Goal: Transaction & Acquisition: Purchase product/service

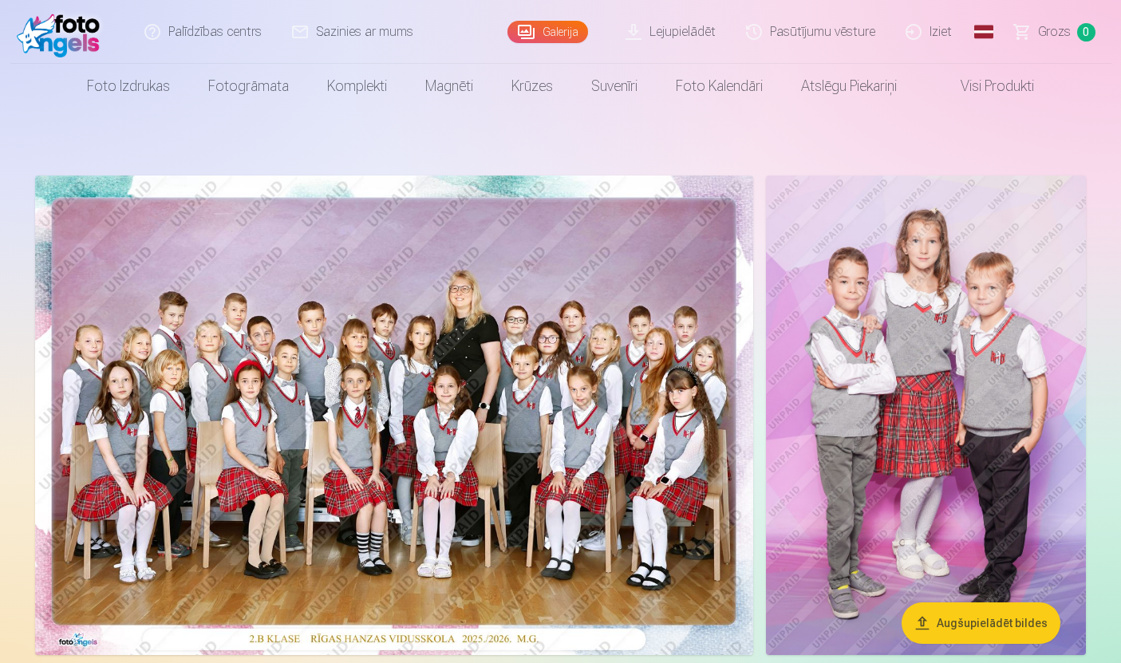
click at [239, 462] on img at bounding box center [394, 416] width 718 height 480
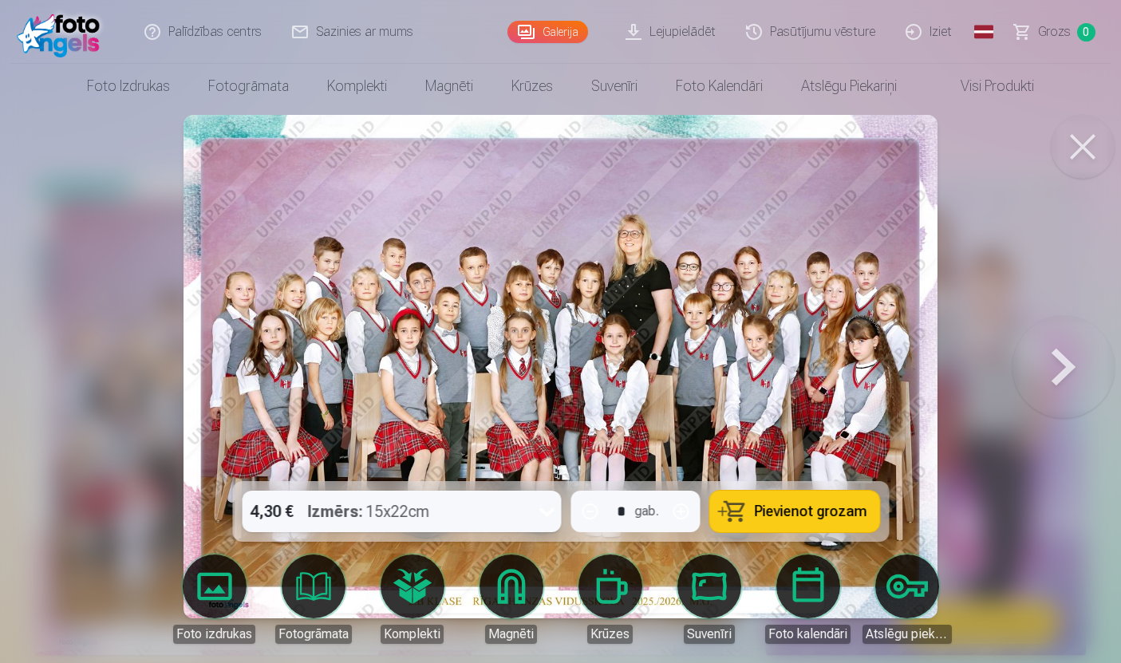
click at [128, 93] on link "Foto izdrukas" at bounding box center [128, 86] width 121 height 45
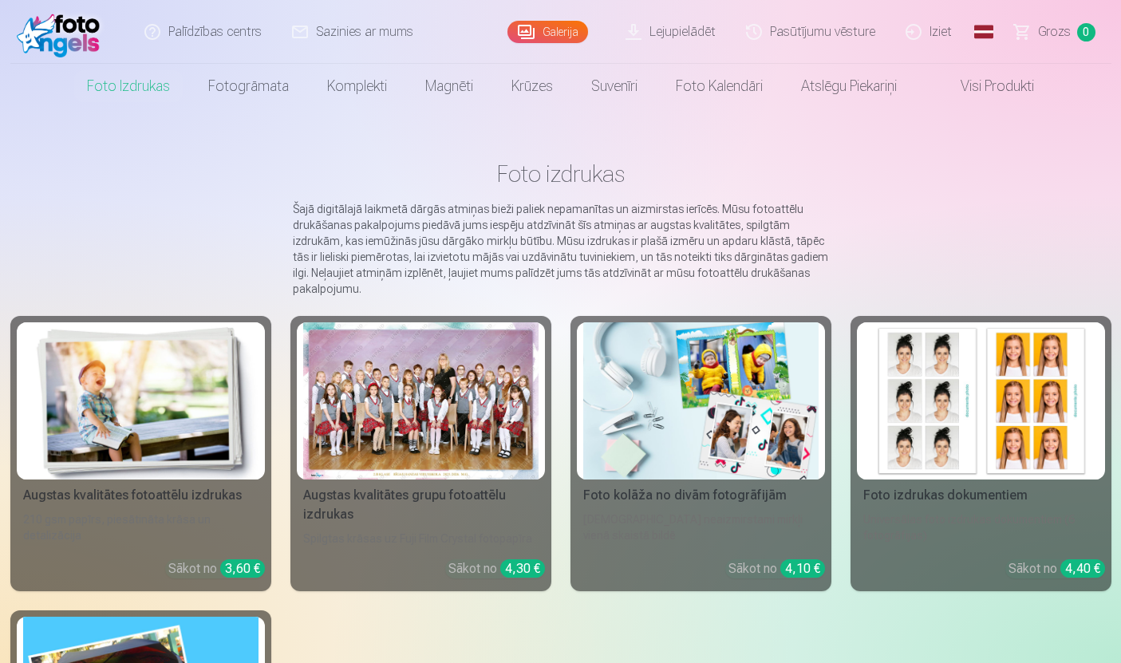
click at [395, 397] on div at bounding box center [420, 400] width 235 height 157
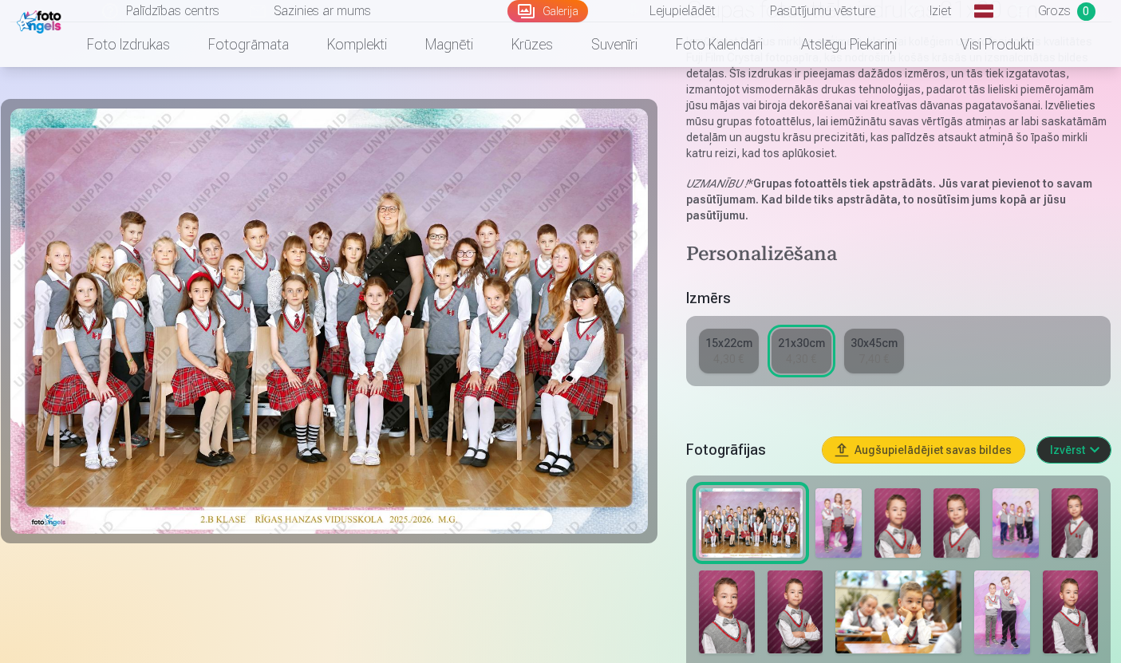
scroll to position [157, 0]
click at [839, 531] on img at bounding box center [839, 523] width 46 height 69
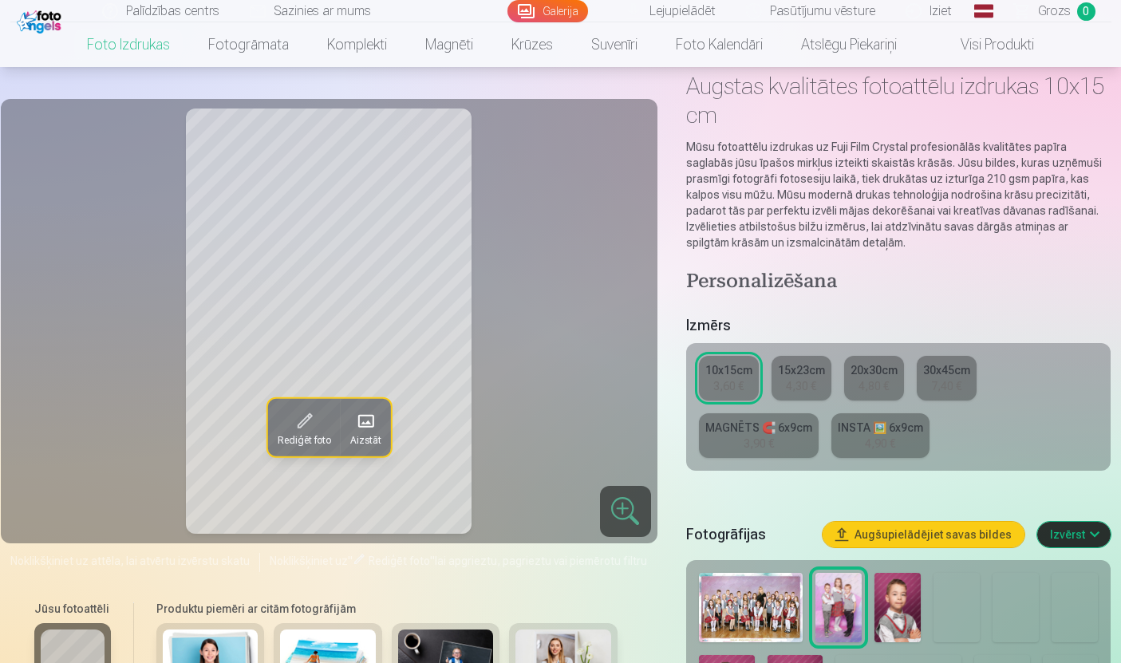
scroll to position [87, 0]
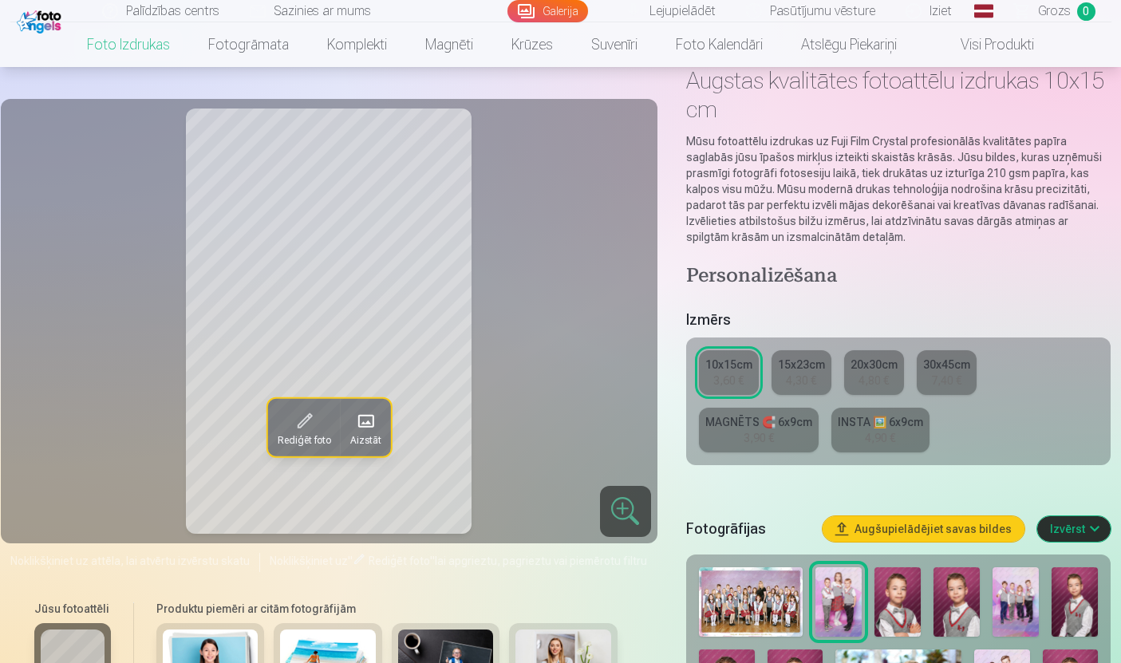
click at [762, 619] on img at bounding box center [751, 601] width 105 height 69
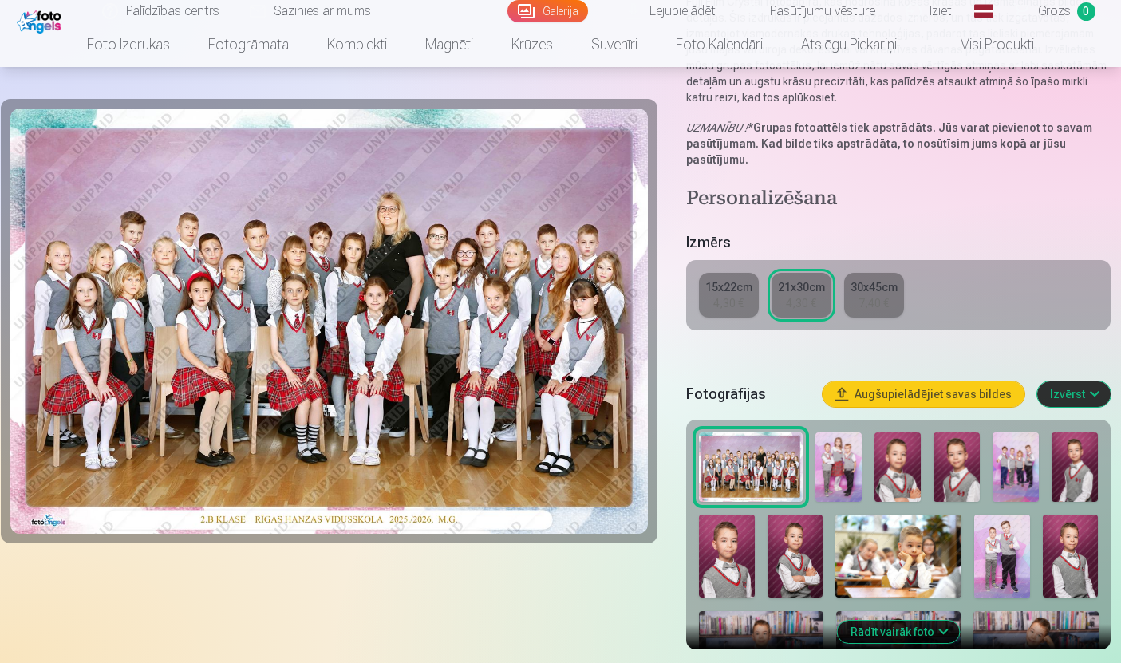
scroll to position [216, 0]
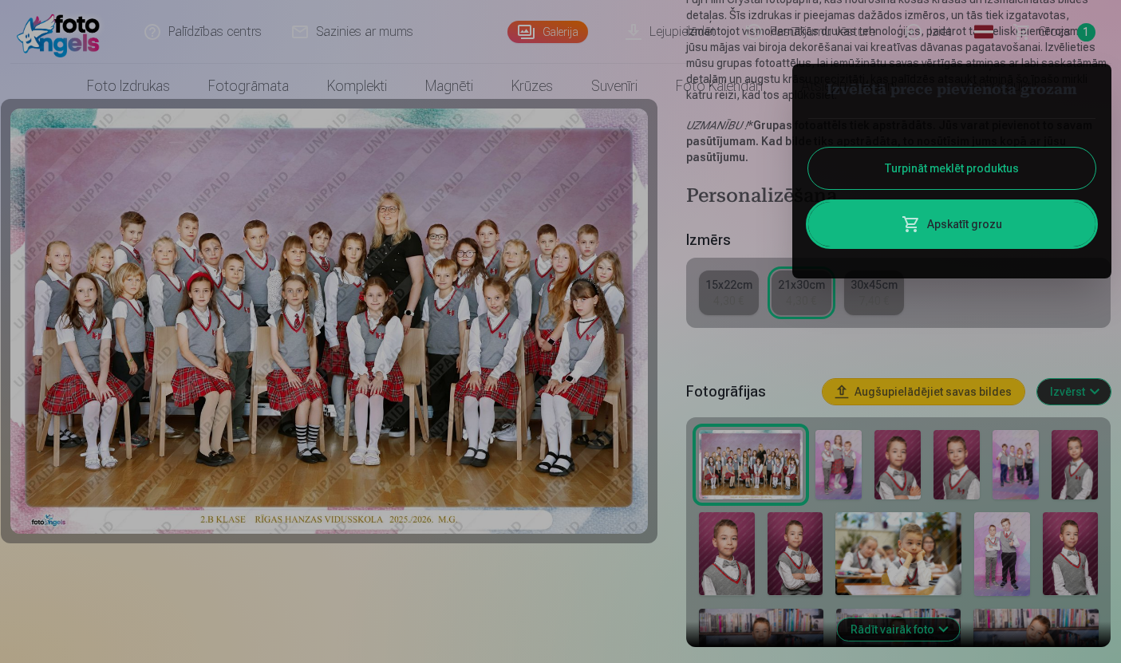
click at [1038, 166] on button "Turpināt meklēt produktus" at bounding box center [951, 168] width 287 height 41
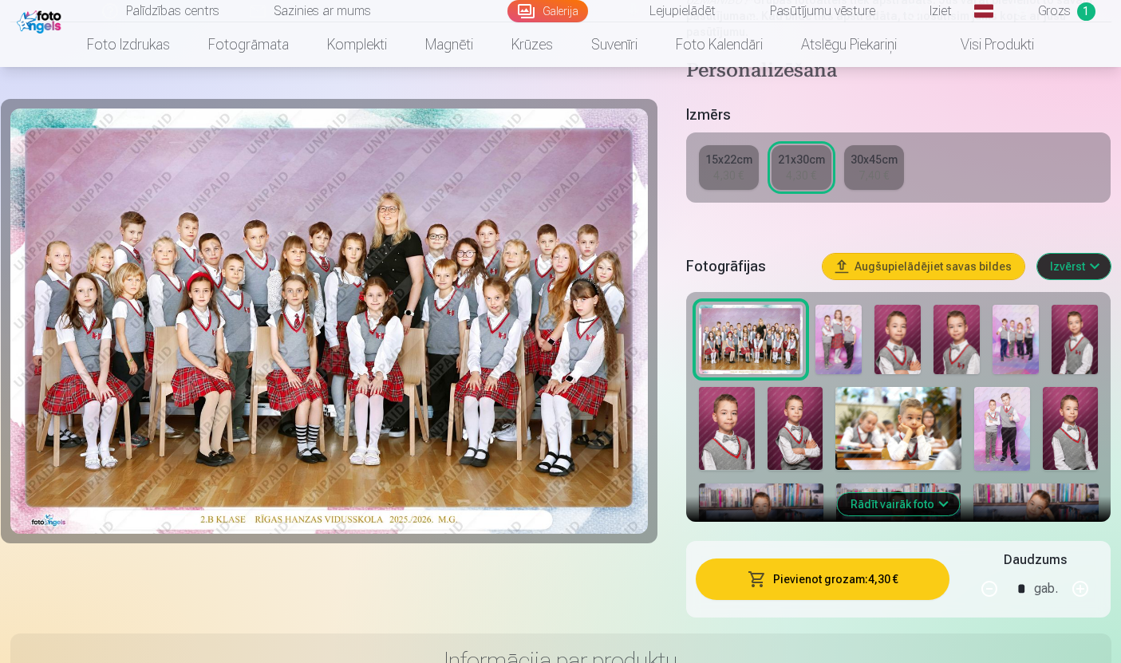
scroll to position [342, 0]
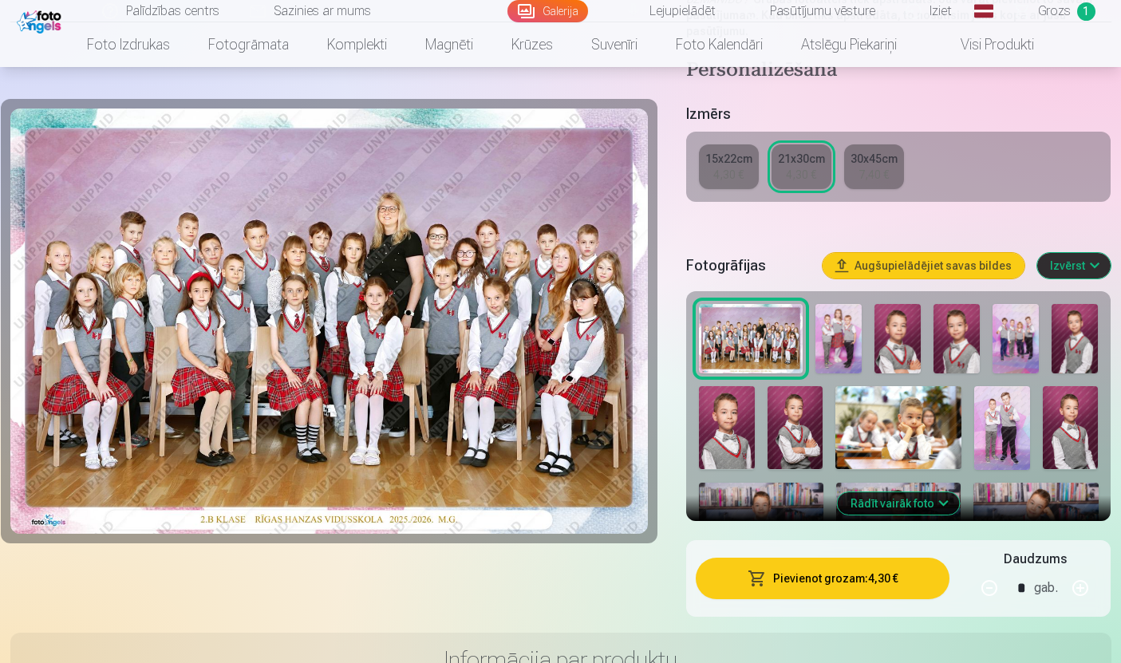
click at [902, 507] on button "Rādīt vairāk foto" at bounding box center [899, 503] width 122 height 22
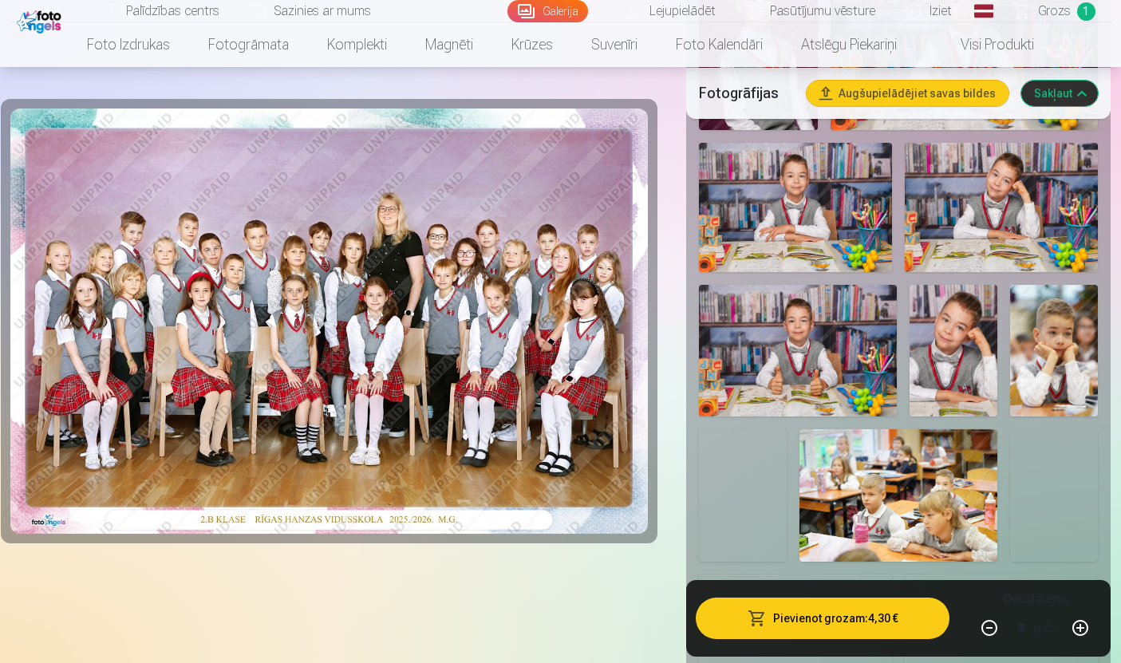
scroll to position [1135, 0]
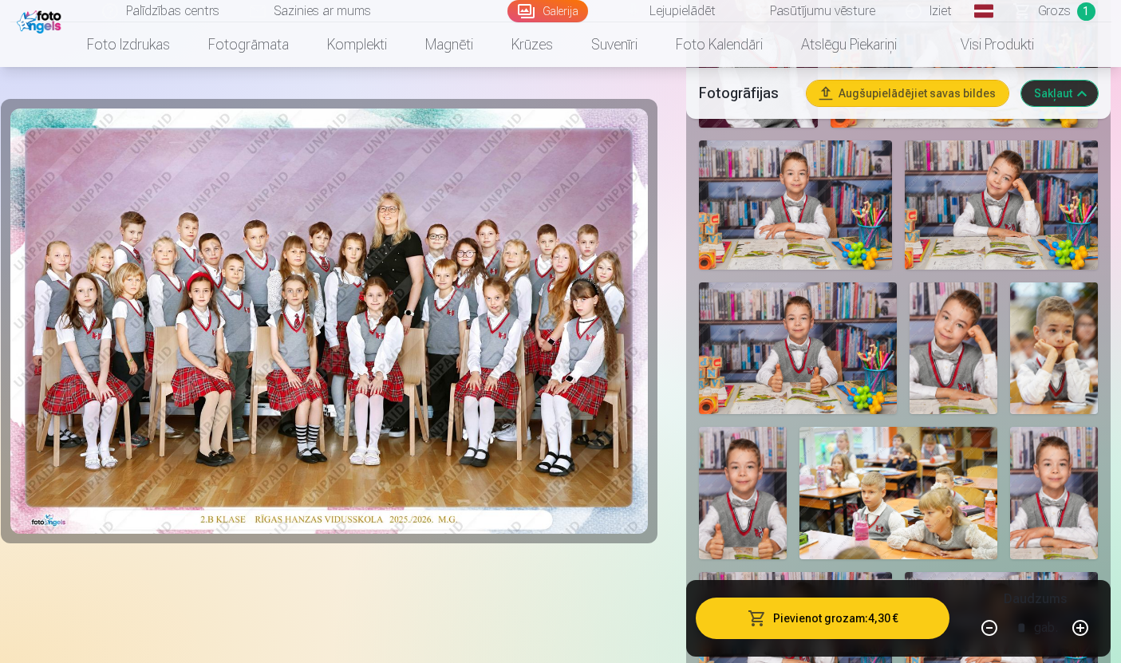
click at [958, 513] on img at bounding box center [899, 493] width 198 height 132
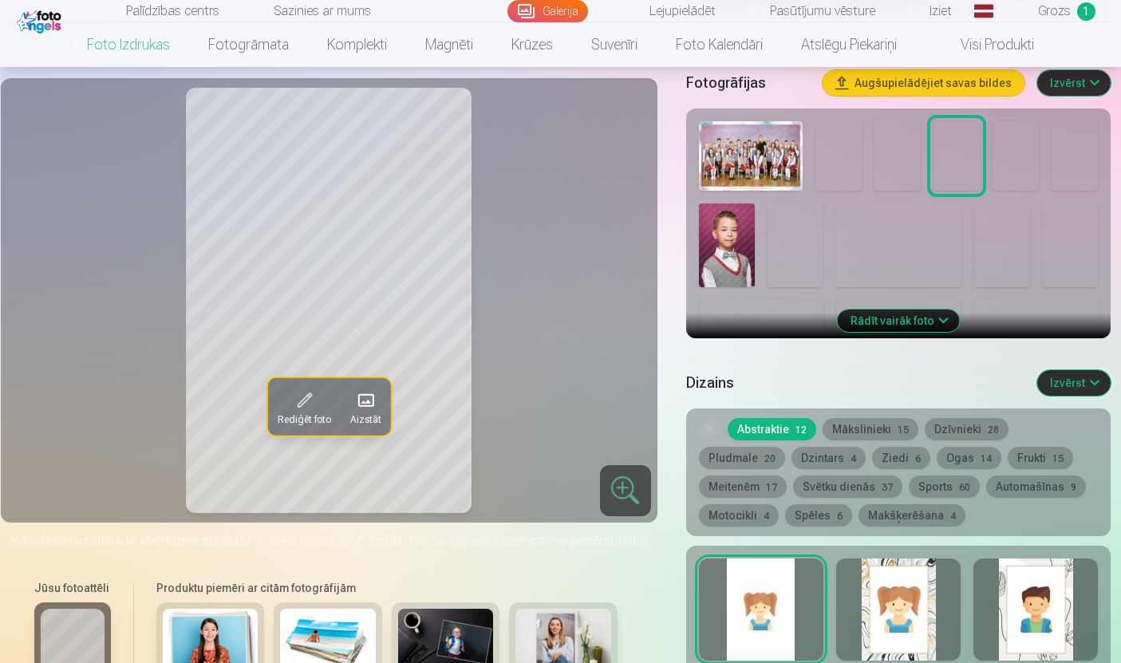
scroll to position [534, 0]
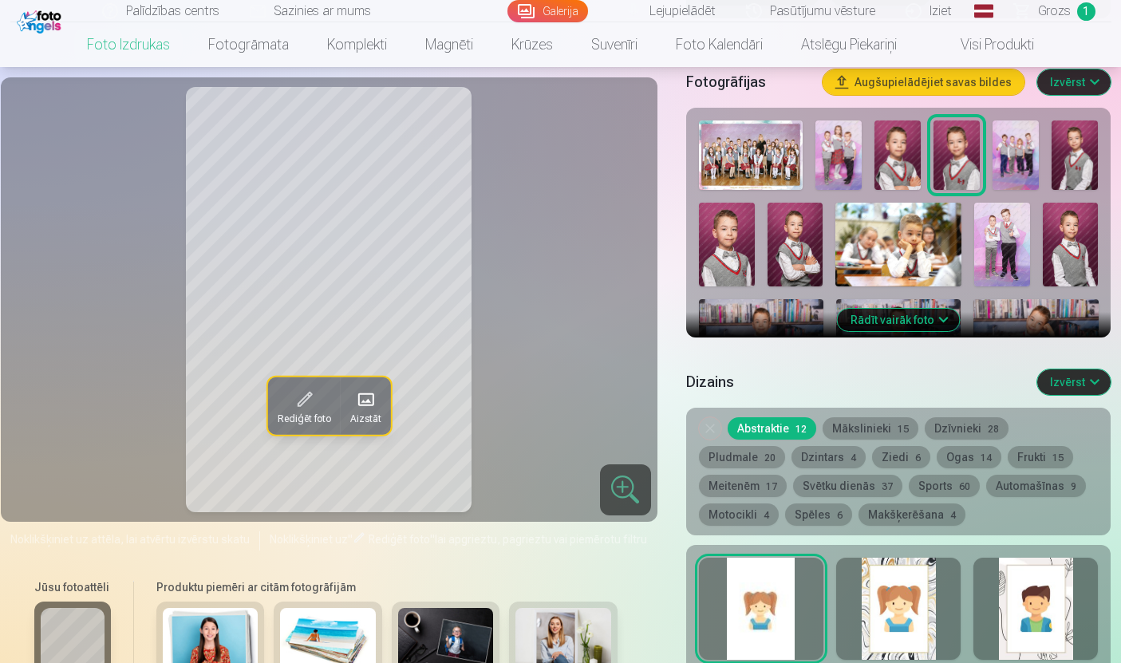
click at [901, 326] on button "Rādīt vairāk foto" at bounding box center [899, 320] width 122 height 22
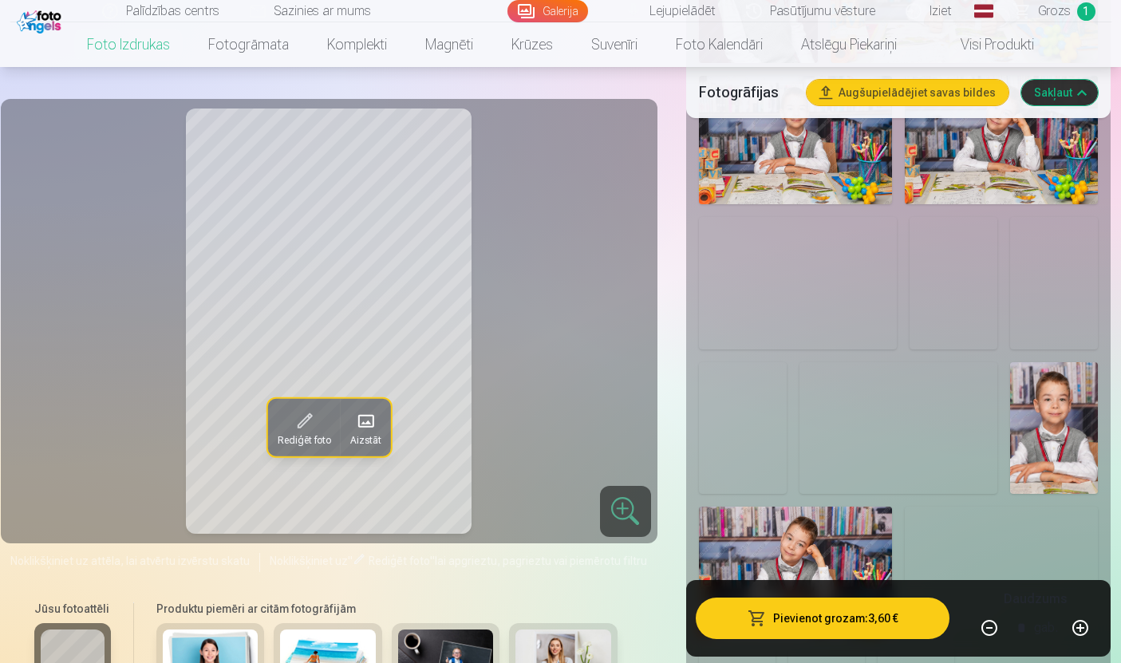
scroll to position [1209, 0]
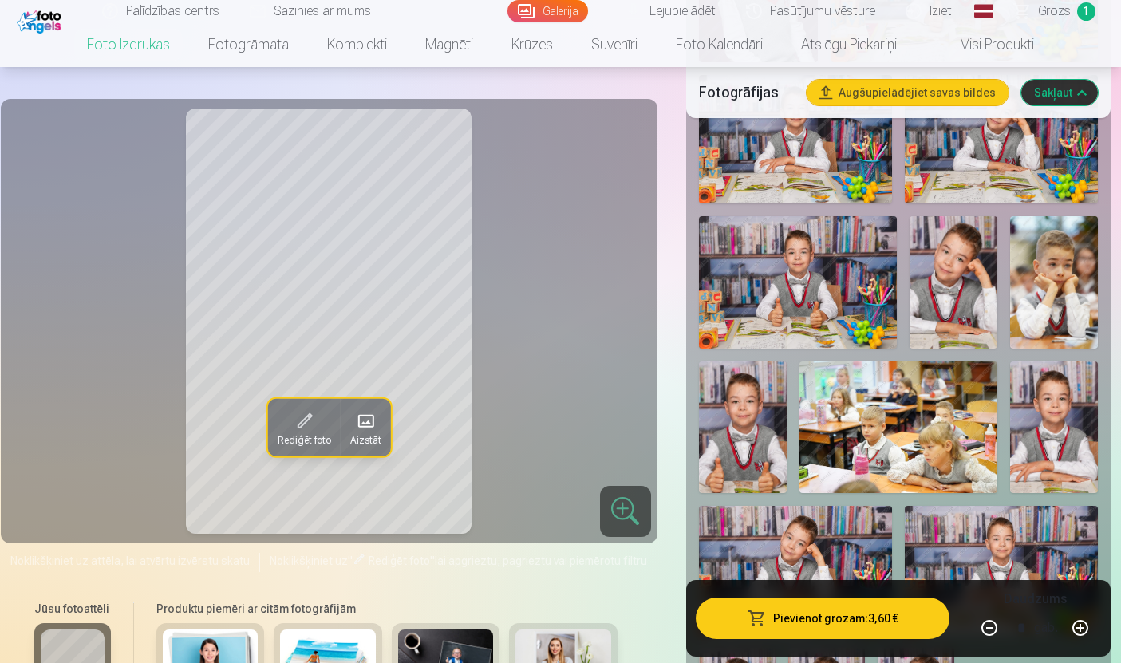
click at [957, 448] on img at bounding box center [899, 427] width 198 height 132
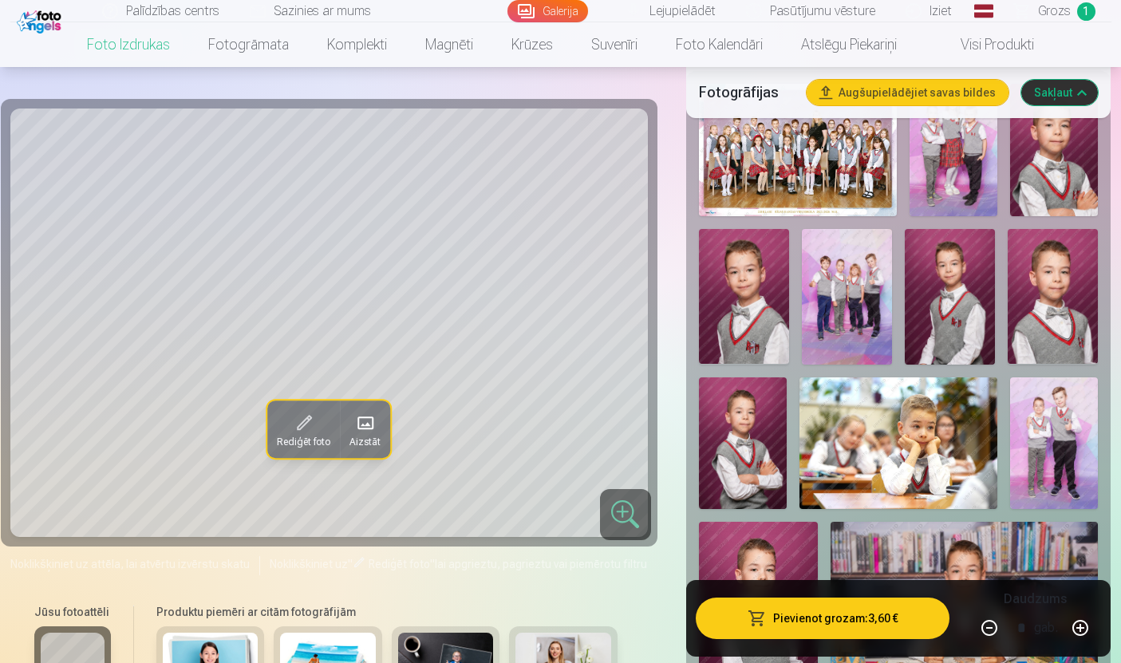
scroll to position [573, 0]
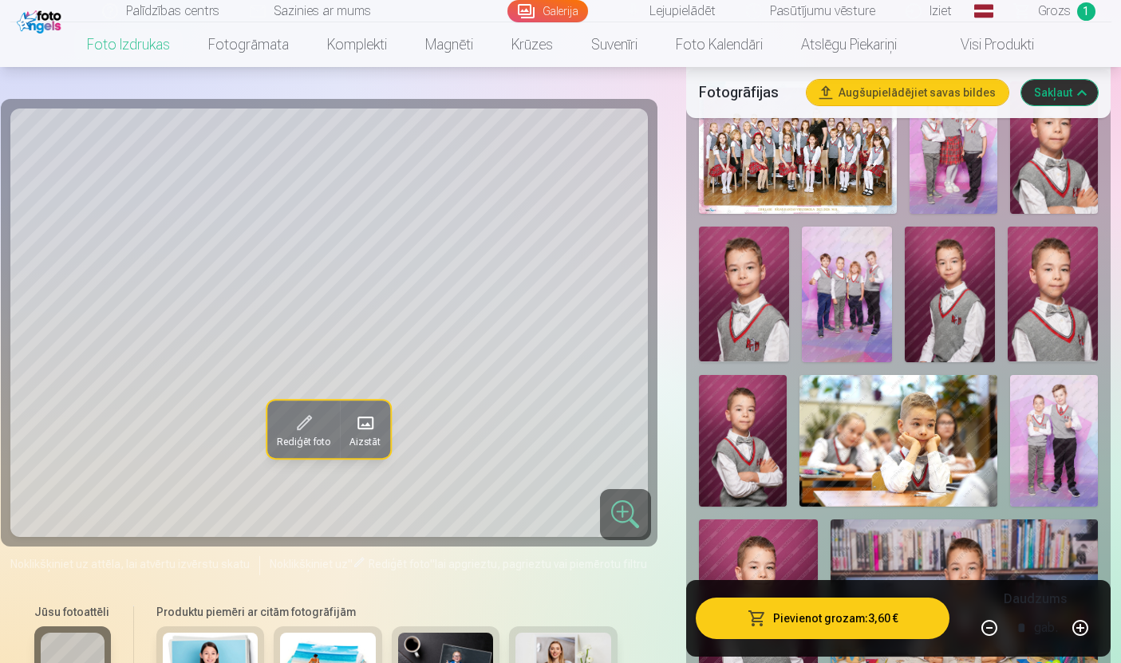
click at [950, 456] on img at bounding box center [899, 441] width 198 height 132
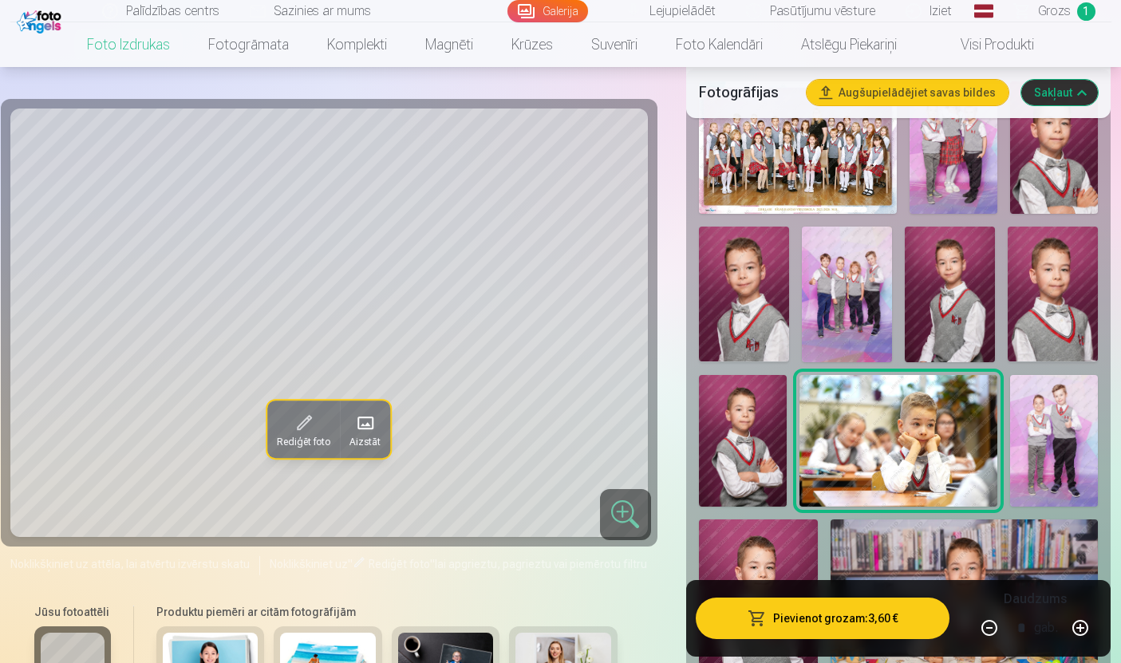
click at [852, 639] on button "Pievienot grozam : 3,60 €" at bounding box center [823, 618] width 255 height 41
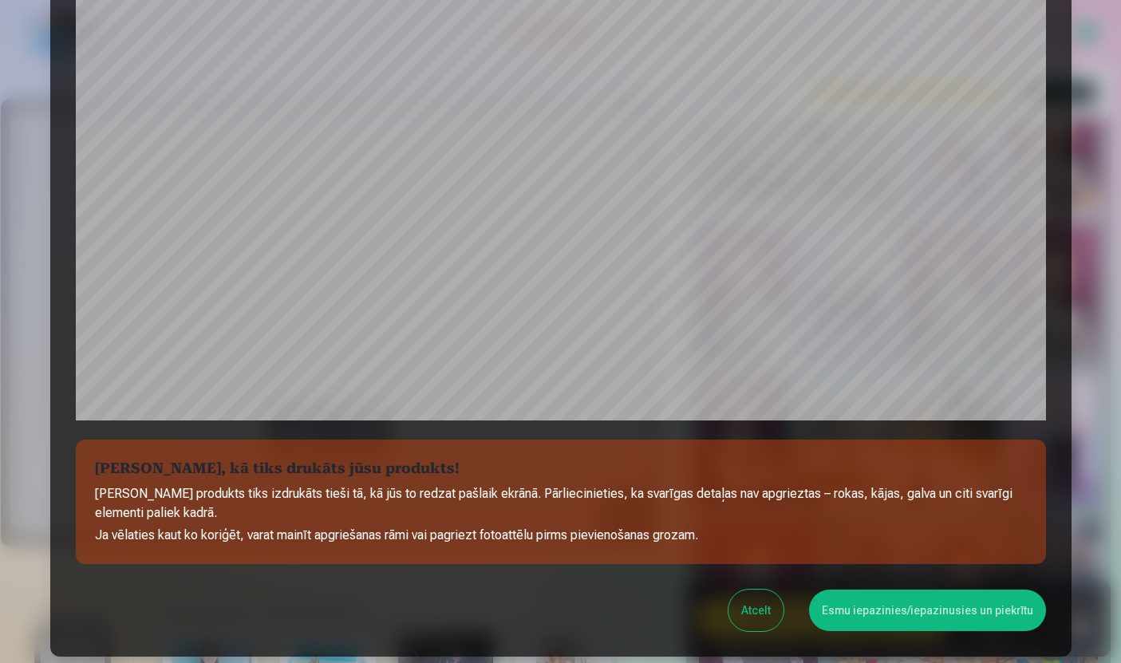
scroll to position [419, 0]
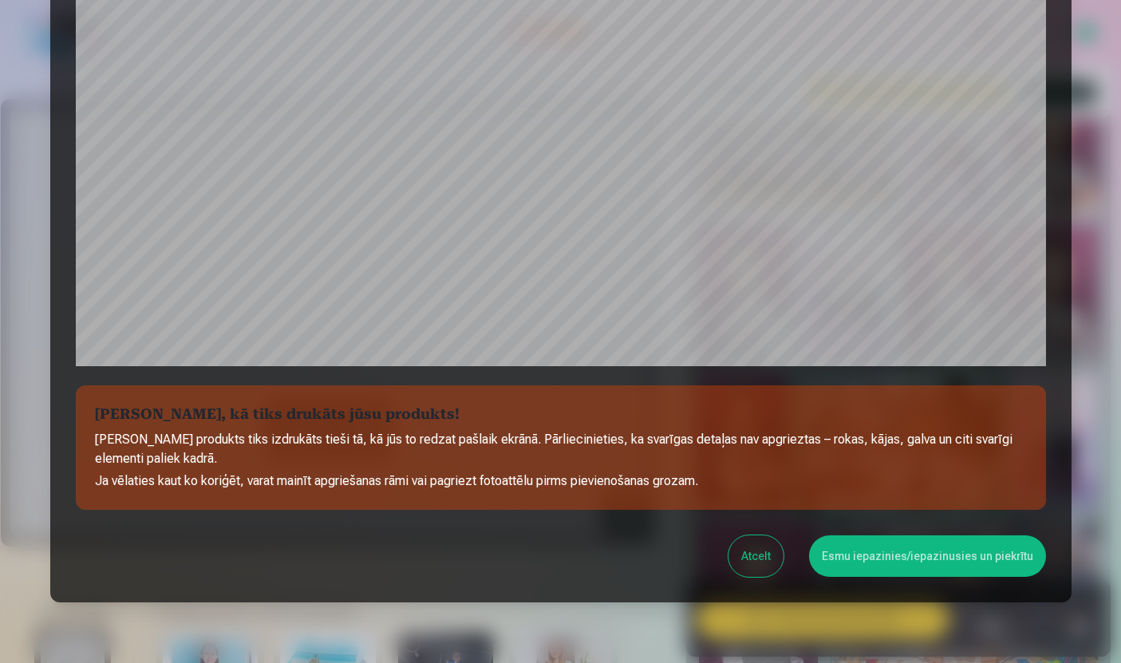
click at [756, 559] on button "Atcelt" at bounding box center [756, 555] width 55 height 41
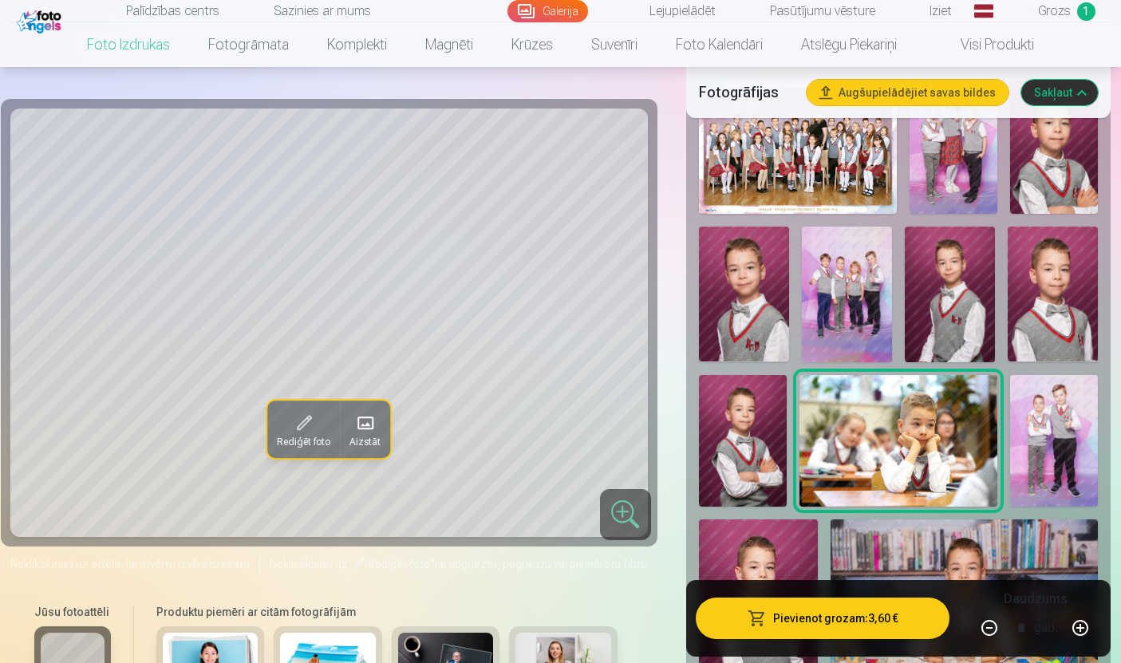
click at [294, 421] on span at bounding box center [304, 423] width 26 height 26
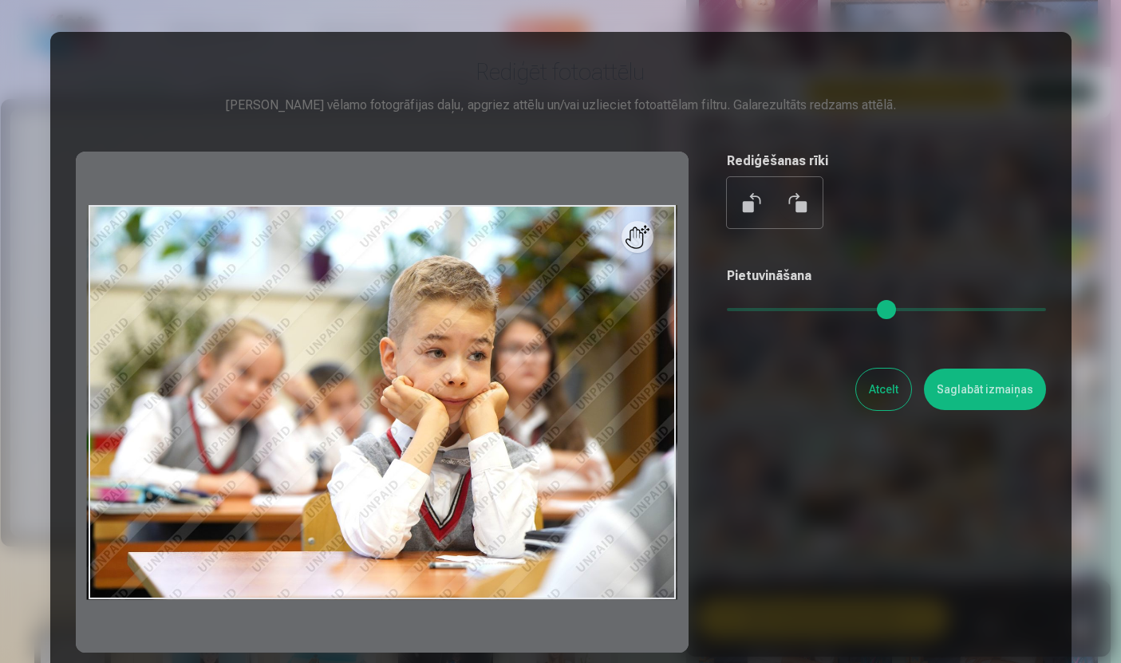
scroll to position [0, 0]
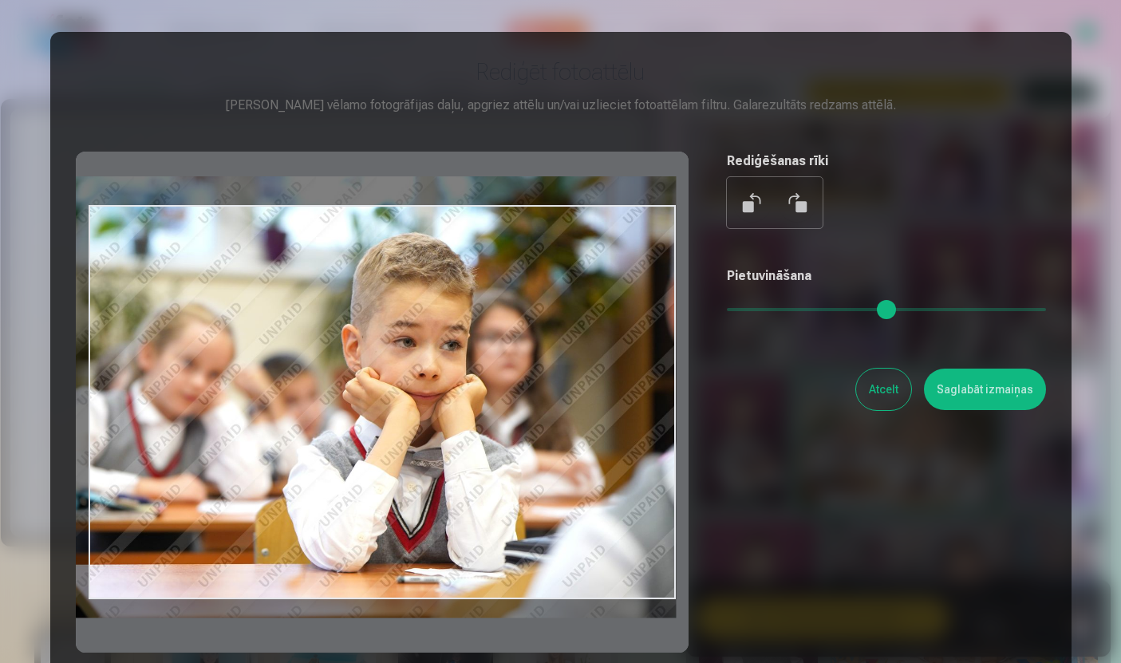
type input "****"
click at [1003, 405] on button "Saglabāt izmaiņas" at bounding box center [985, 389] width 122 height 41
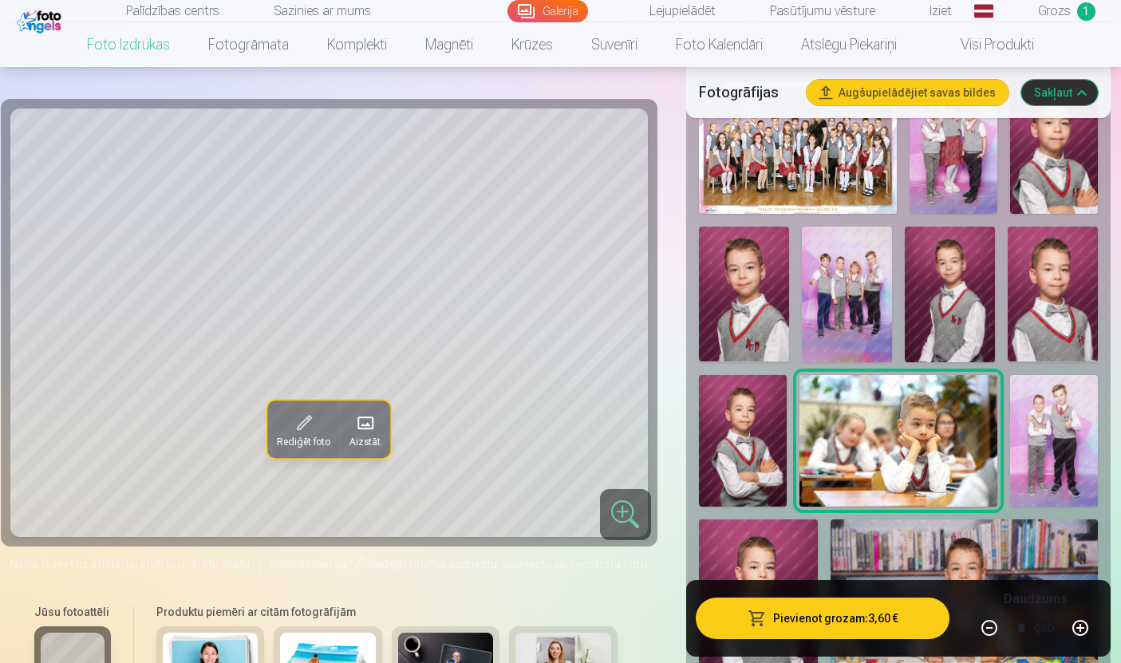
click at [871, 618] on button "Pievienot grozam : 3,60 €" at bounding box center [823, 618] width 255 height 41
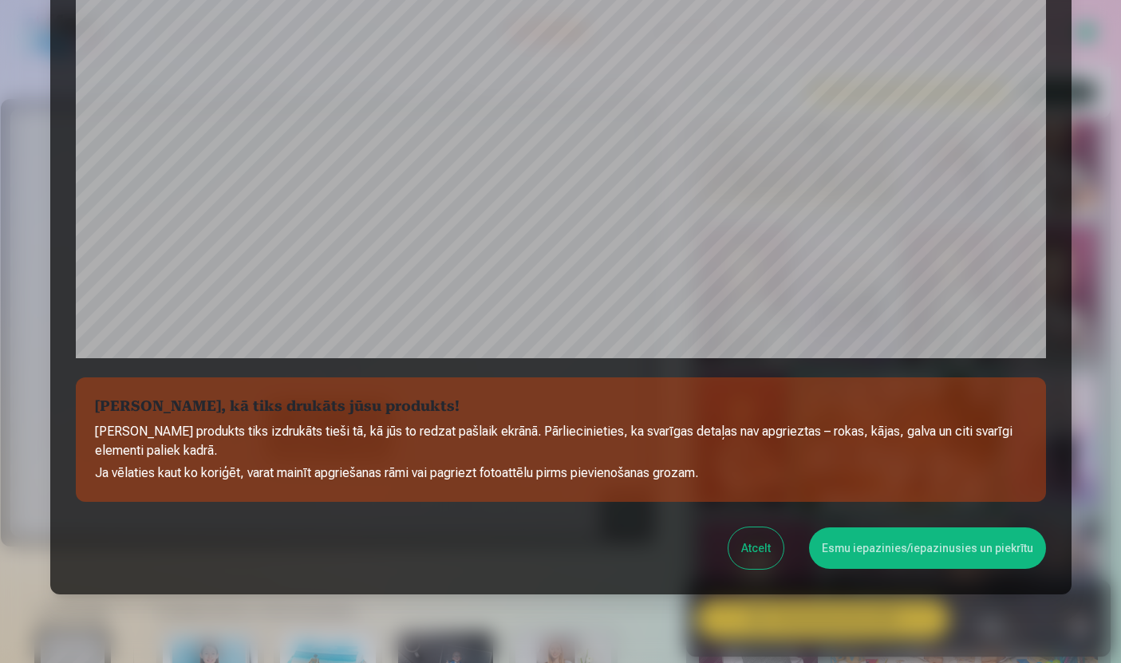
scroll to position [428, 0]
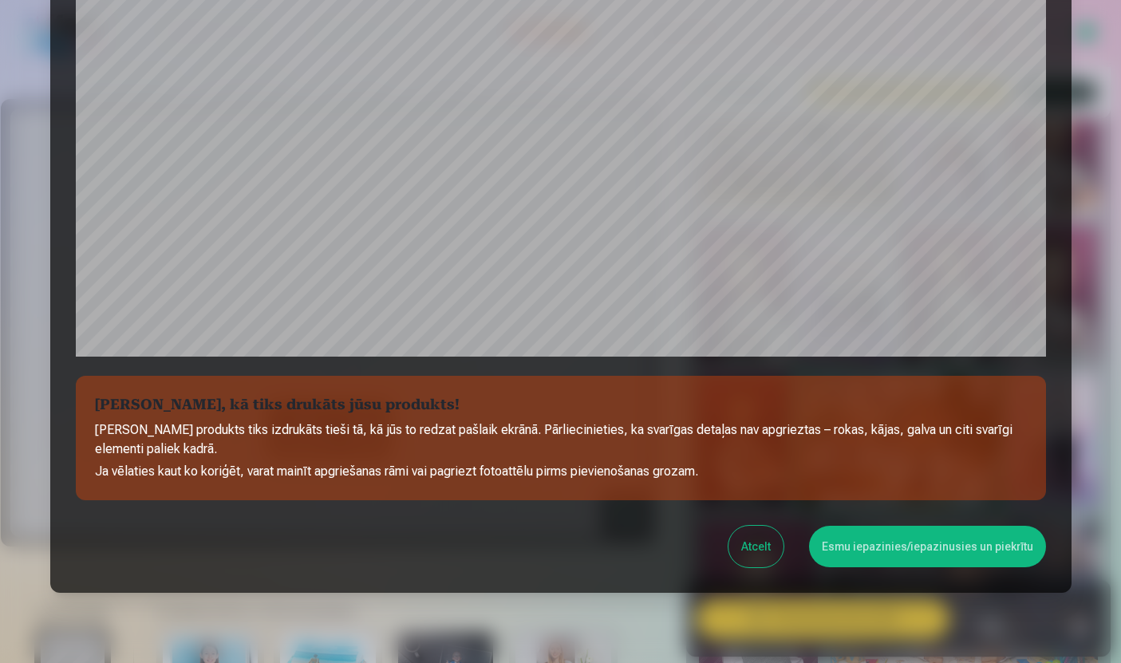
click at [973, 550] on button "Esmu iepazinies/iepazinusies un piekrītu" at bounding box center [927, 546] width 237 height 41
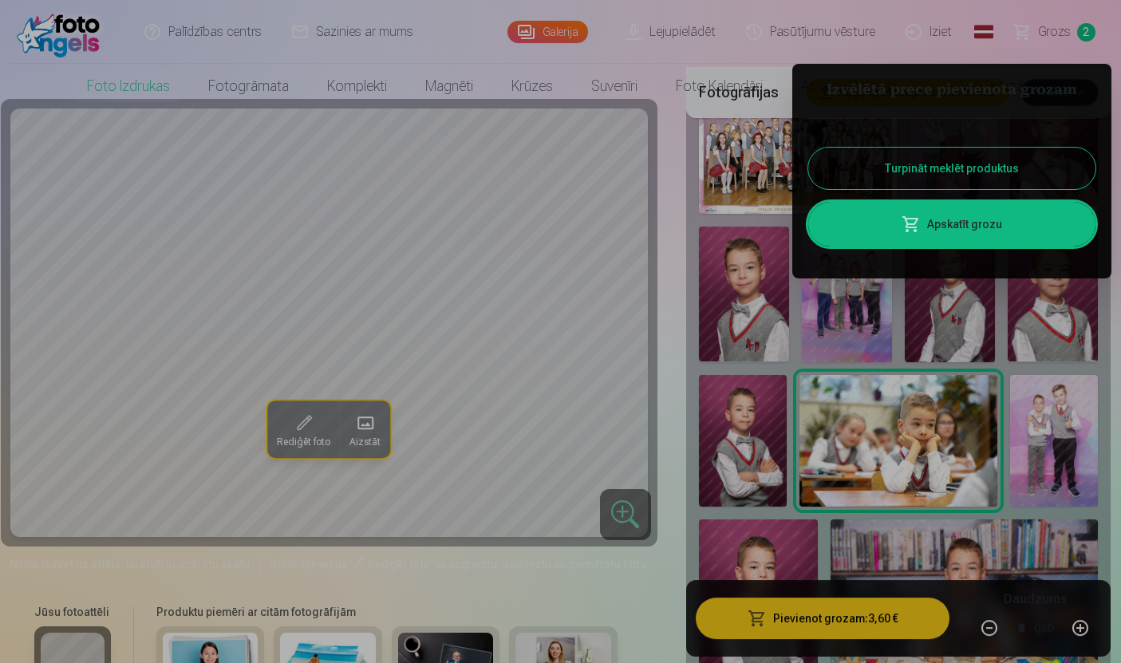
click at [670, 348] on div at bounding box center [560, 331] width 1121 height 663
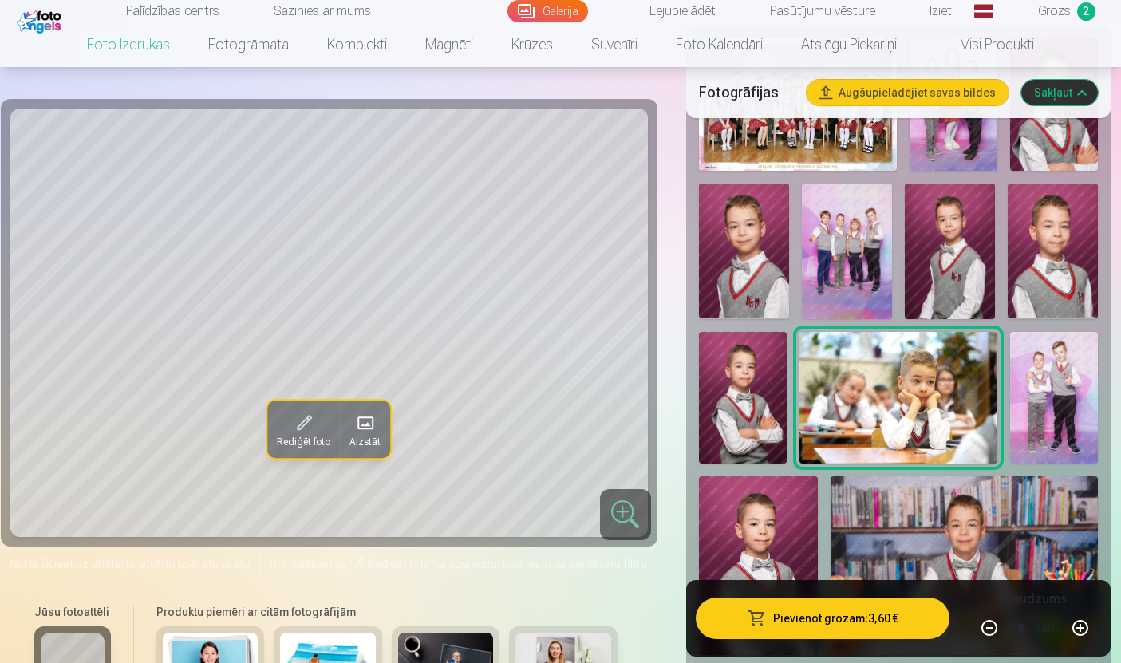
scroll to position [617, 0]
click at [1082, 390] on img at bounding box center [1054, 397] width 88 height 132
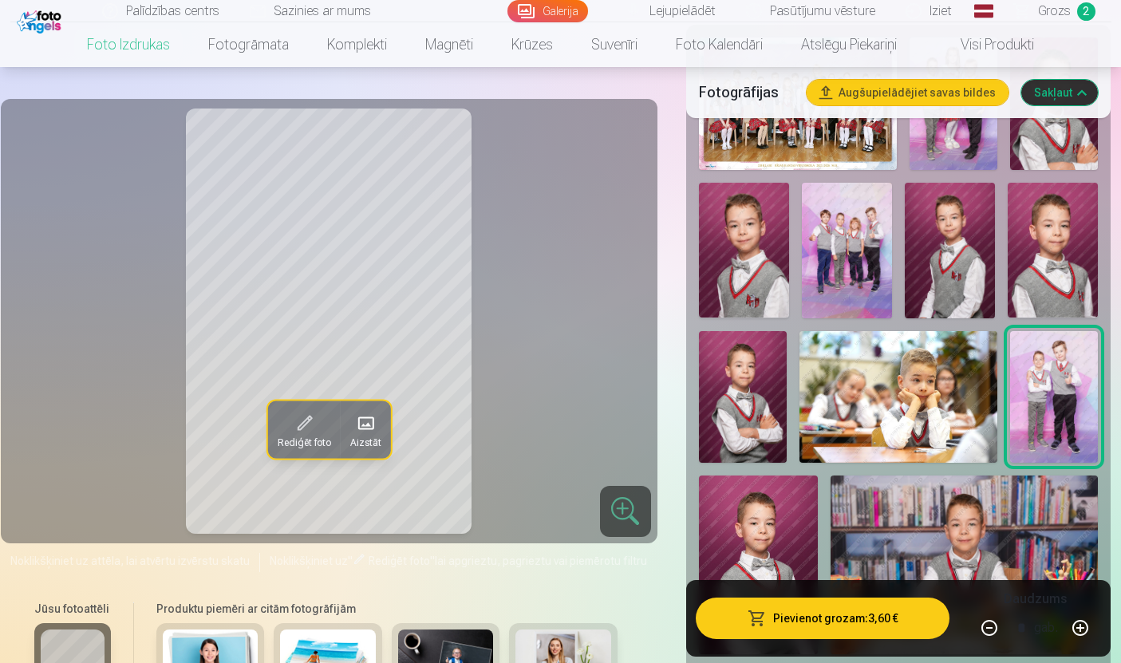
click at [292, 436] on span "Rediģēt foto" at bounding box center [303, 442] width 53 height 13
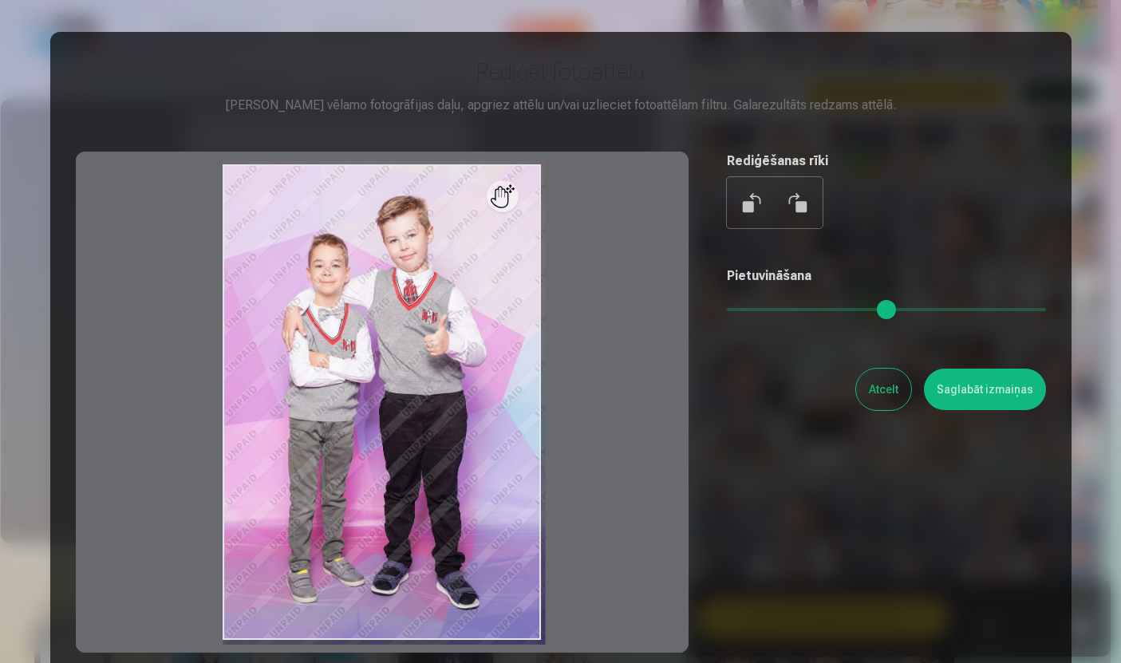
scroll to position [0, 0]
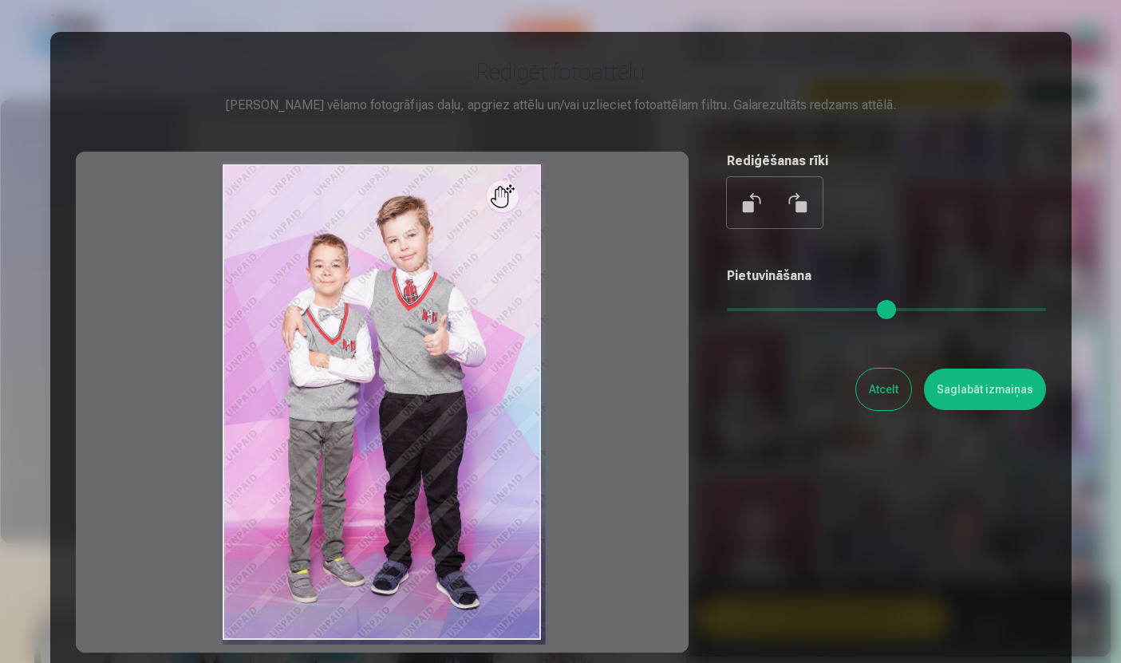
click at [880, 409] on button "Atcelt" at bounding box center [883, 389] width 55 height 41
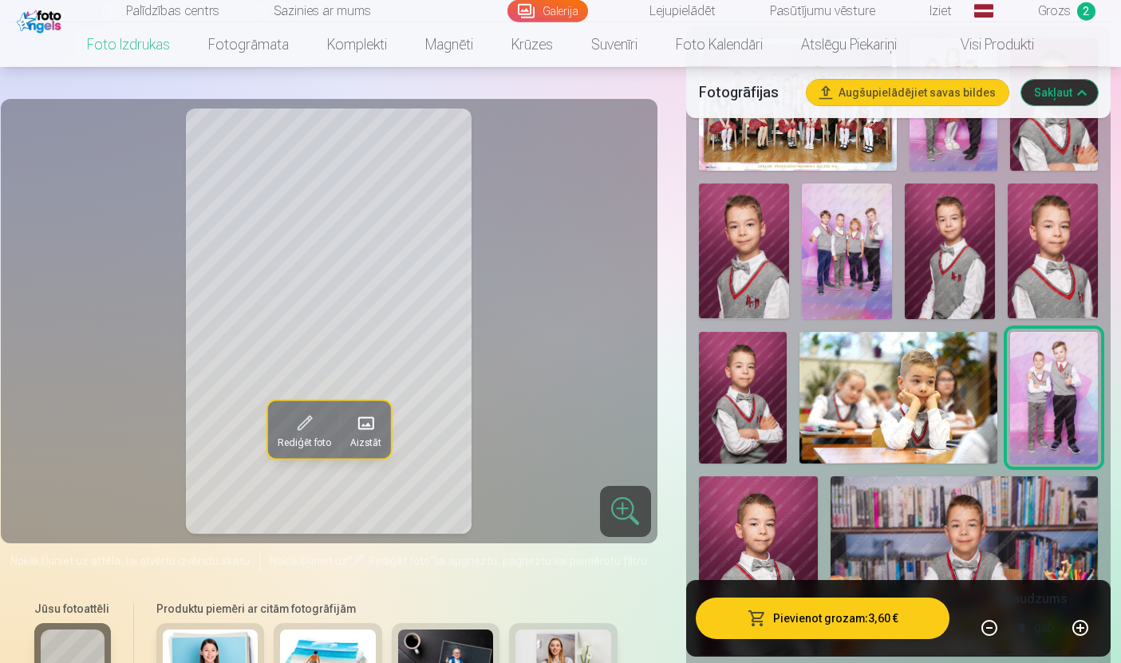
scroll to position [617, 0]
click at [861, 639] on button "Pievienot grozam : 3,60 €" at bounding box center [823, 618] width 255 height 41
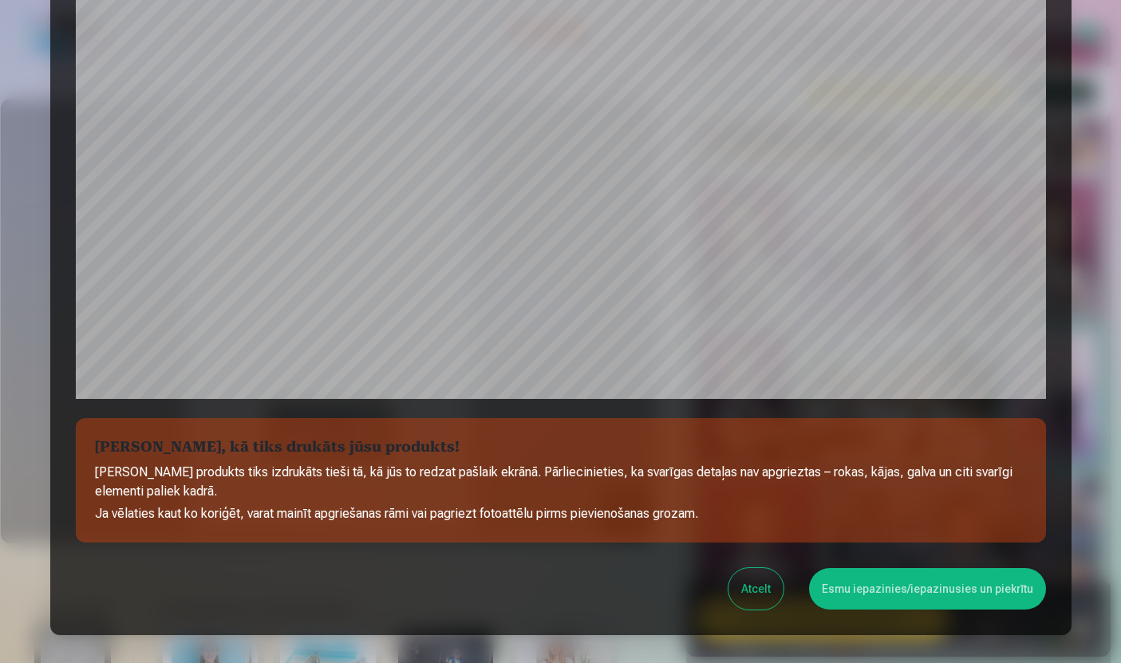
scroll to position [419, 0]
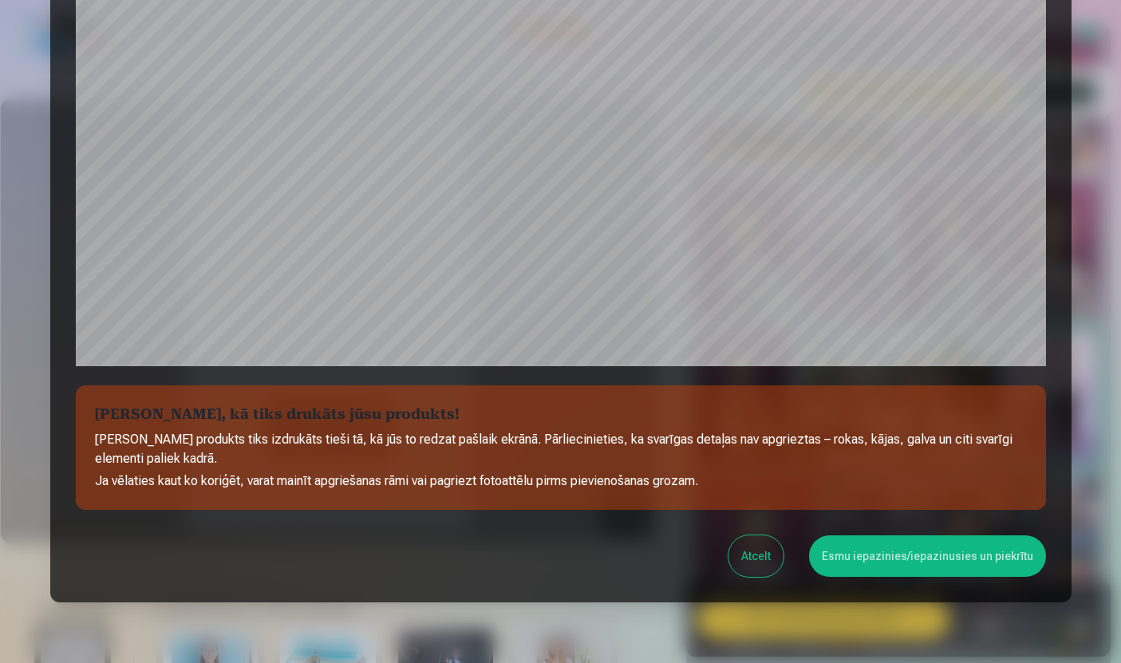
click at [948, 564] on button "Esmu iepazinies/iepazinusies un piekrītu" at bounding box center [927, 555] width 237 height 41
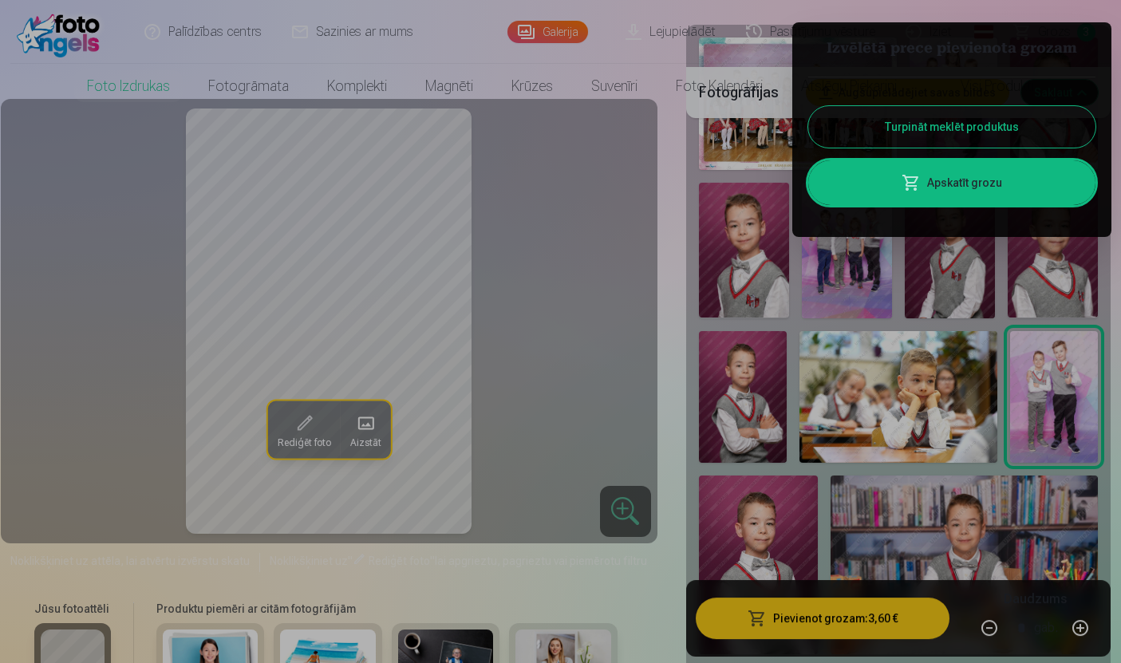
click at [664, 353] on div at bounding box center [560, 331] width 1121 height 663
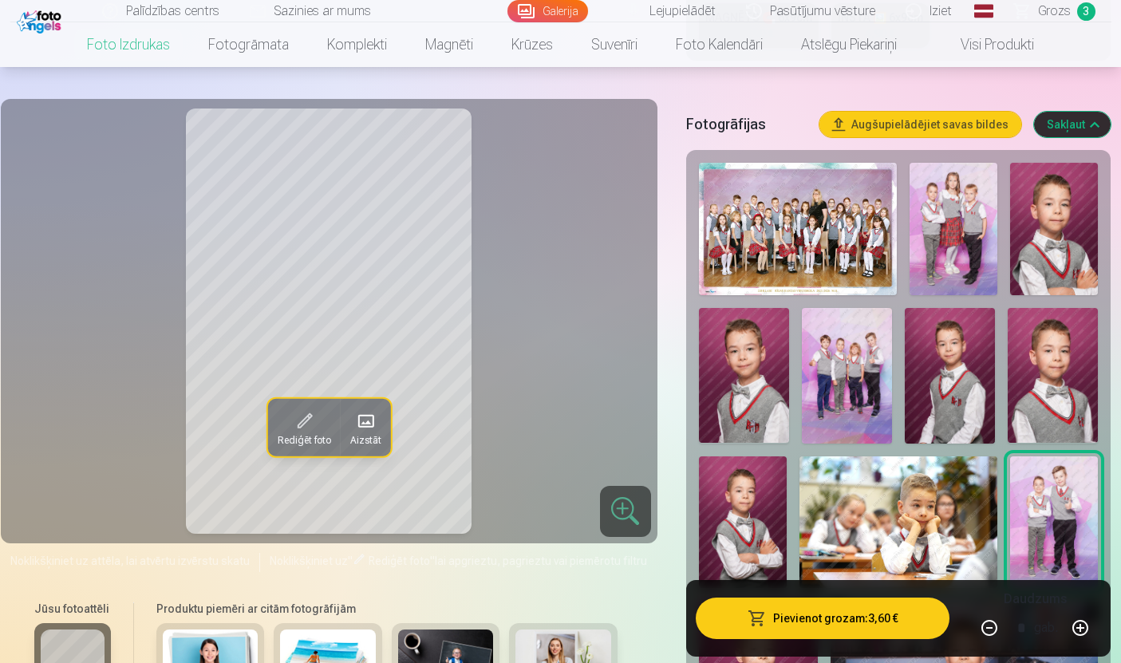
scroll to position [491, 0]
click at [940, 222] on img at bounding box center [954, 230] width 88 height 132
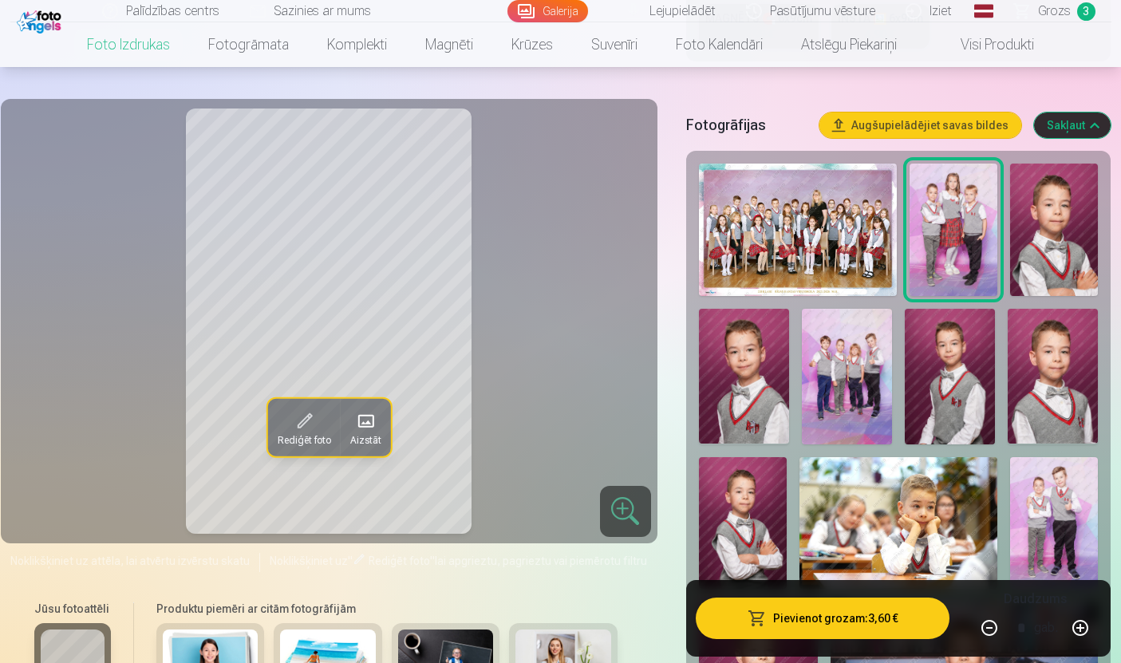
click at [870, 639] on button "Pievienot grozam : 3,60 €" at bounding box center [823, 618] width 255 height 41
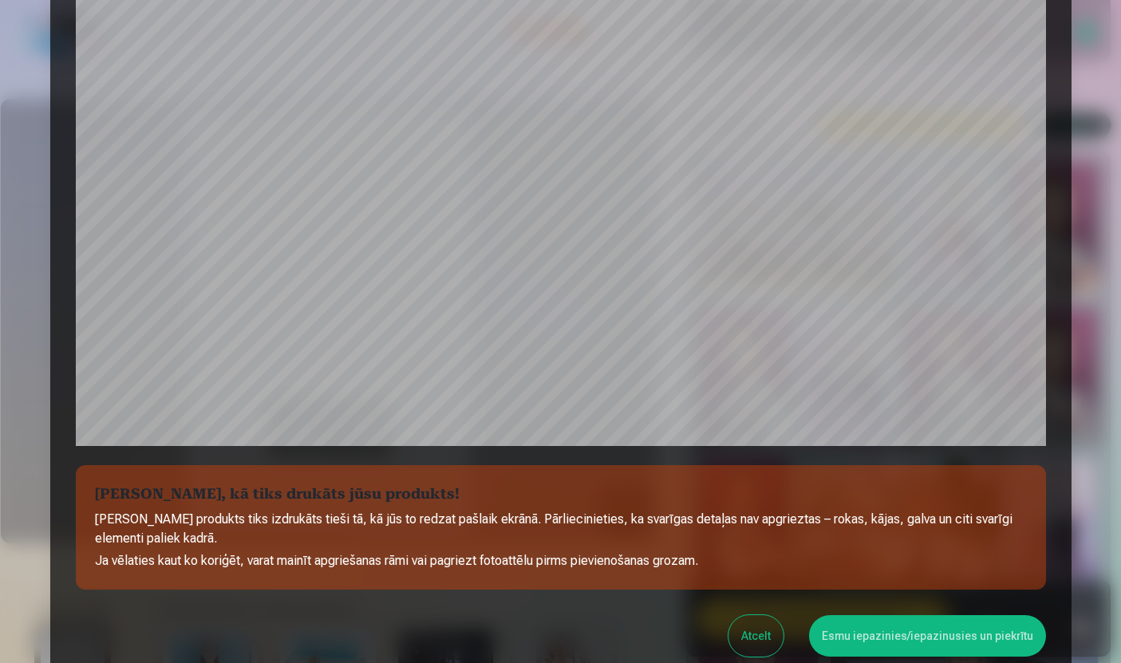
scroll to position [339, 0]
click at [942, 629] on button "Esmu iepazinies/iepazinusies un piekrītu" at bounding box center [927, 635] width 237 height 41
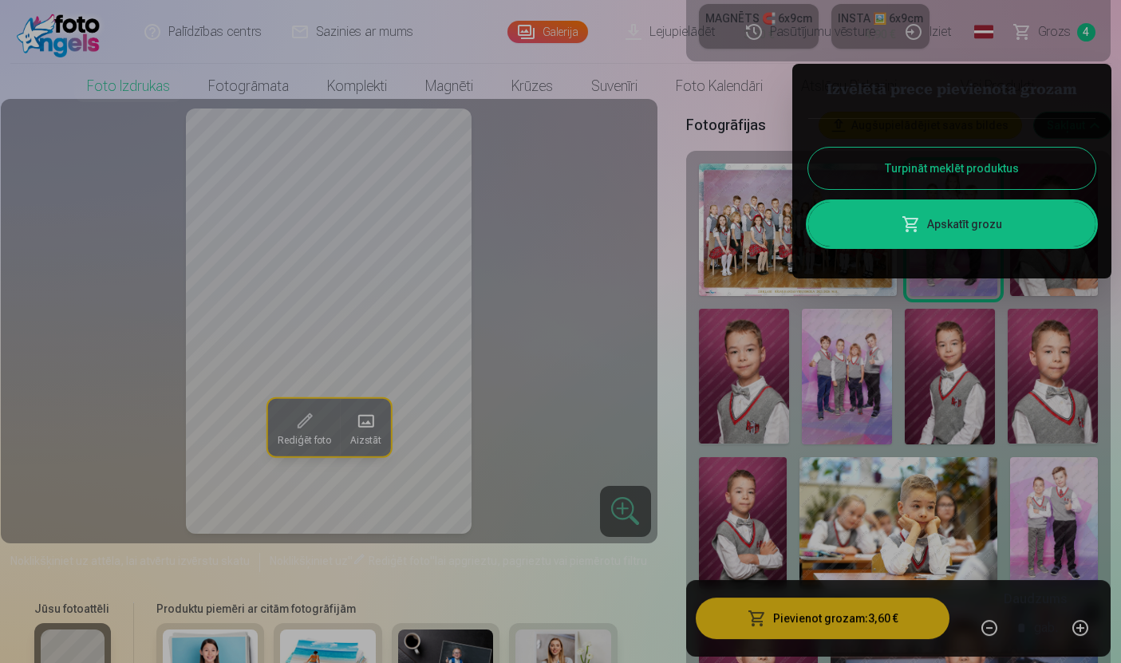
click at [687, 406] on div at bounding box center [560, 331] width 1121 height 663
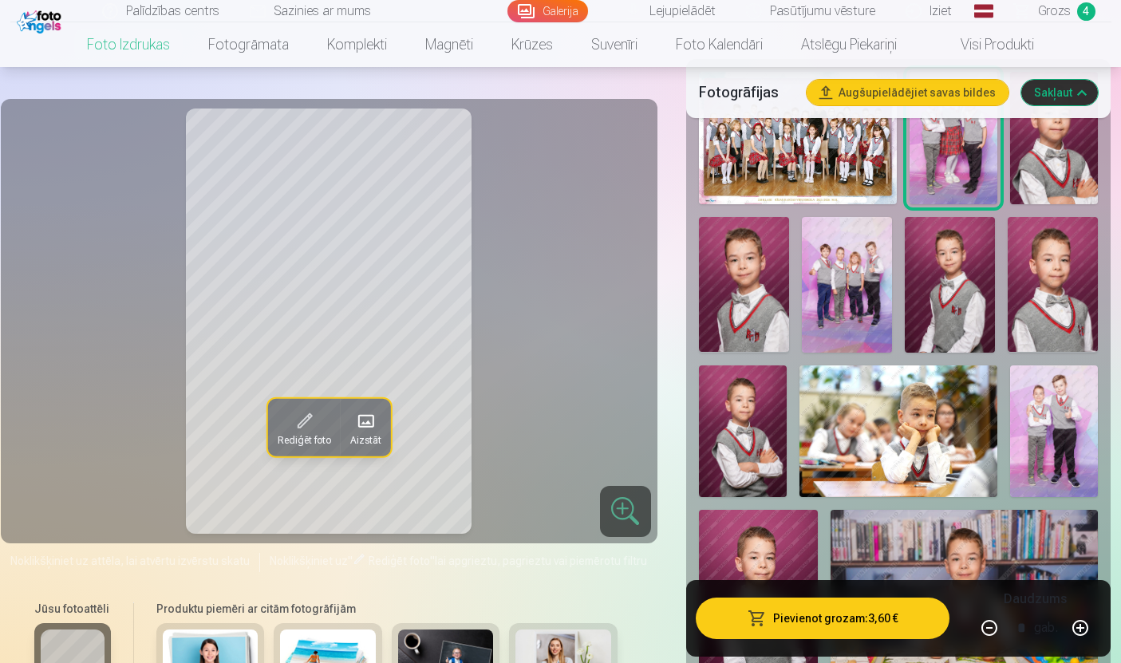
scroll to position [584, 0]
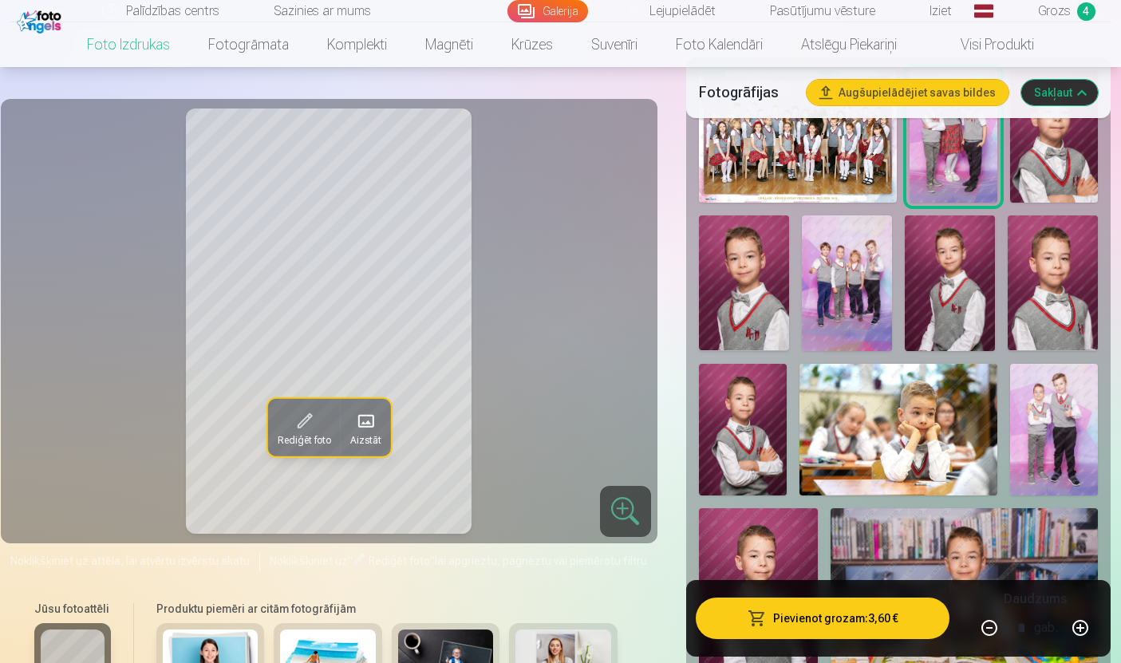
click at [874, 310] on img at bounding box center [847, 283] width 90 height 136
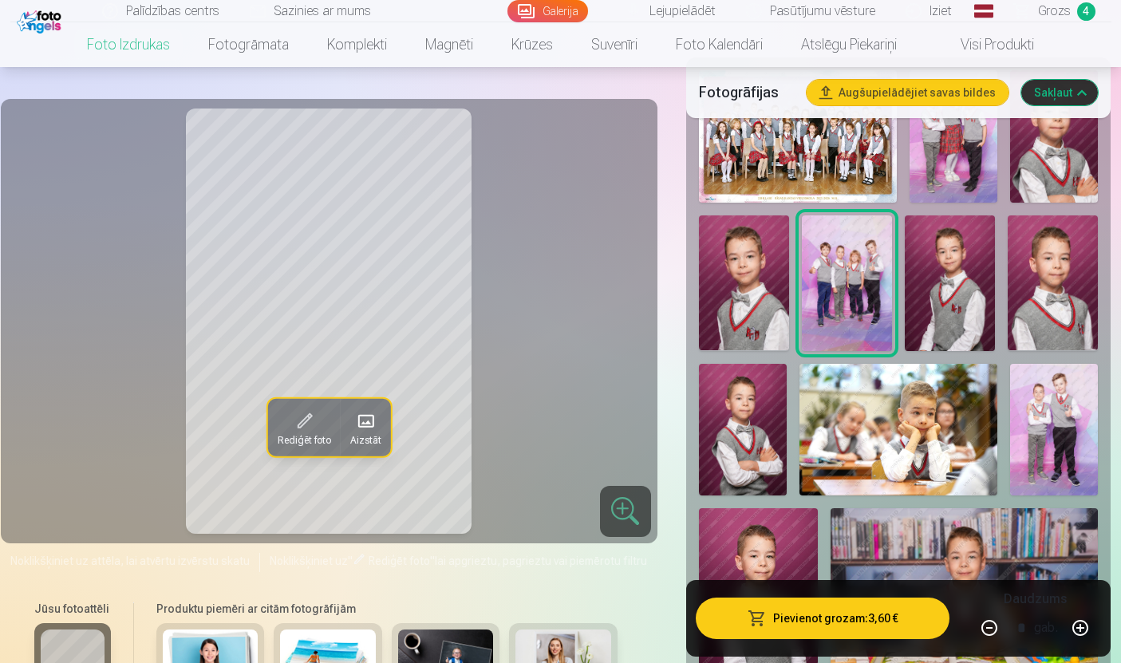
click at [846, 639] on button "Pievienot grozam : 3,60 €" at bounding box center [823, 618] width 255 height 41
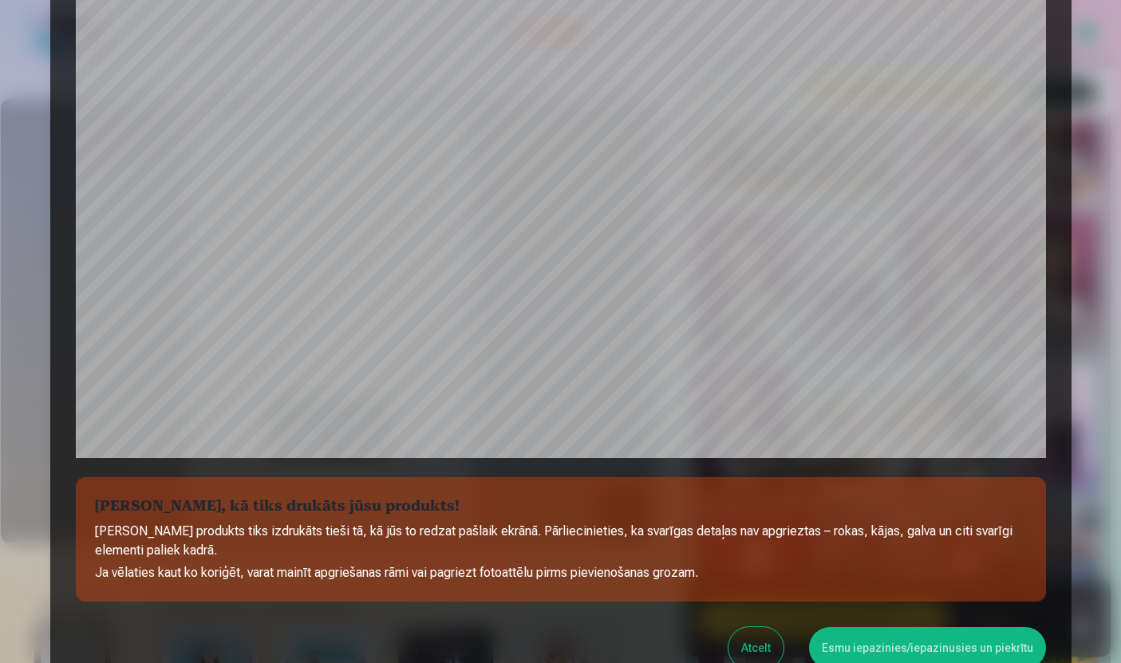
scroll to position [348, 0]
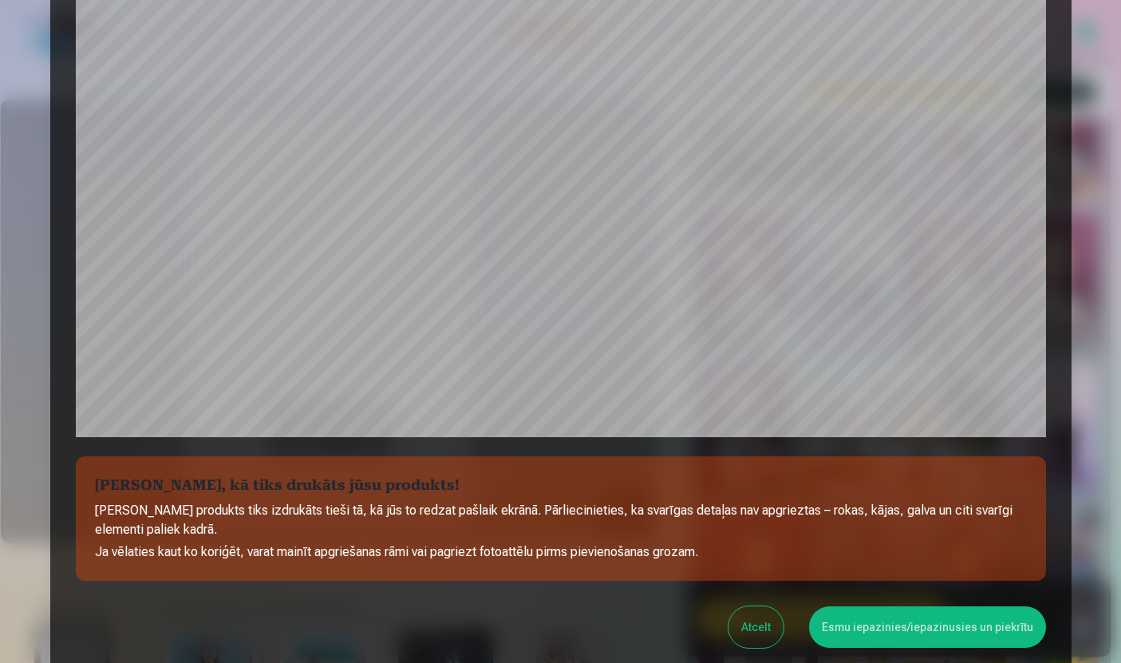
click at [962, 626] on button "Esmu iepazinies/iepazinusies un piekrītu" at bounding box center [927, 626] width 237 height 41
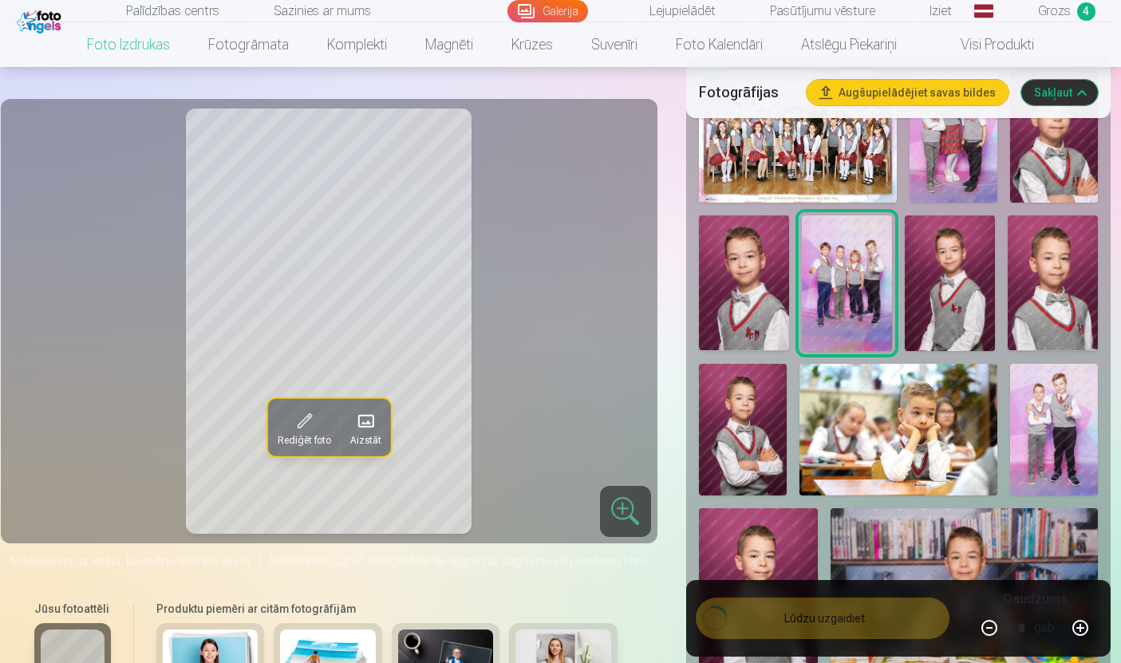
scroll to position [0, 0]
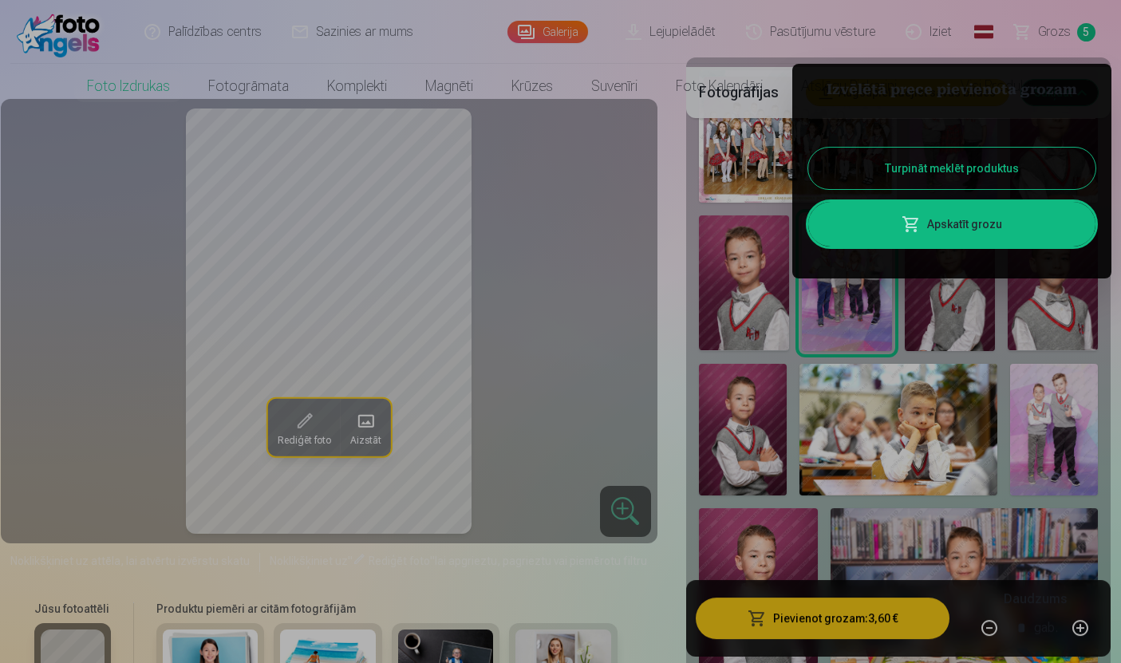
click at [671, 310] on div at bounding box center [560, 331] width 1121 height 663
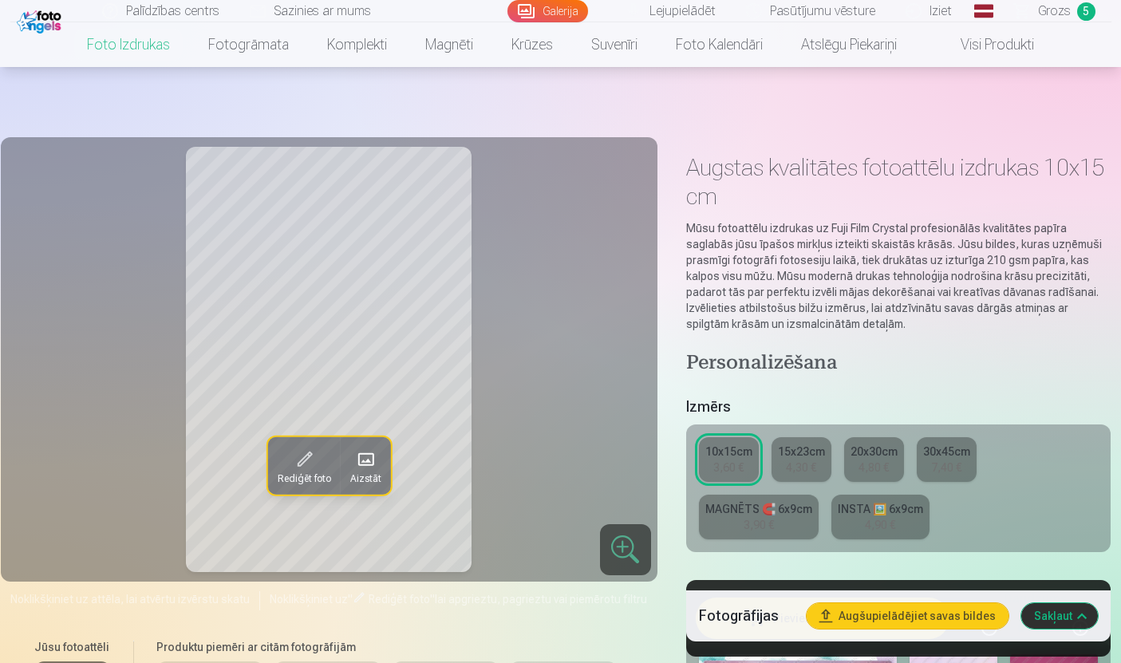
scroll to position [584, 0]
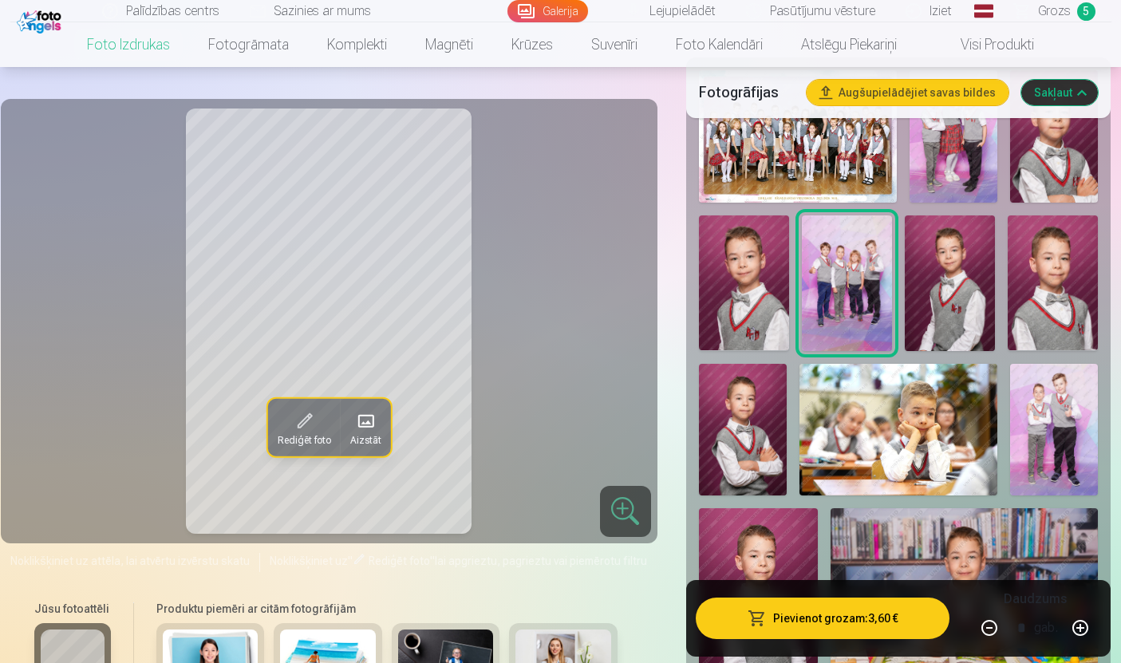
click at [1074, 15] on link "Grozs 5" at bounding box center [1056, 11] width 112 height 22
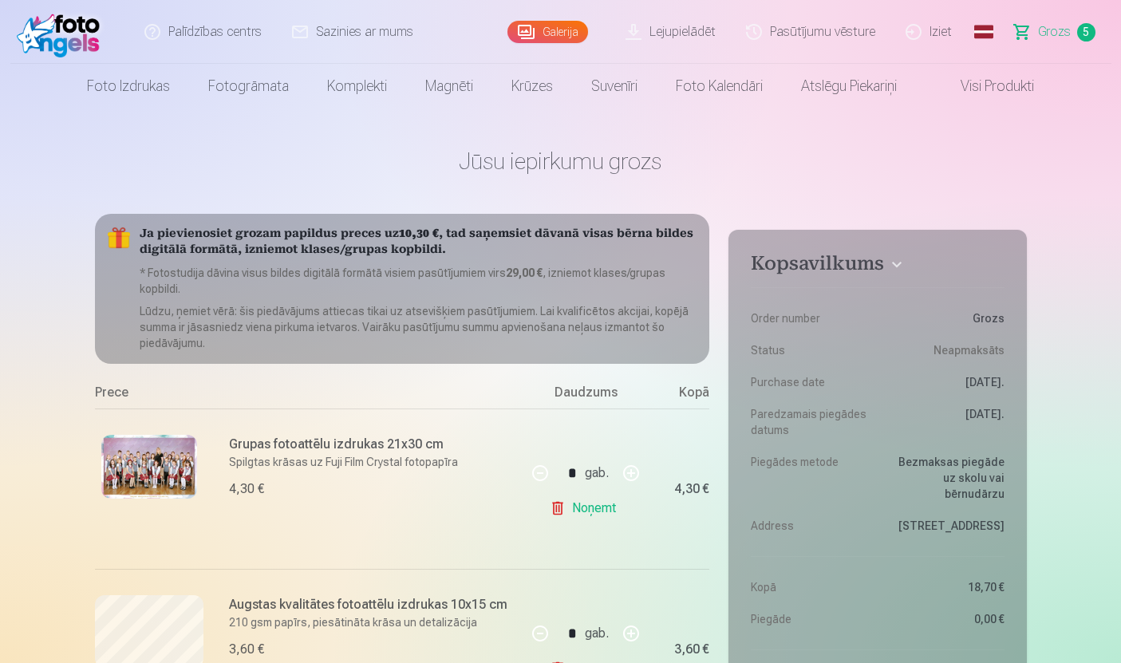
click at [128, 89] on link "Foto izdrukas" at bounding box center [128, 86] width 121 height 45
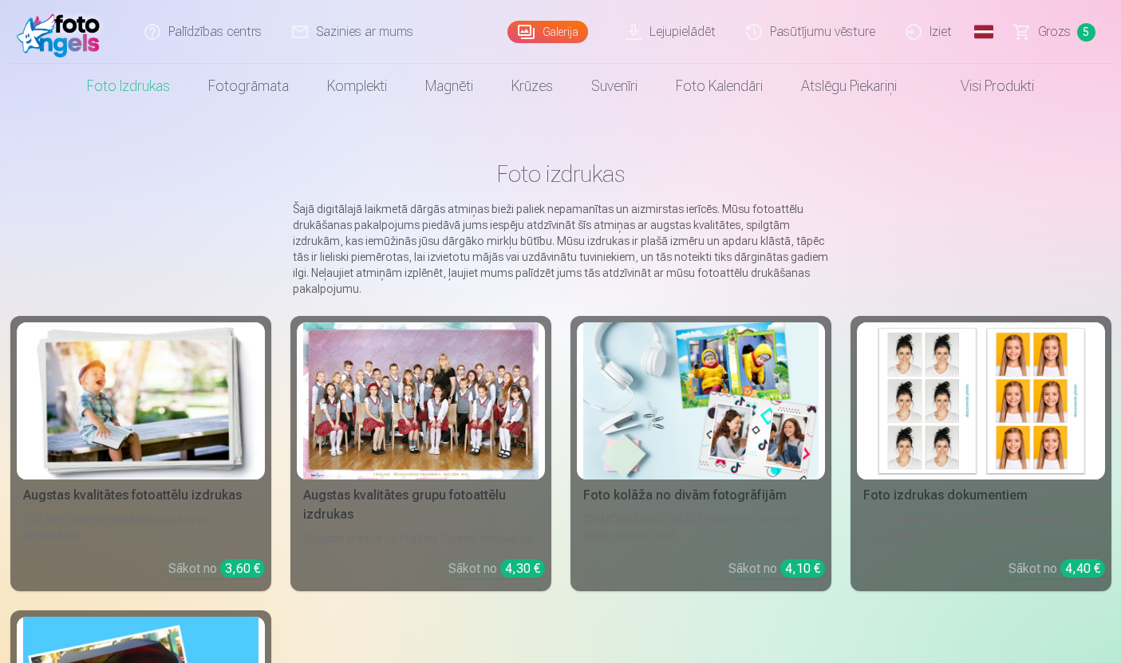
click at [440, 422] on div at bounding box center [420, 400] width 235 height 157
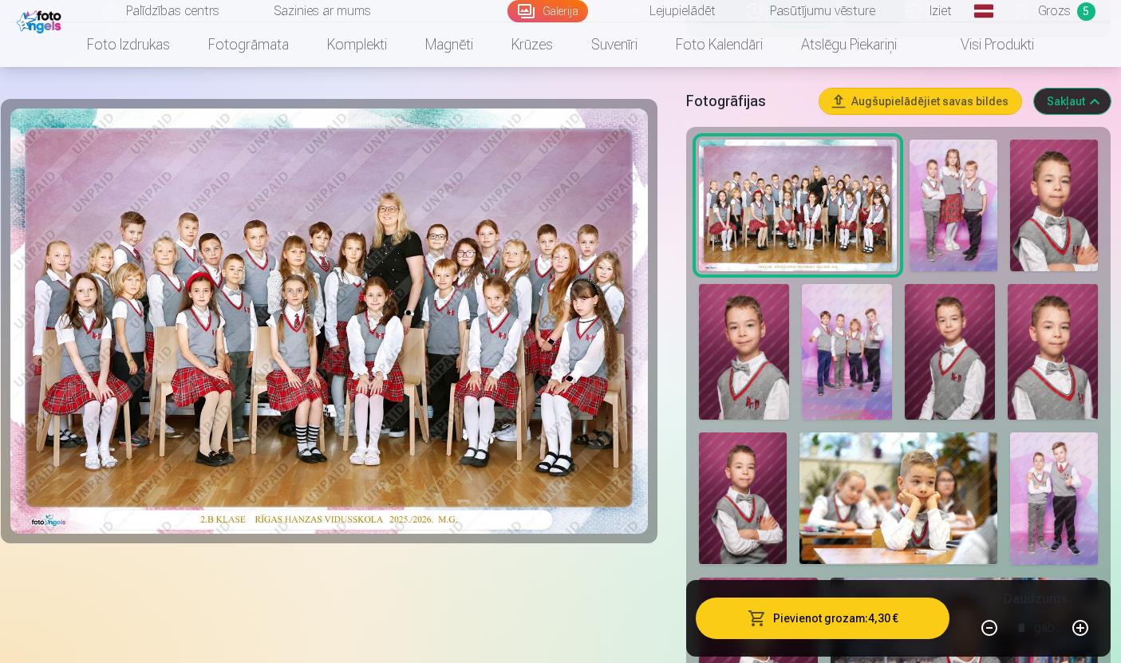
scroll to position [506, 0]
click at [1060, 206] on img at bounding box center [1054, 206] width 88 height 132
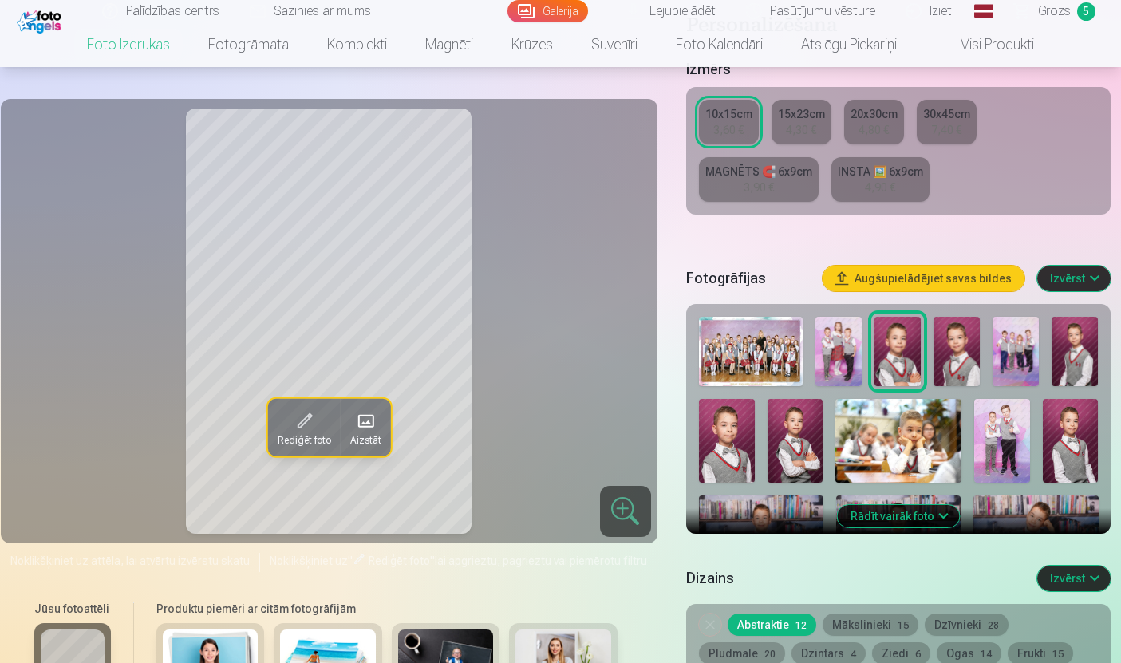
scroll to position [352, 0]
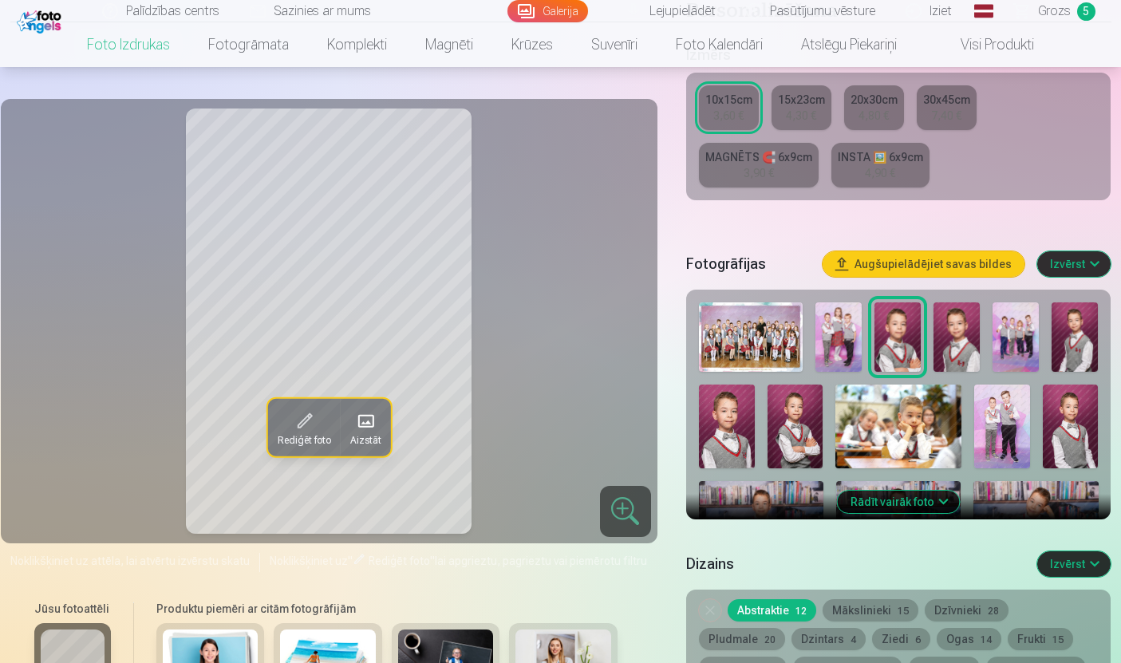
click at [925, 495] on button "Rādīt vairāk foto" at bounding box center [899, 502] width 122 height 22
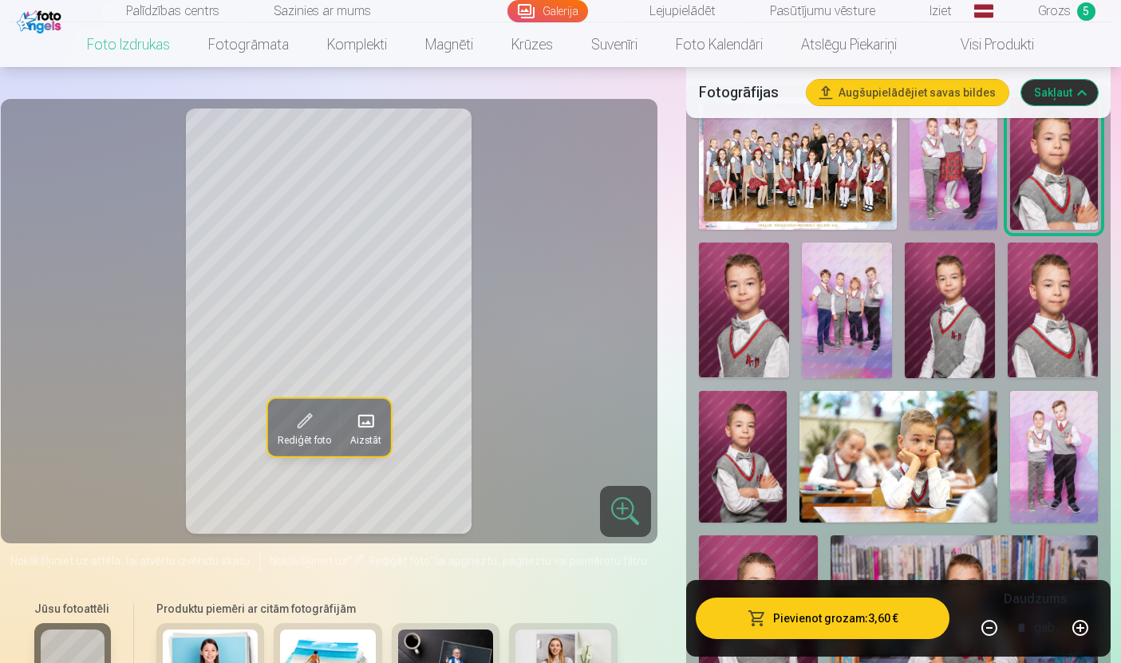
scroll to position [563, 0]
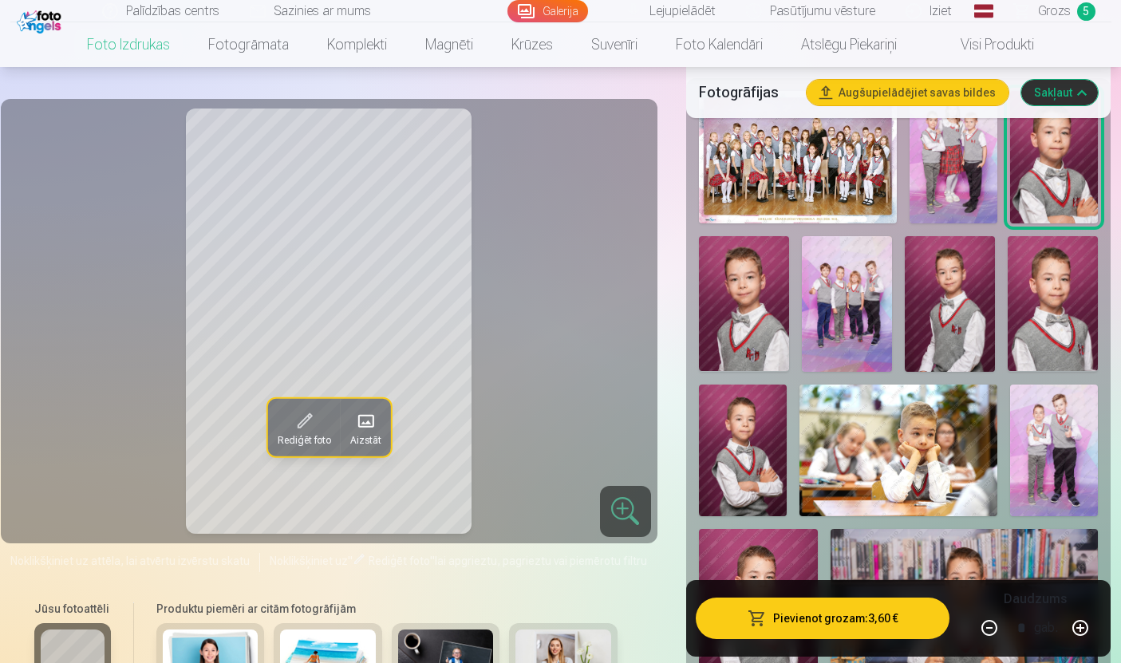
click at [754, 327] on img at bounding box center [744, 304] width 90 height 136
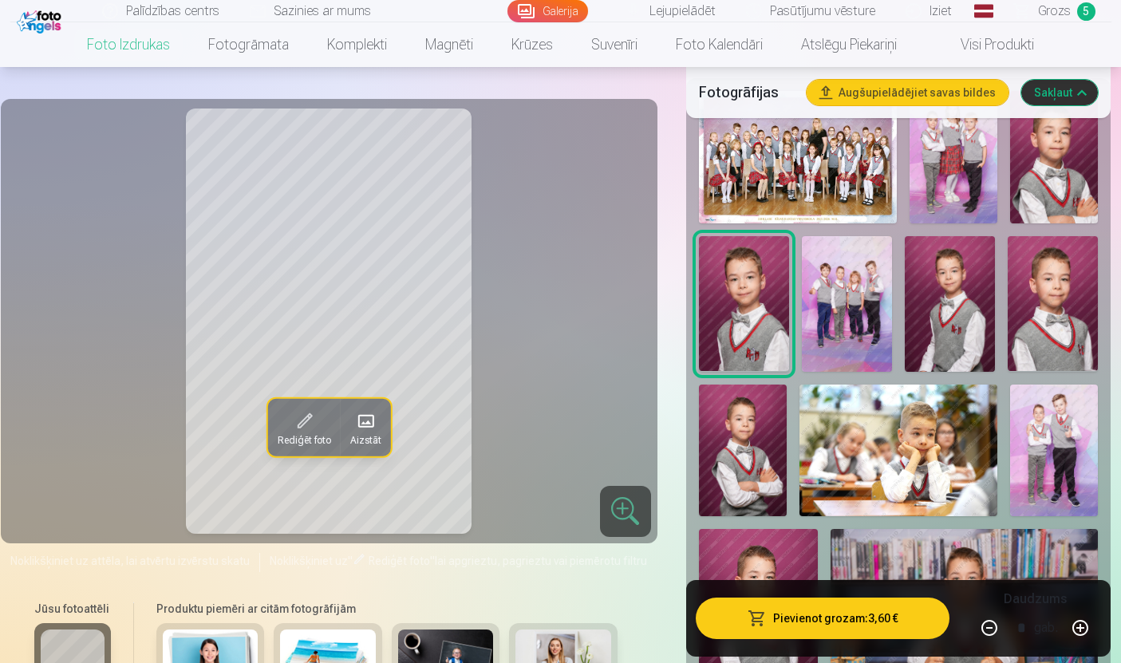
click at [950, 329] on img at bounding box center [950, 304] width 90 height 136
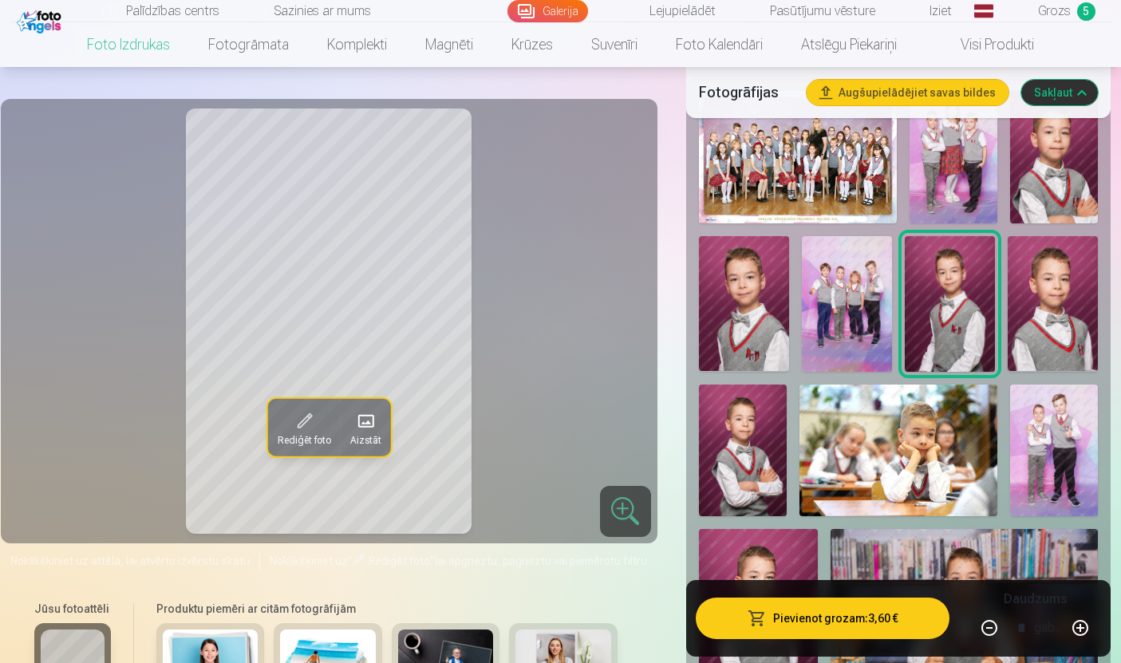
click at [1052, 327] on img at bounding box center [1053, 304] width 90 height 136
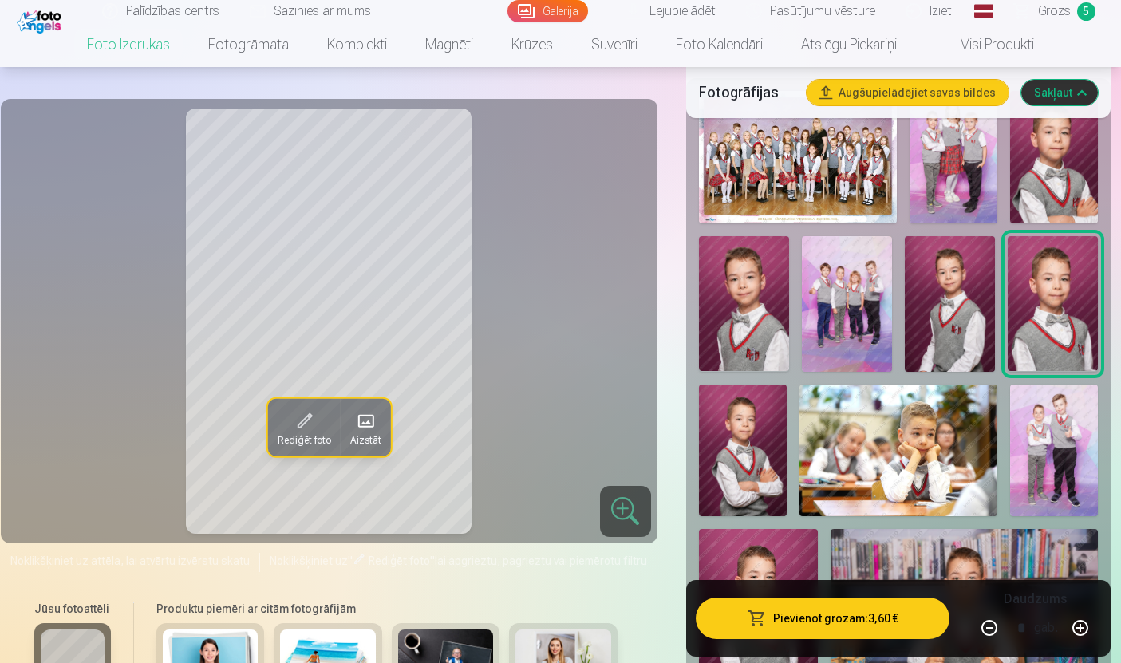
click at [754, 484] on img at bounding box center [743, 451] width 88 height 132
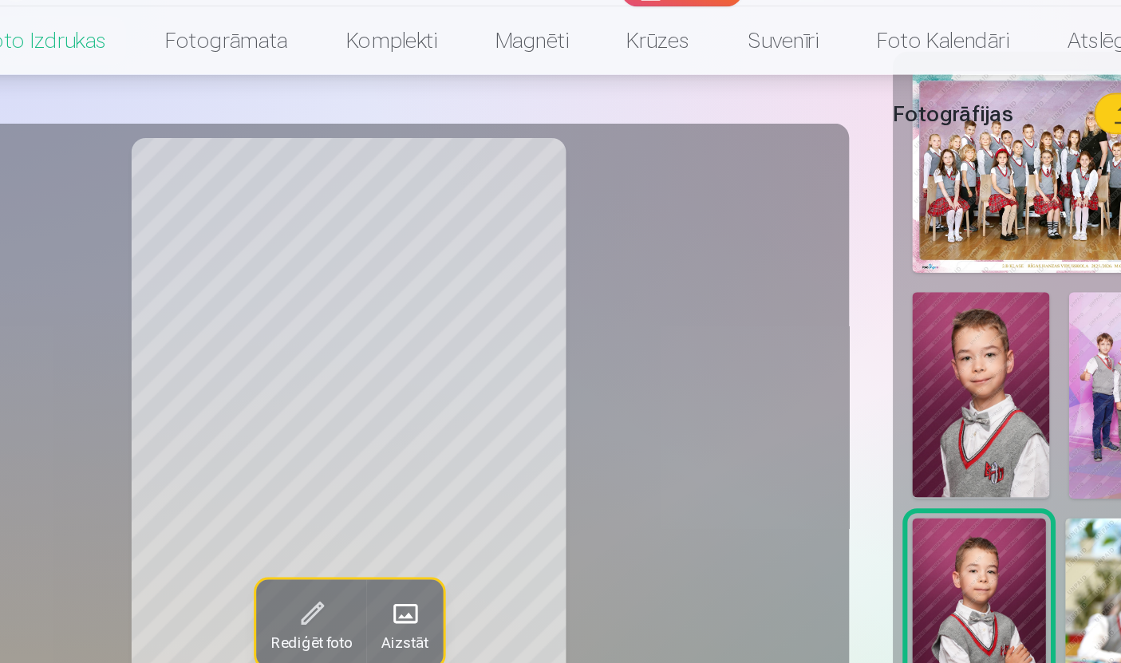
scroll to position [428, 0]
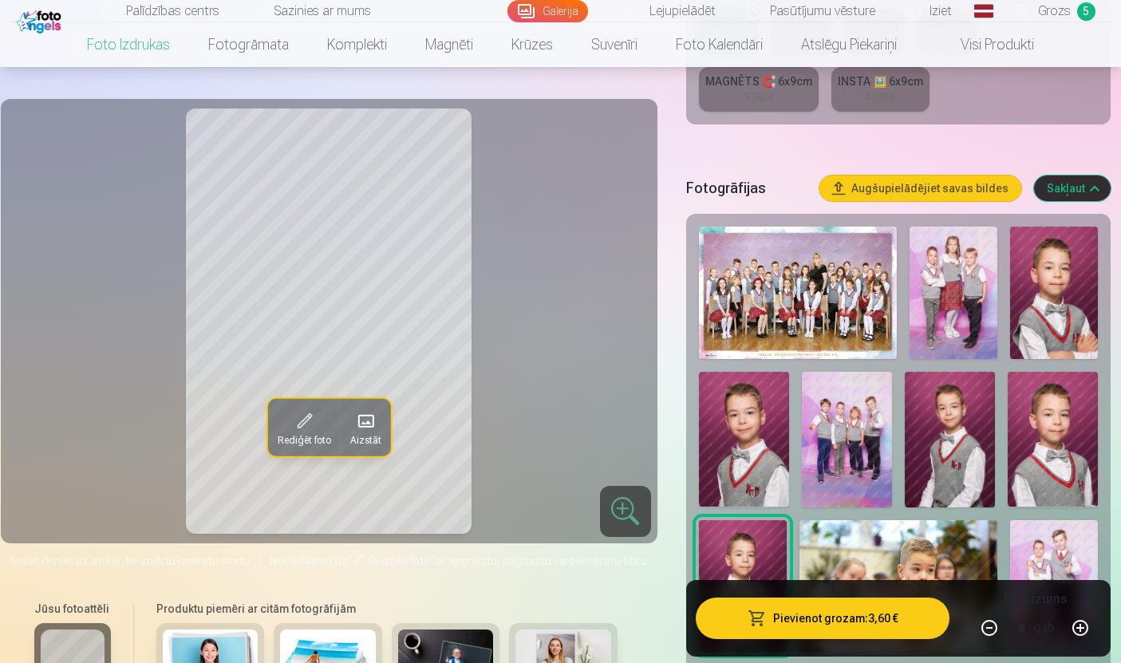
click at [949, 465] on img at bounding box center [950, 440] width 90 height 136
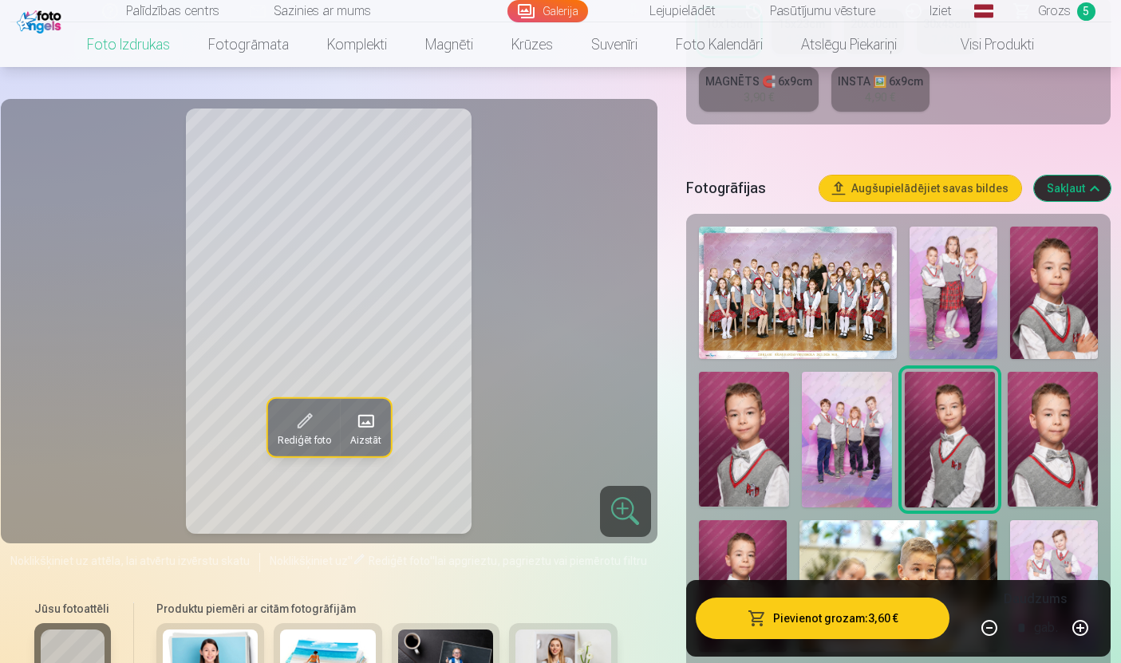
click at [1048, 442] on img at bounding box center [1053, 440] width 90 height 136
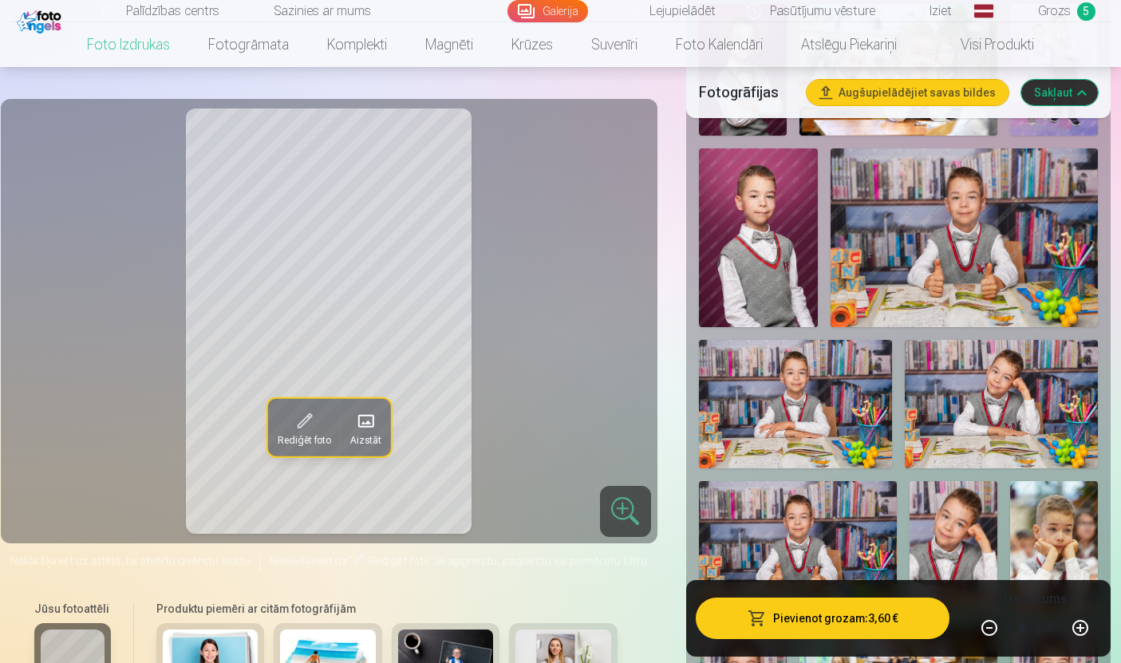
scroll to position [946, 0]
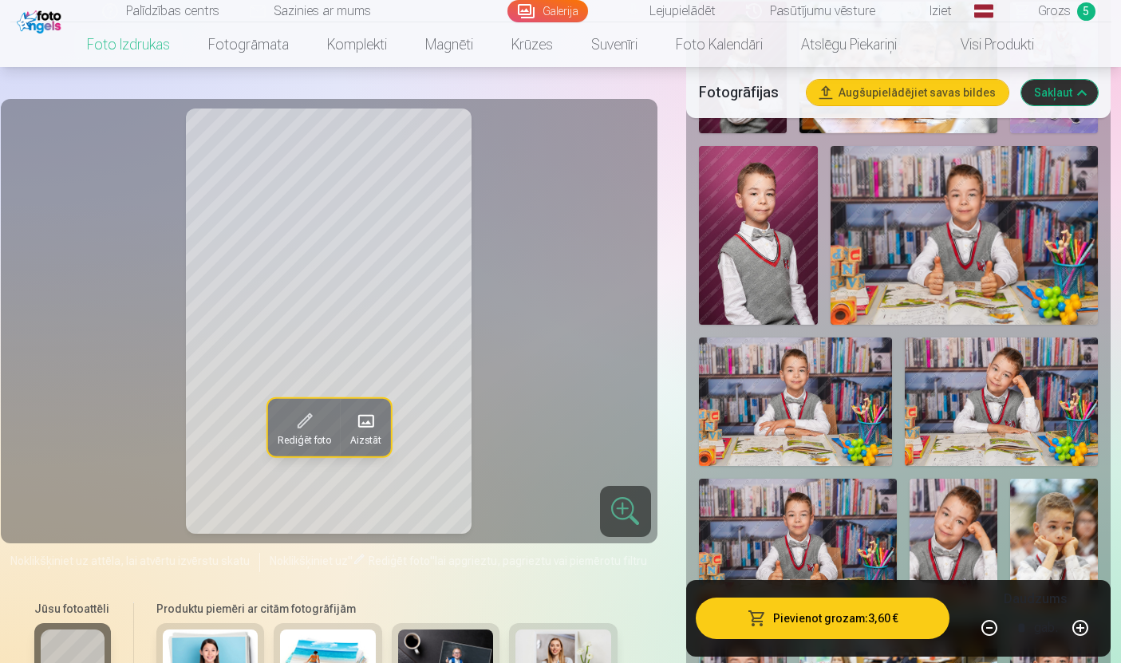
click at [1063, 545] on img at bounding box center [1054, 545] width 88 height 132
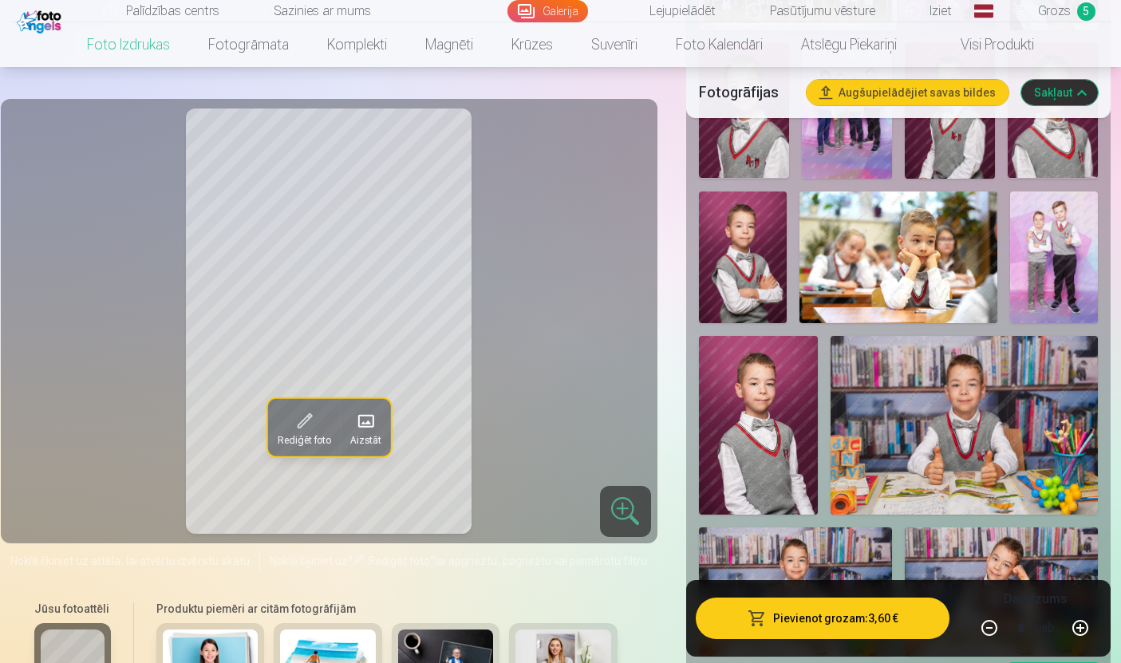
scroll to position [755, 0]
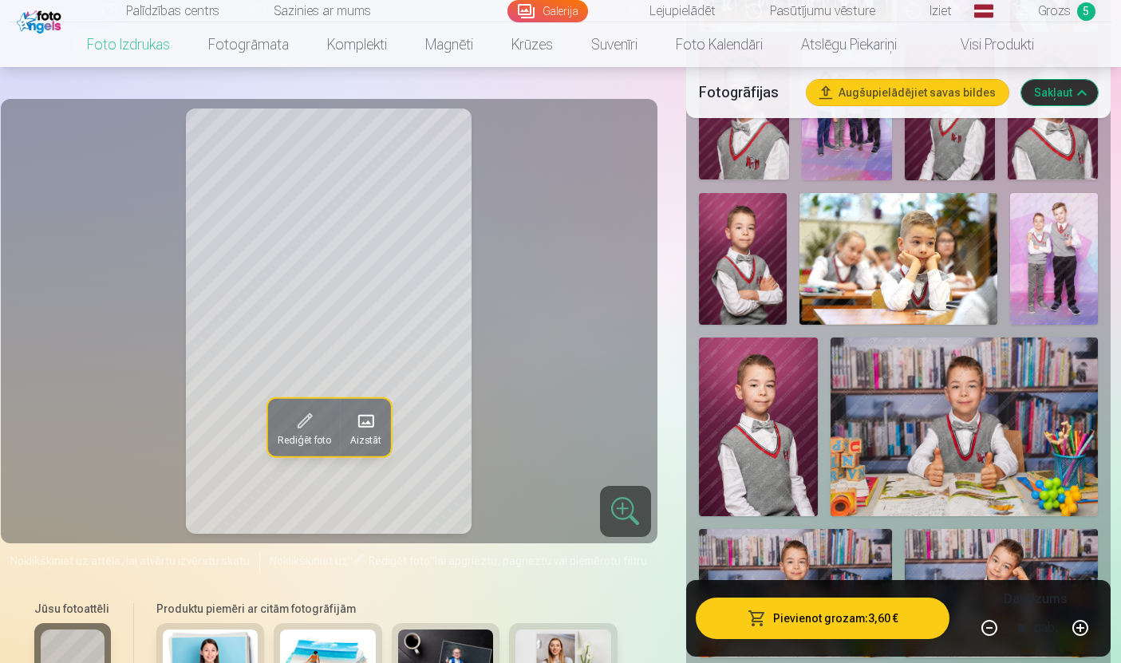
click at [930, 255] on img at bounding box center [899, 259] width 198 height 132
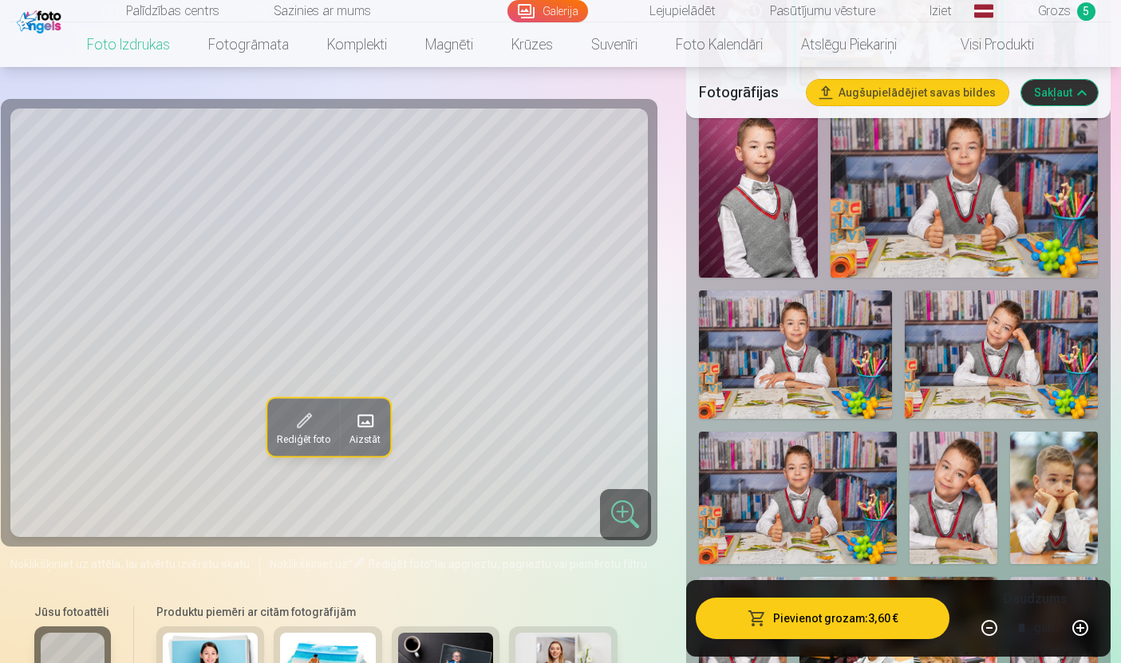
scroll to position [996, 0]
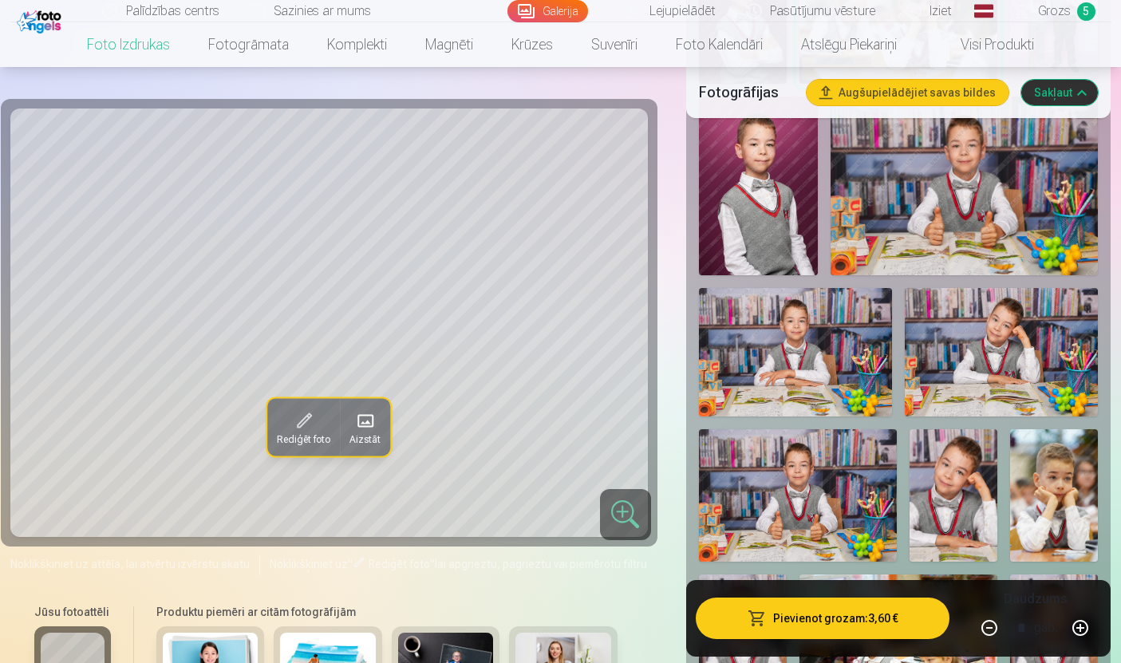
click at [1064, 509] on img at bounding box center [1054, 495] width 88 height 132
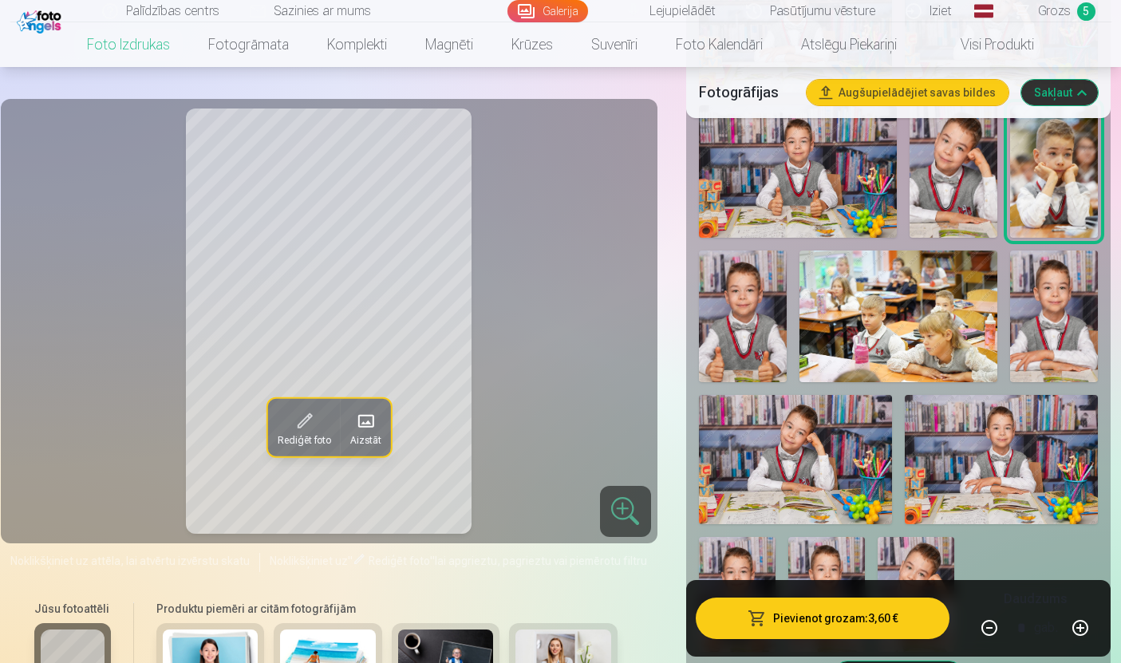
scroll to position [1336, 0]
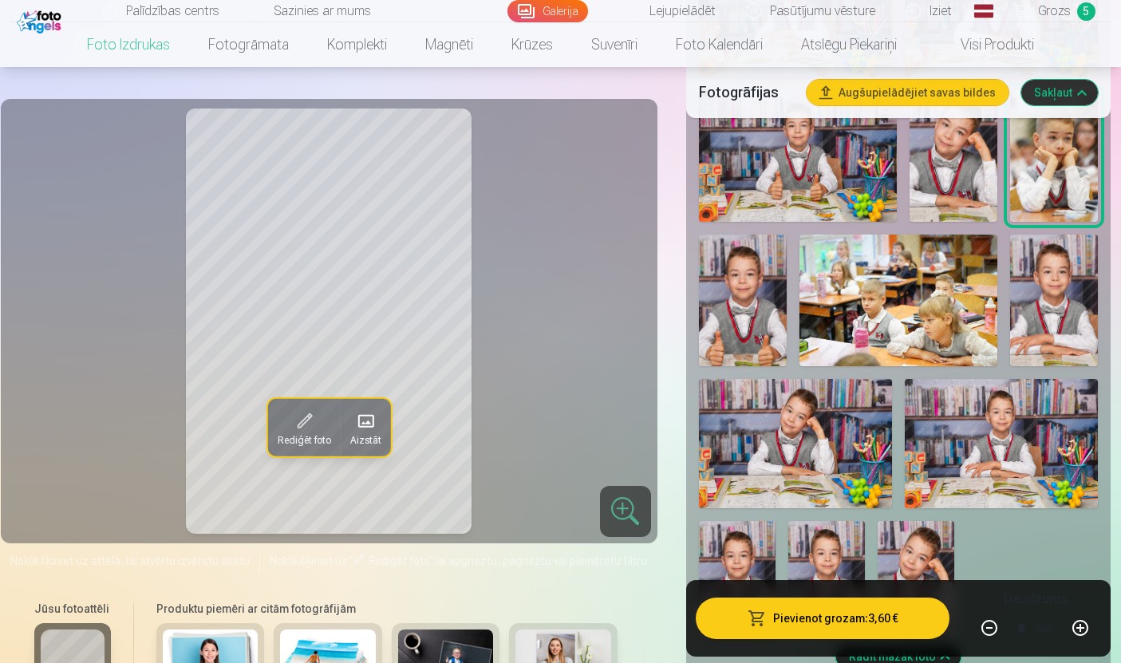
click at [901, 589] on img at bounding box center [916, 578] width 77 height 115
click at [800, 463] on img at bounding box center [795, 443] width 193 height 129
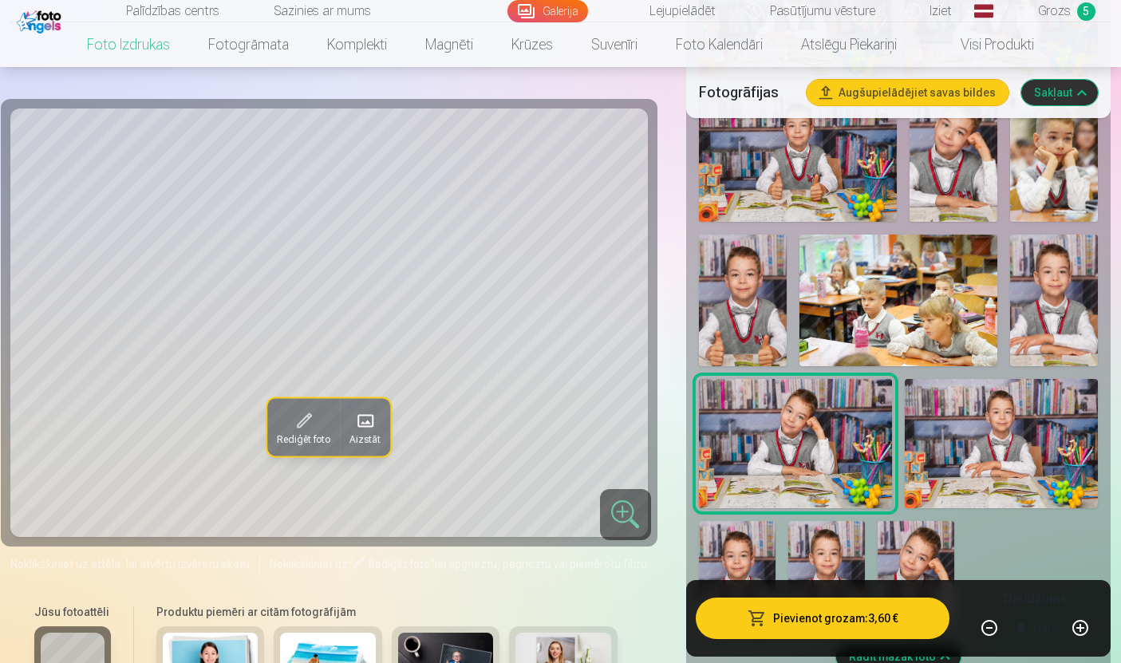
click at [895, 615] on img at bounding box center [916, 578] width 77 height 115
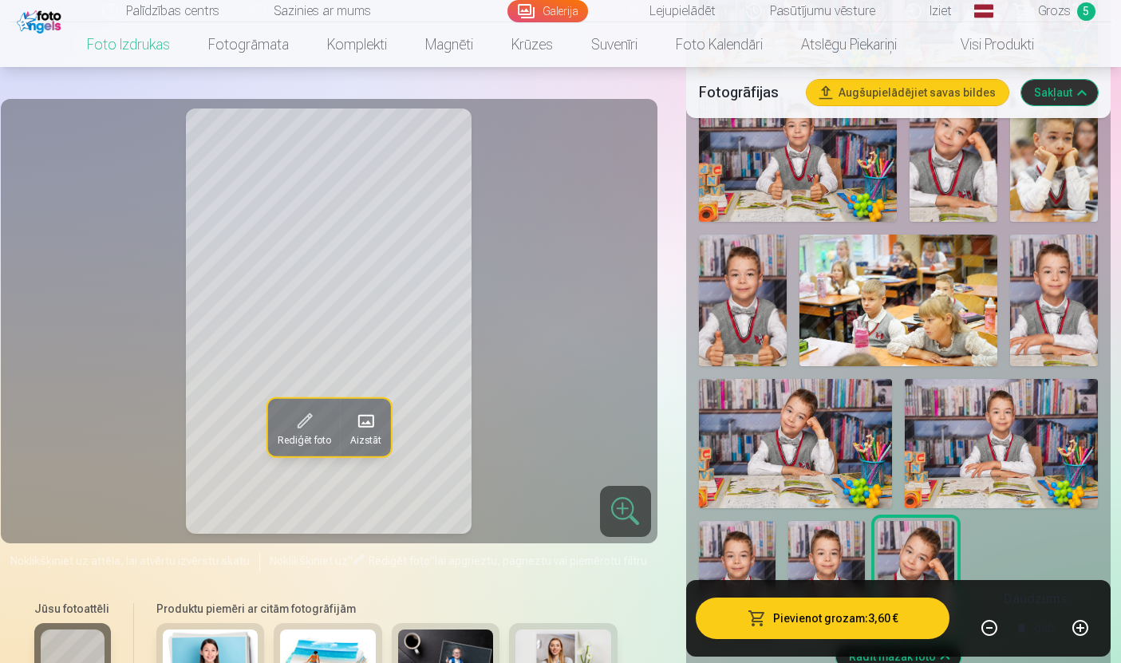
click at [807, 594] on img at bounding box center [826, 578] width 77 height 115
click at [735, 610] on img at bounding box center [737, 578] width 77 height 115
click at [1041, 447] on img at bounding box center [1001, 443] width 193 height 129
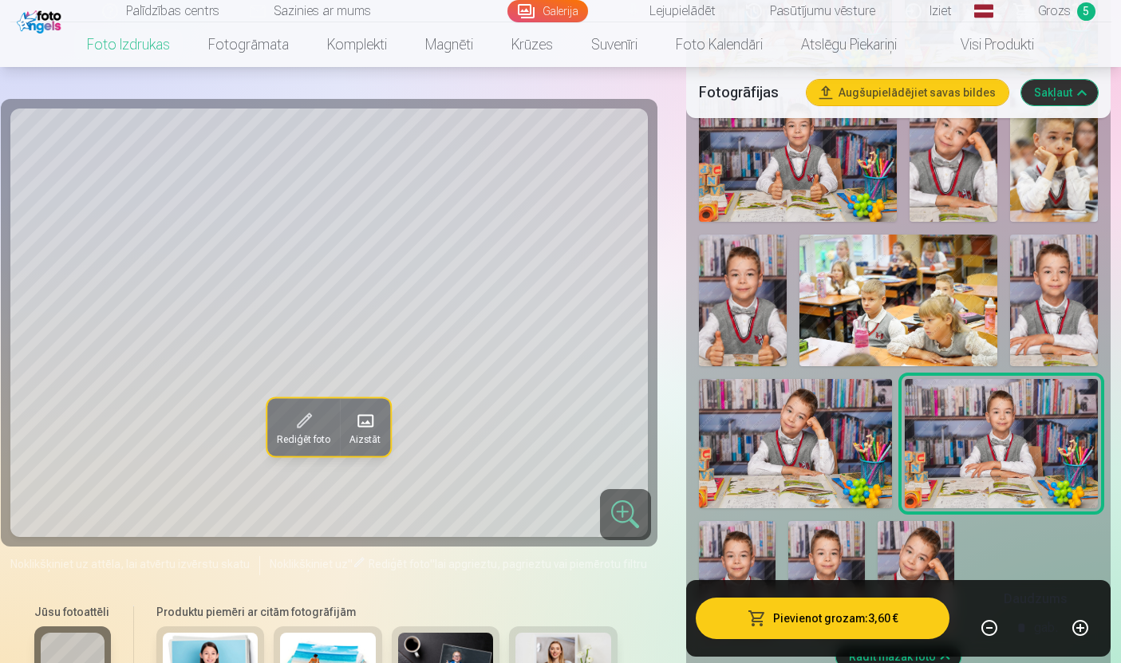
click at [836, 589] on img at bounding box center [826, 578] width 77 height 115
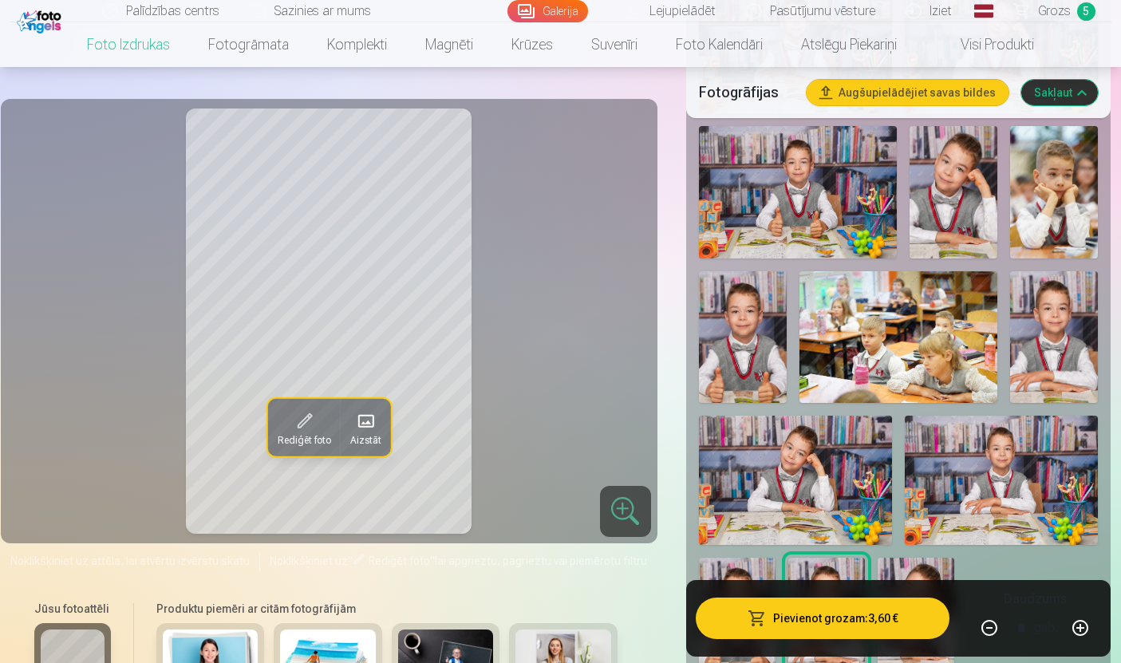
scroll to position [1304, 0]
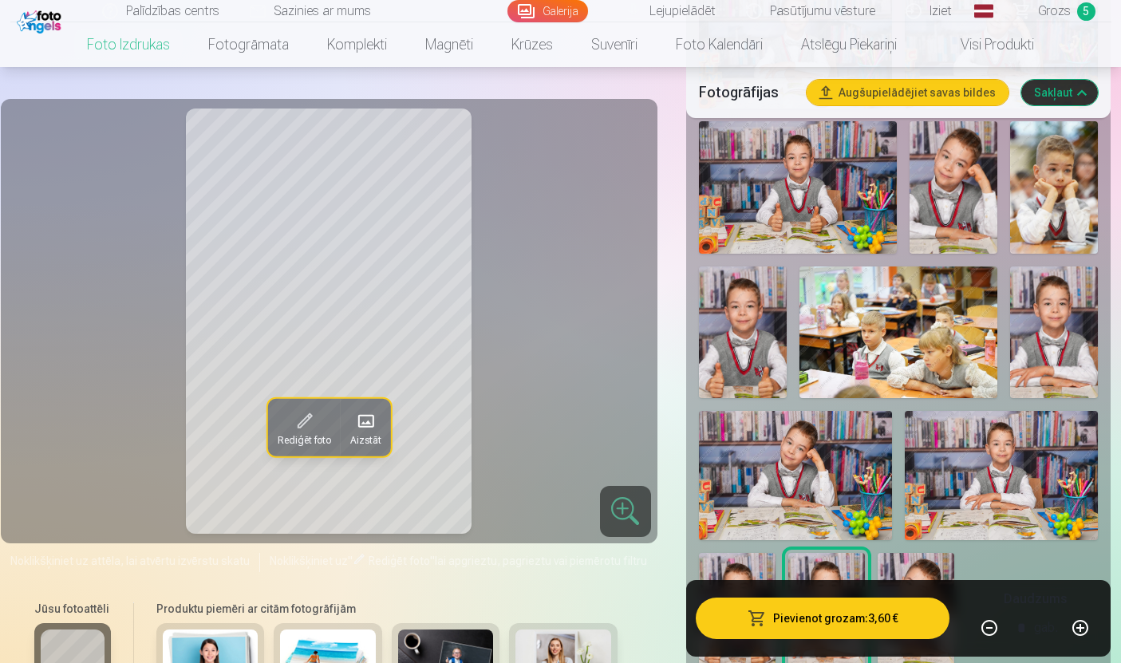
click at [747, 620] on img at bounding box center [737, 610] width 77 height 115
click at [813, 208] on img at bounding box center [798, 187] width 198 height 132
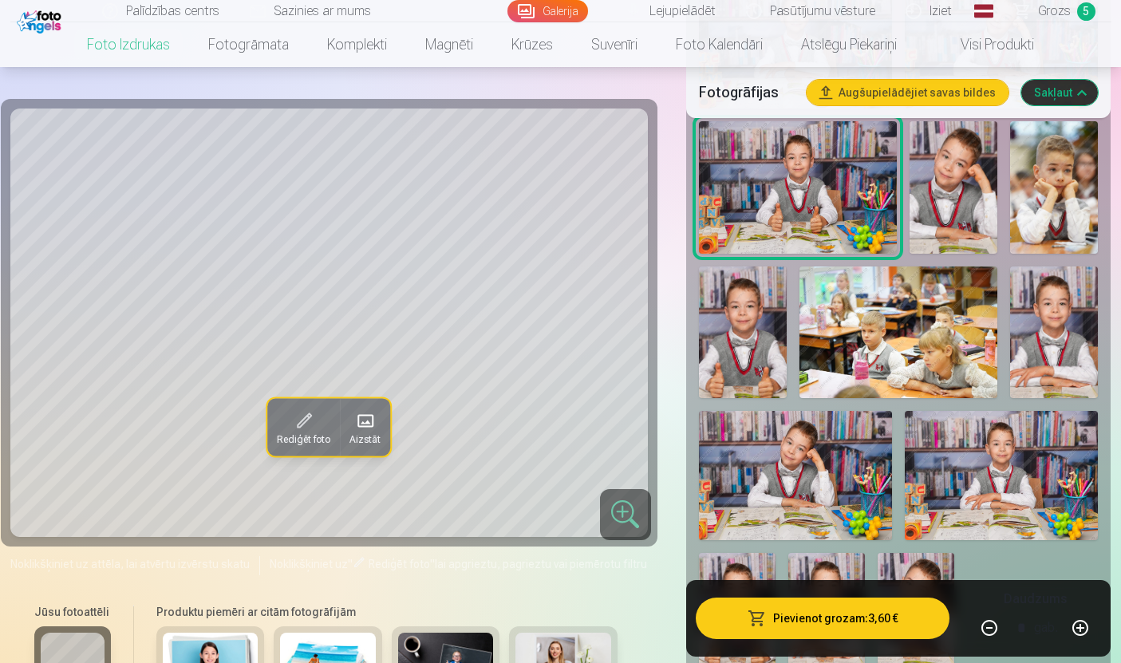
click at [753, 347] on img at bounding box center [743, 333] width 88 height 132
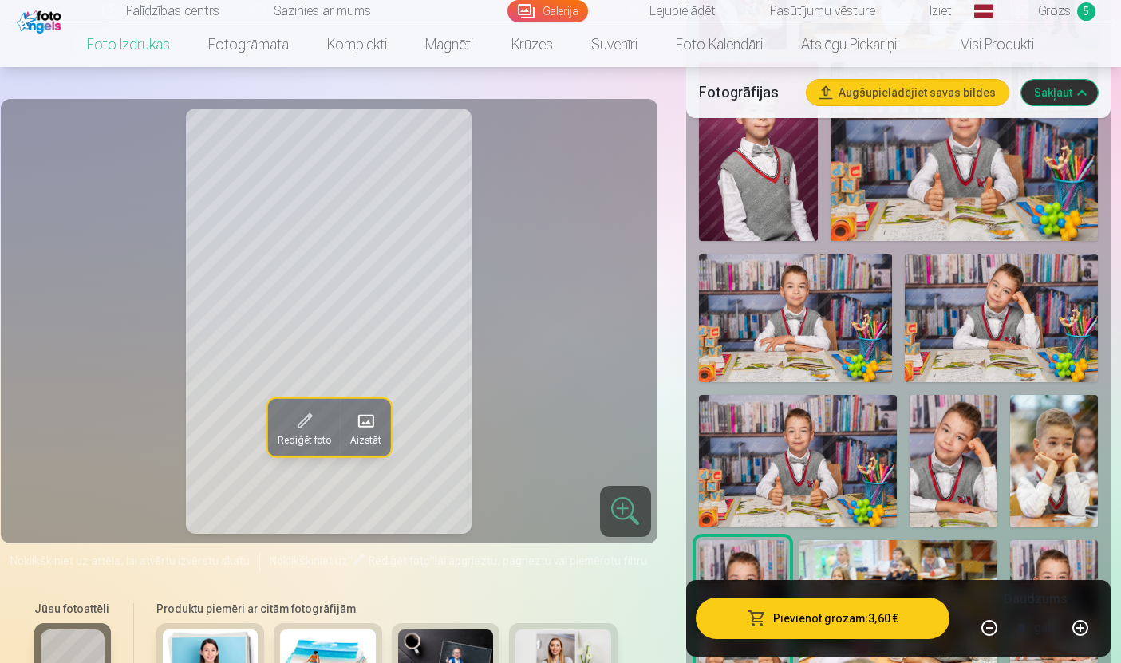
scroll to position [1032, 0]
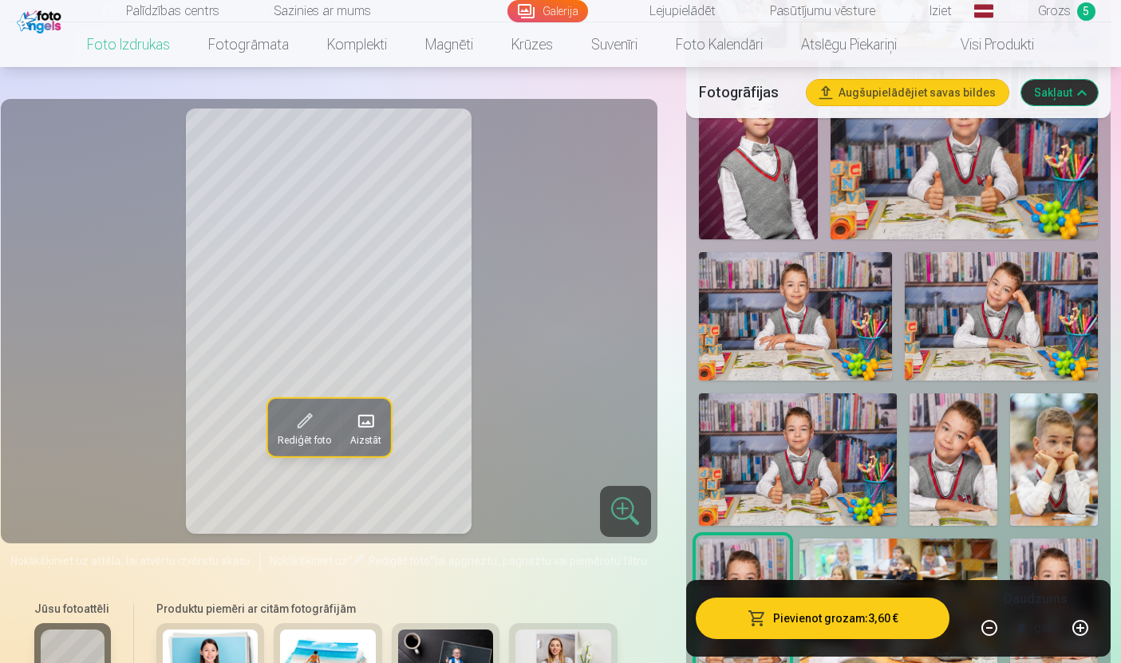
click at [989, 169] on img at bounding box center [965, 150] width 268 height 179
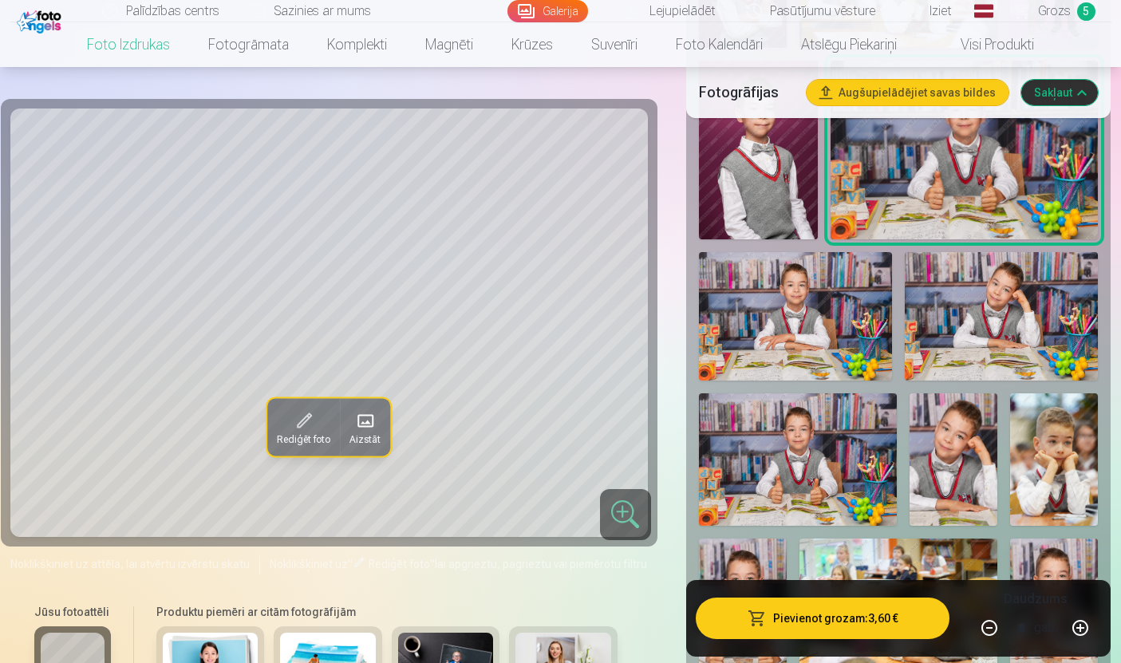
click at [804, 483] on img at bounding box center [798, 459] width 198 height 132
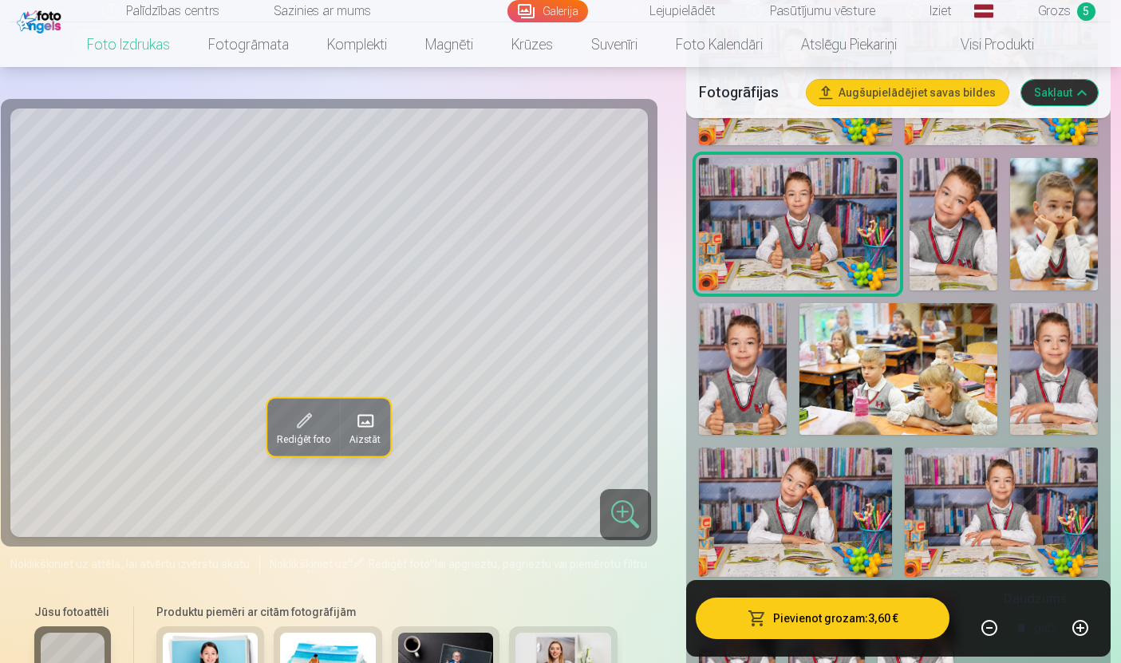
scroll to position [1268, 0]
click at [744, 368] on img at bounding box center [743, 368] width 88 height 132
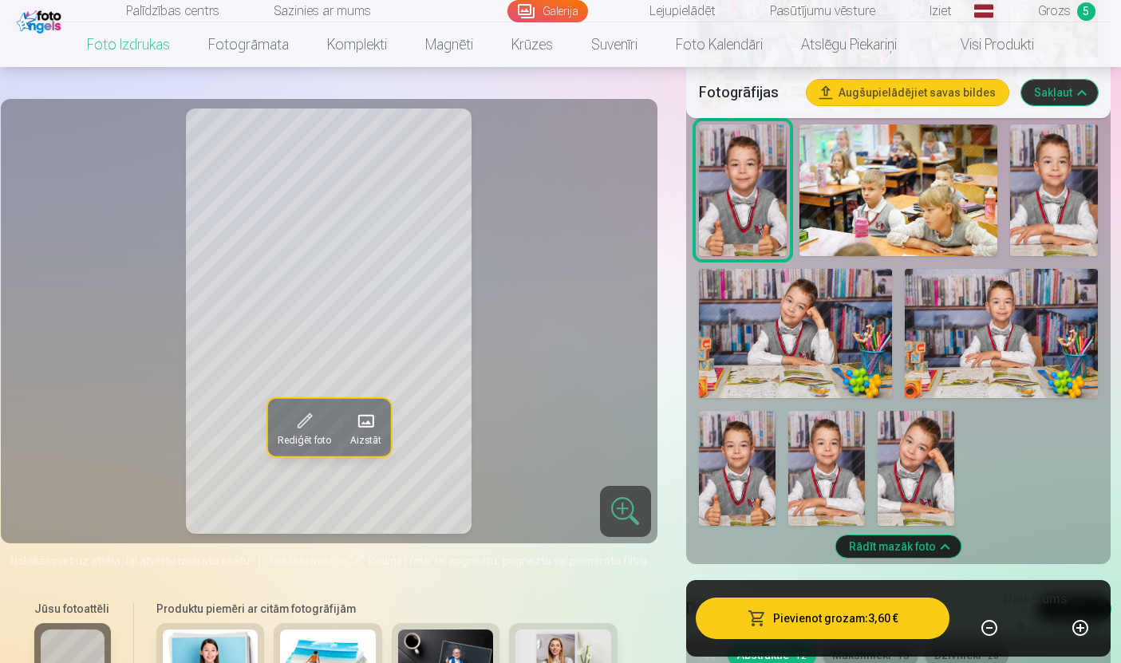
scroll to position [1447, 0]
click at [741, 497] on img at bounding box center [737, 467] width 77 height 115
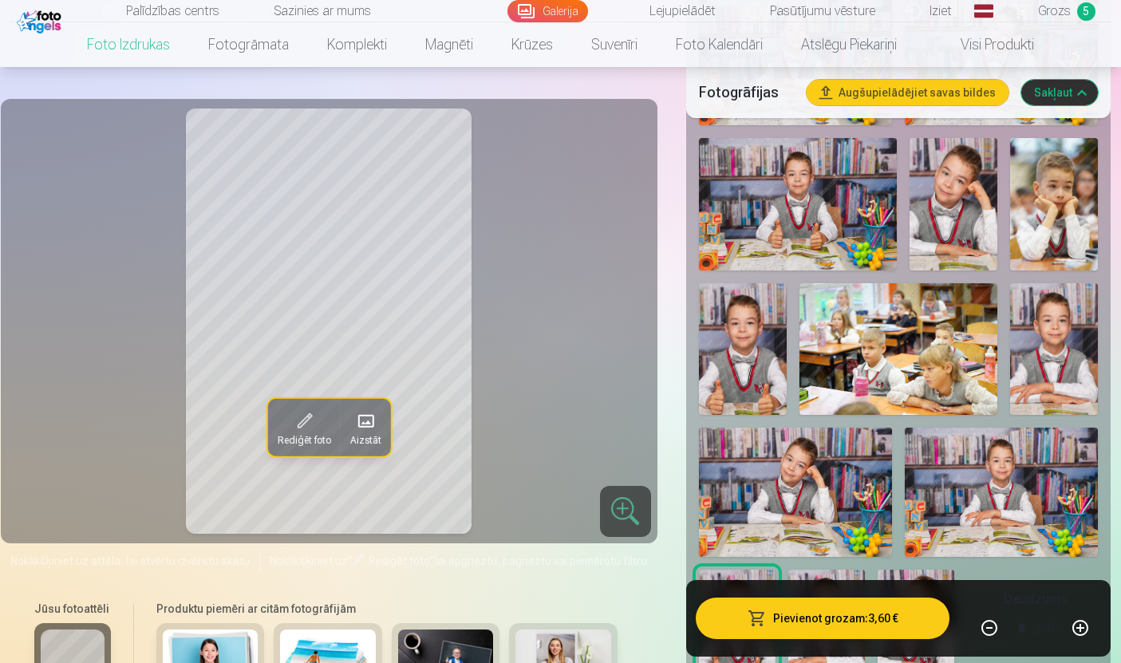
scroll to position [1285, 0]
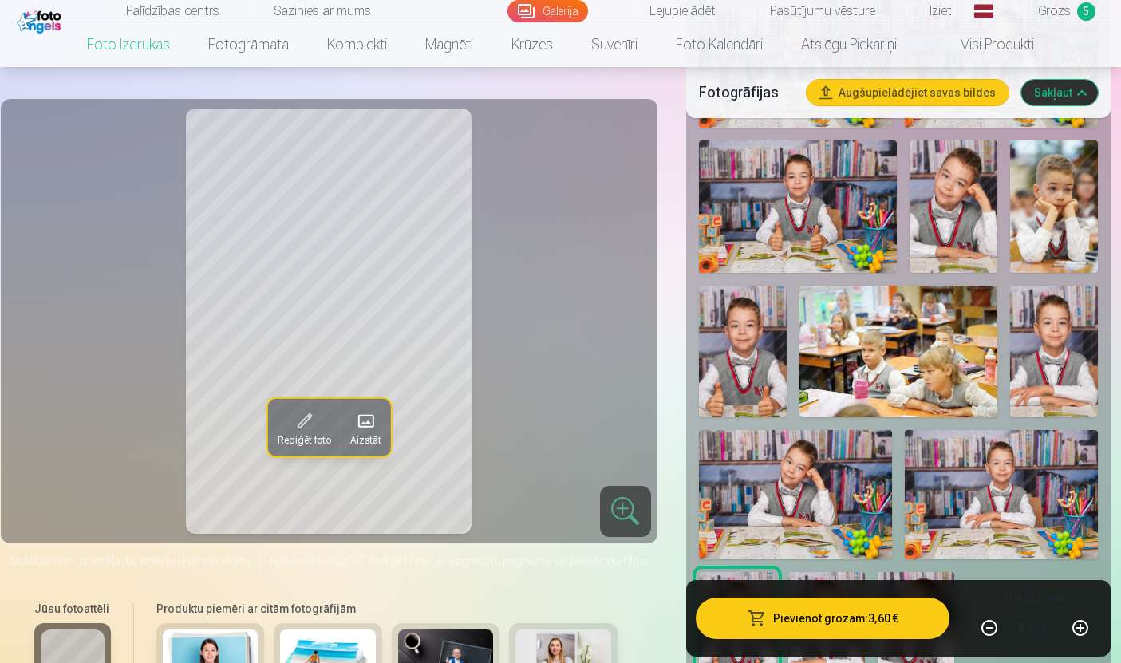
click at [1017, 503] on img at bounding box center [1001, 494] width 193 height 129
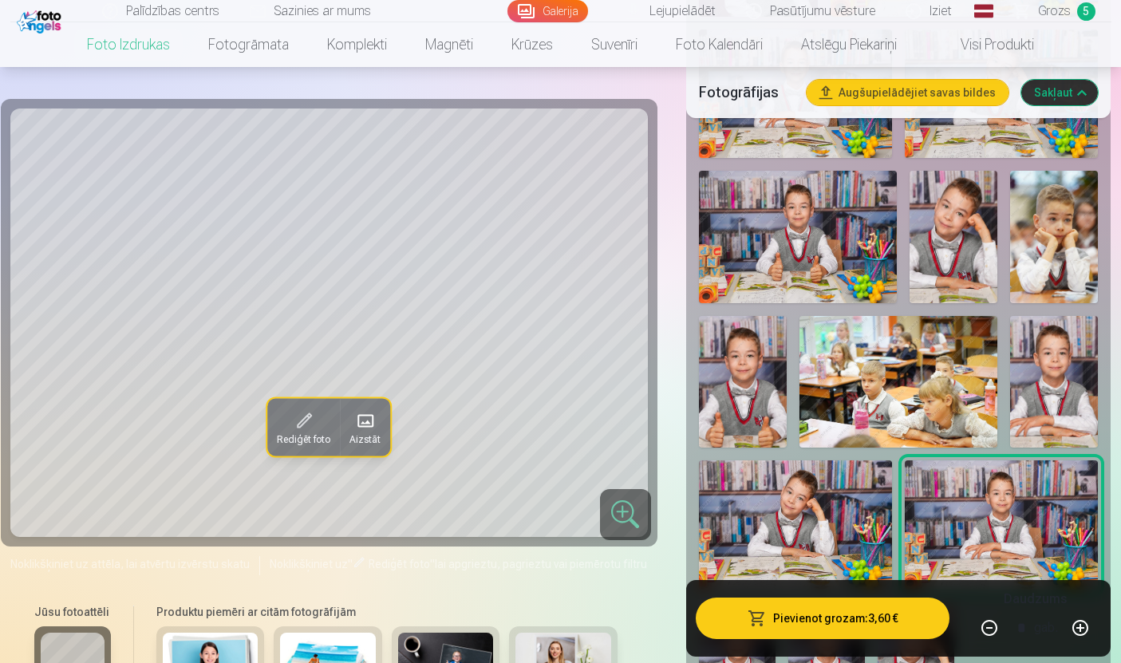
scroll to position [1249, 0]
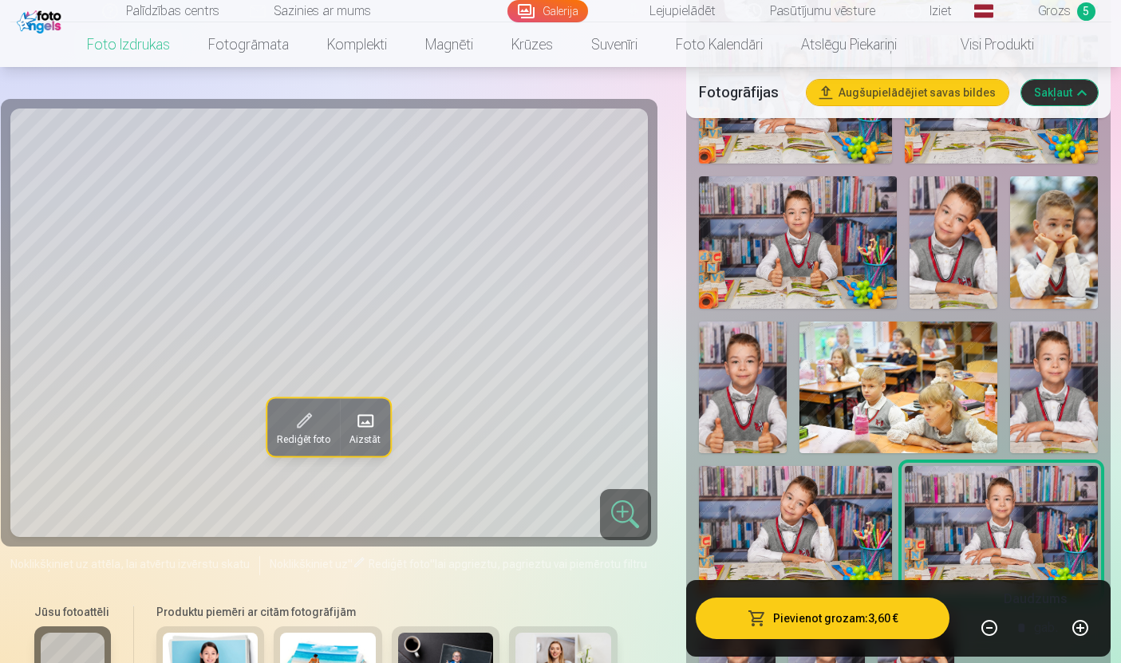
click at [797, 543] on img at bounding box center [795, 530] width 193 height 129
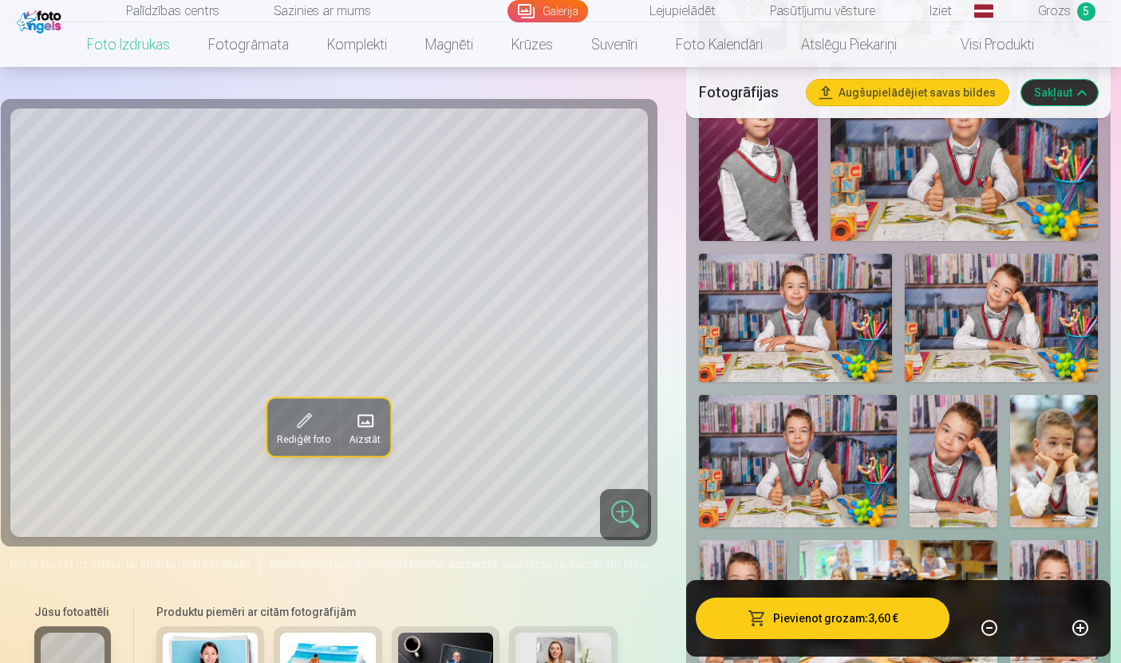
scroll to position [1028, 0]
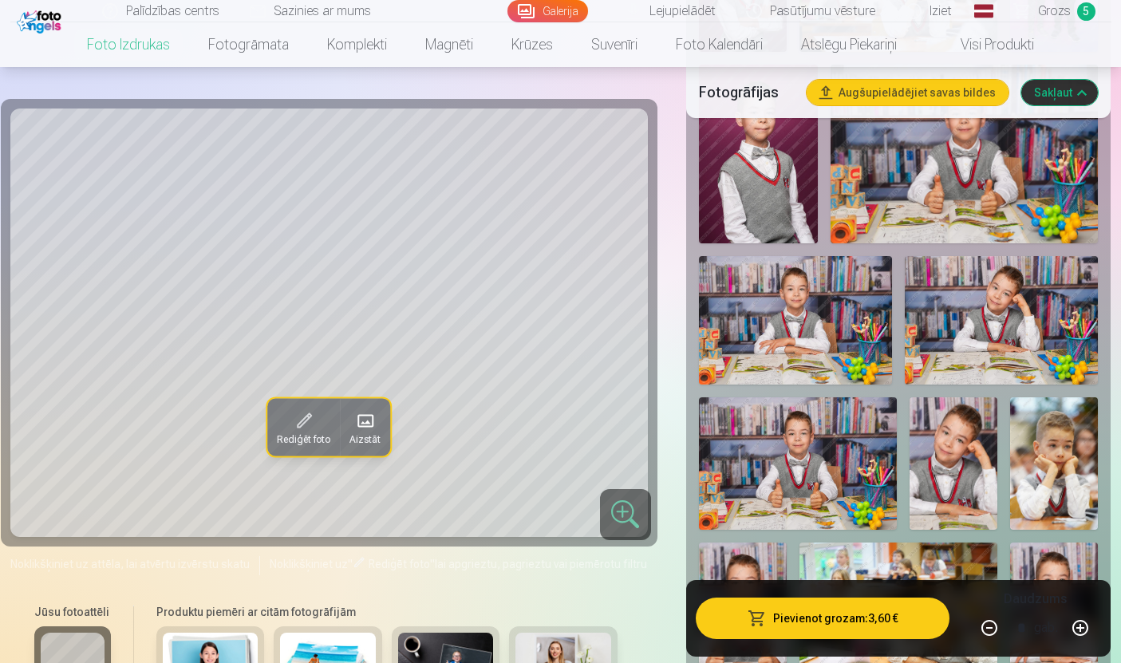
click at [840, 465] on img at bounding box center [798, 463] width 198 height 132
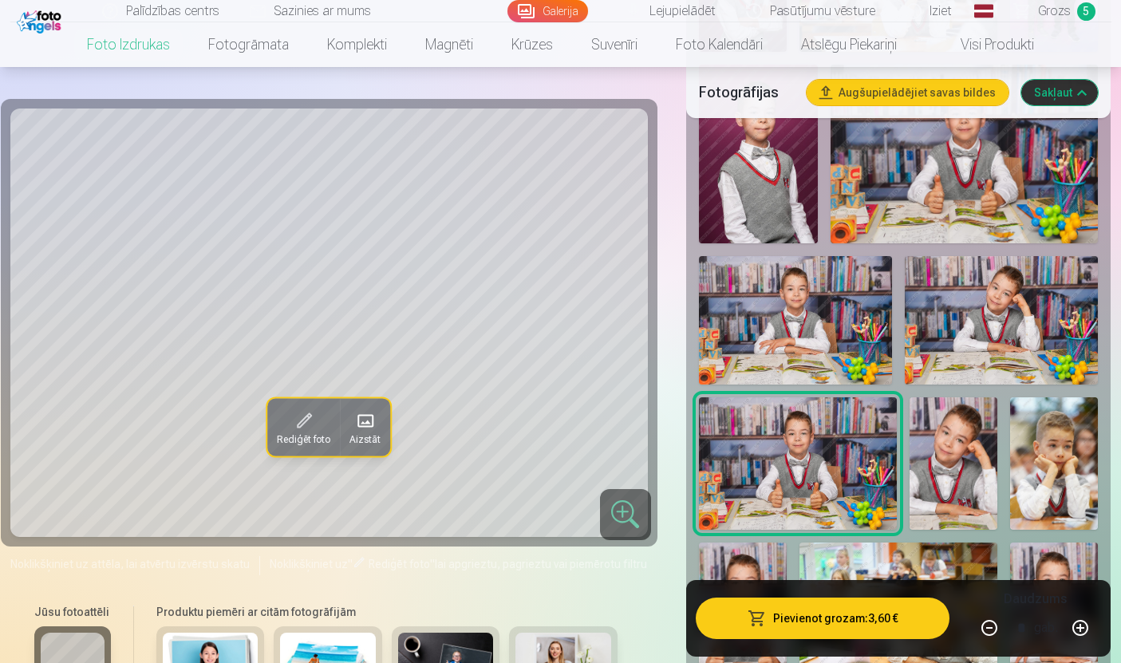
click at [1015, 325] on img at bounding box center [1001, 320] width 193 height 129
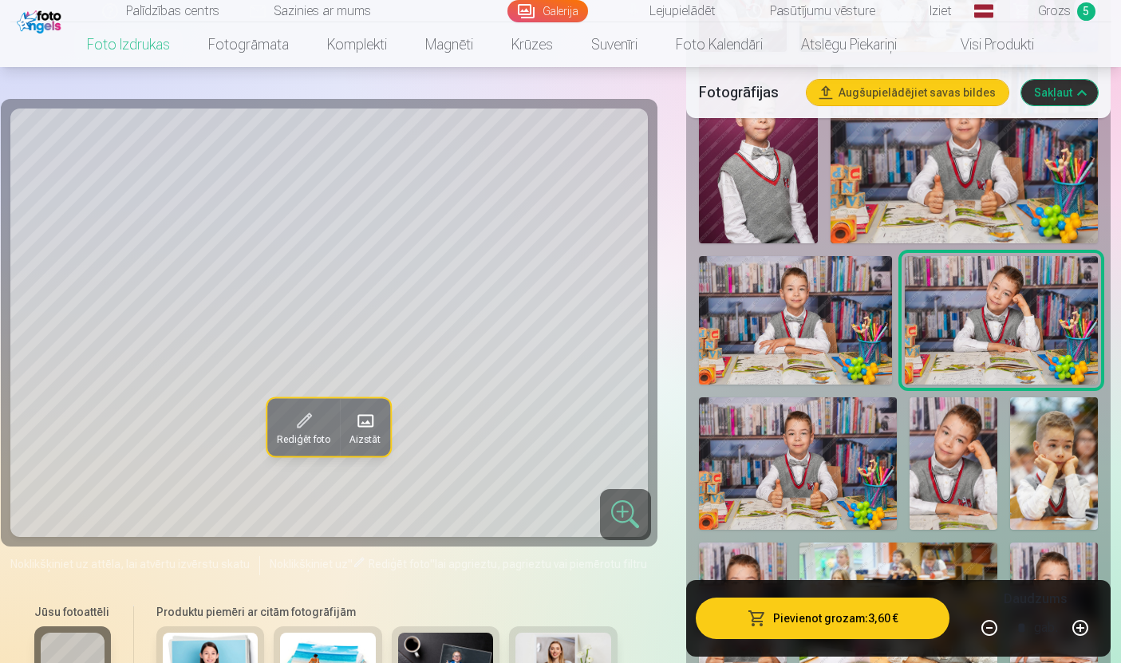
click at [824, 338] on img at bounding box center [795, 320] width 193 height 129
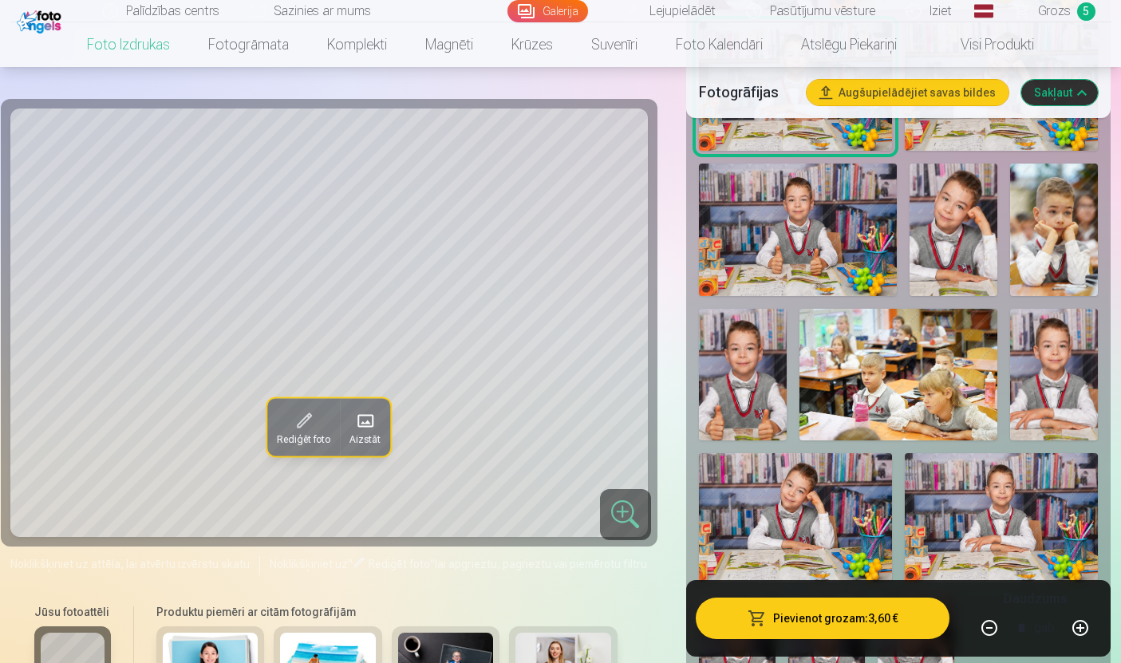
scroll to position [1261, 0]
click at [1017, 500] on img at bounding box center [1001, 518] width 193 height 129
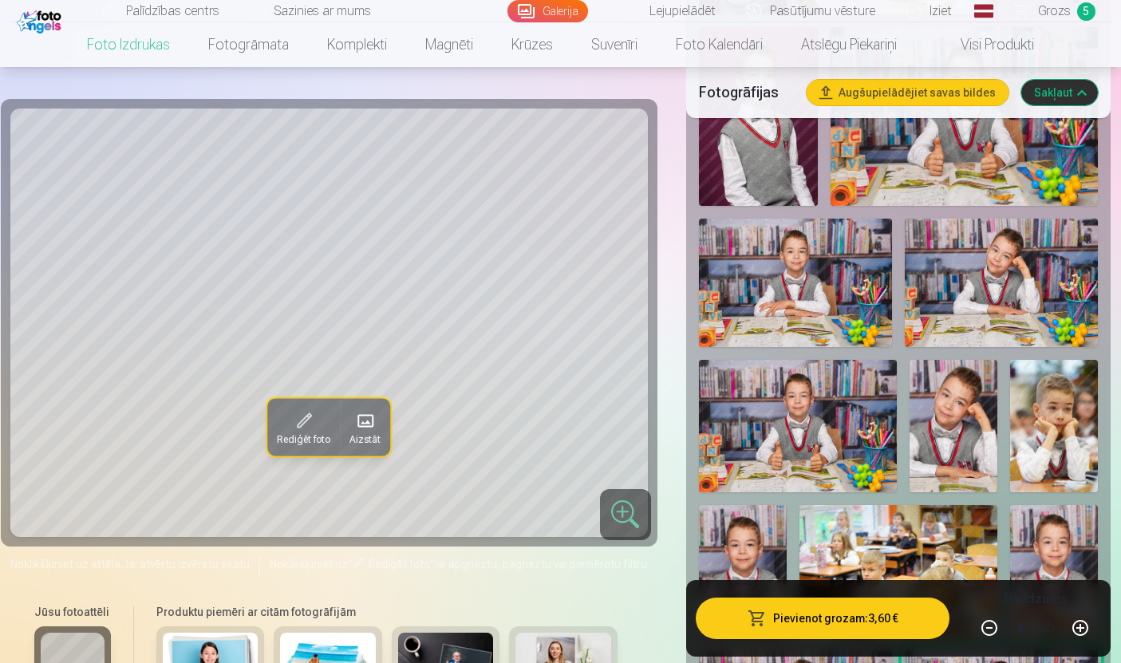
scroll to position [1033, 0]
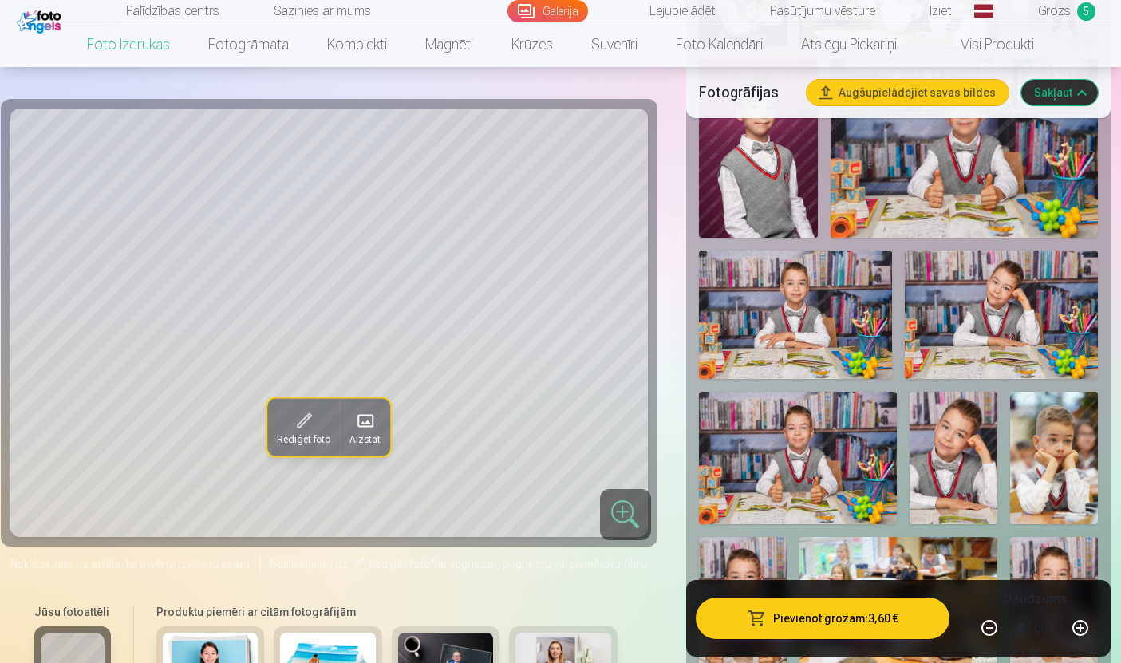
click at [836, 317] on img at bounding box center [795, 315] width 193 height 129
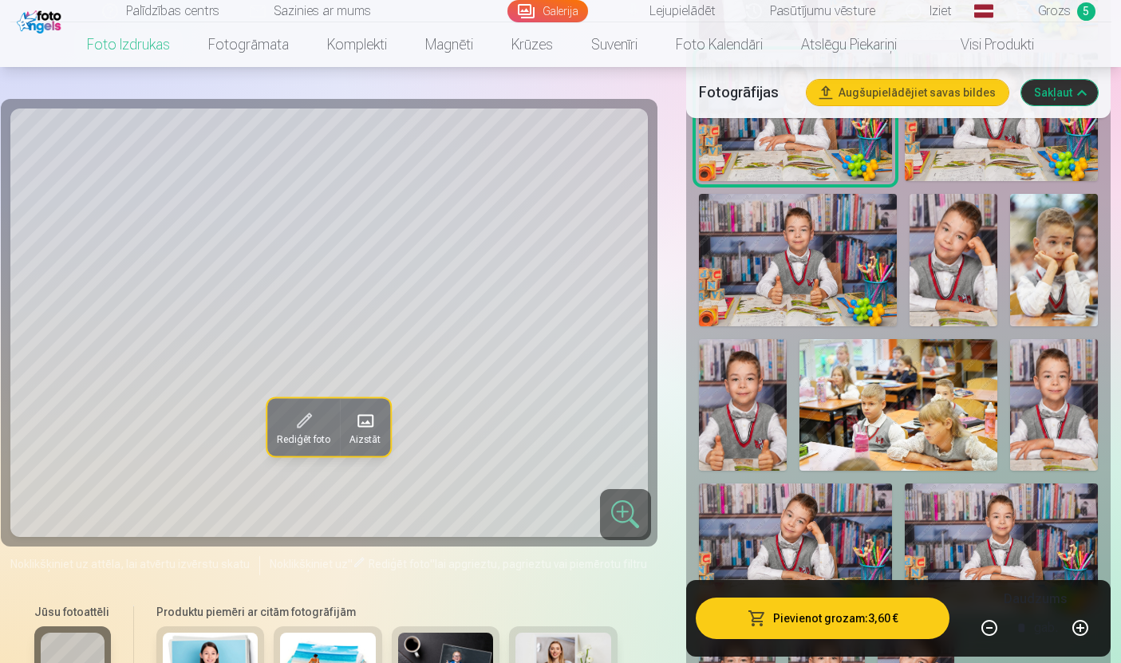
scroll to position [1222, 0]
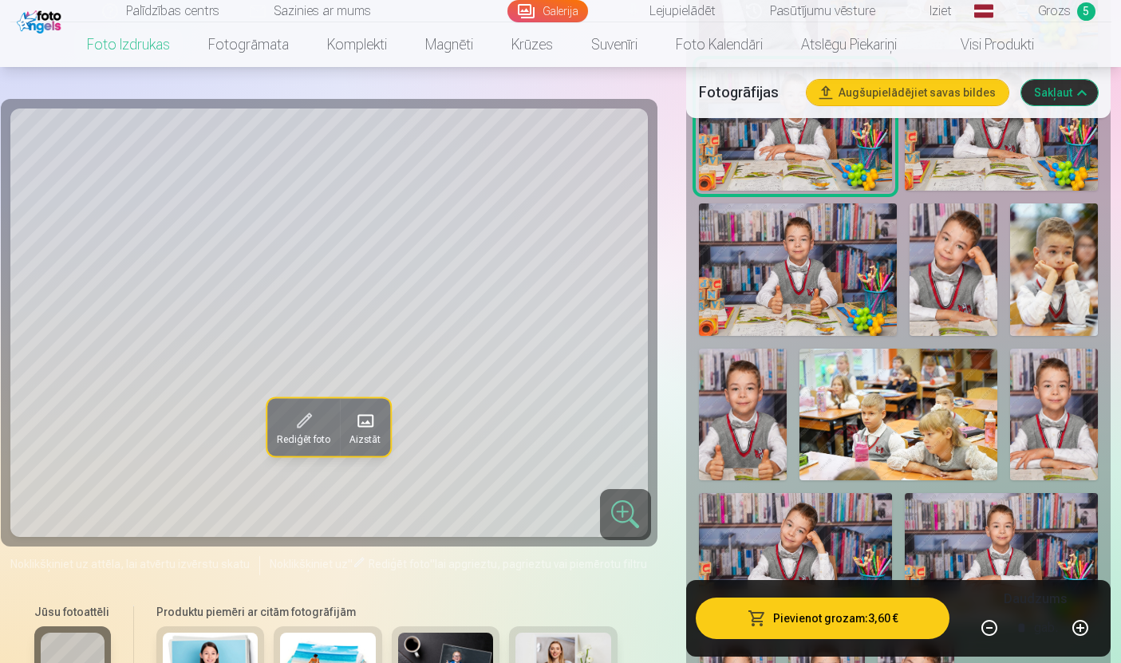
click at [809, 564] on img at bounding box center [795, 557] width 193 height 129
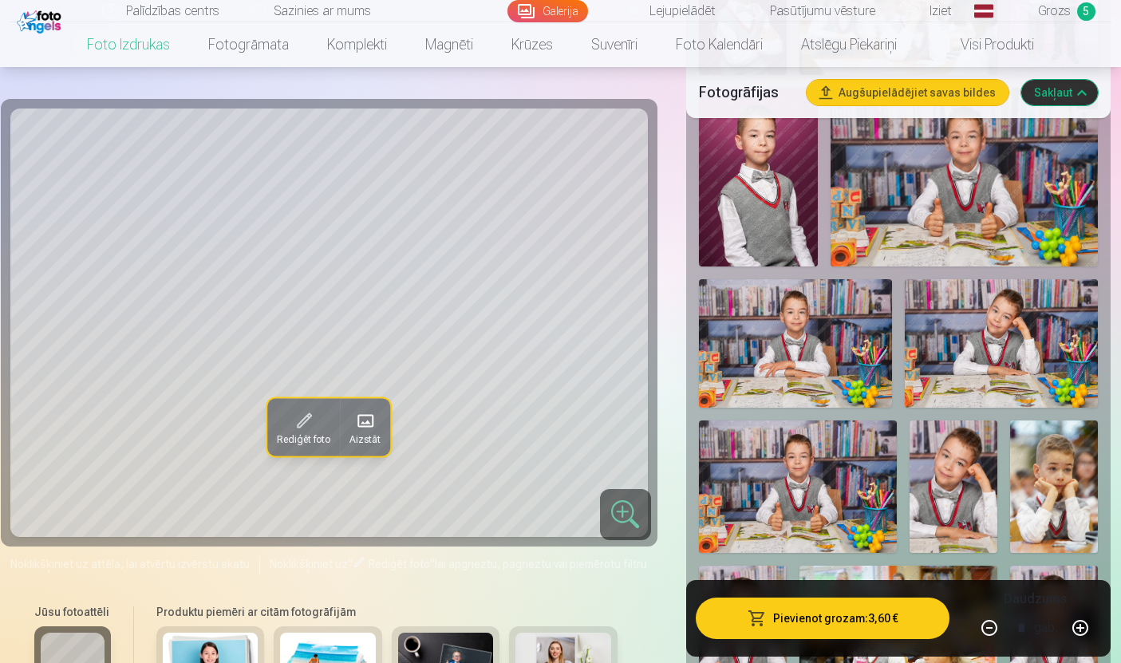
scroll to position [997, 0]
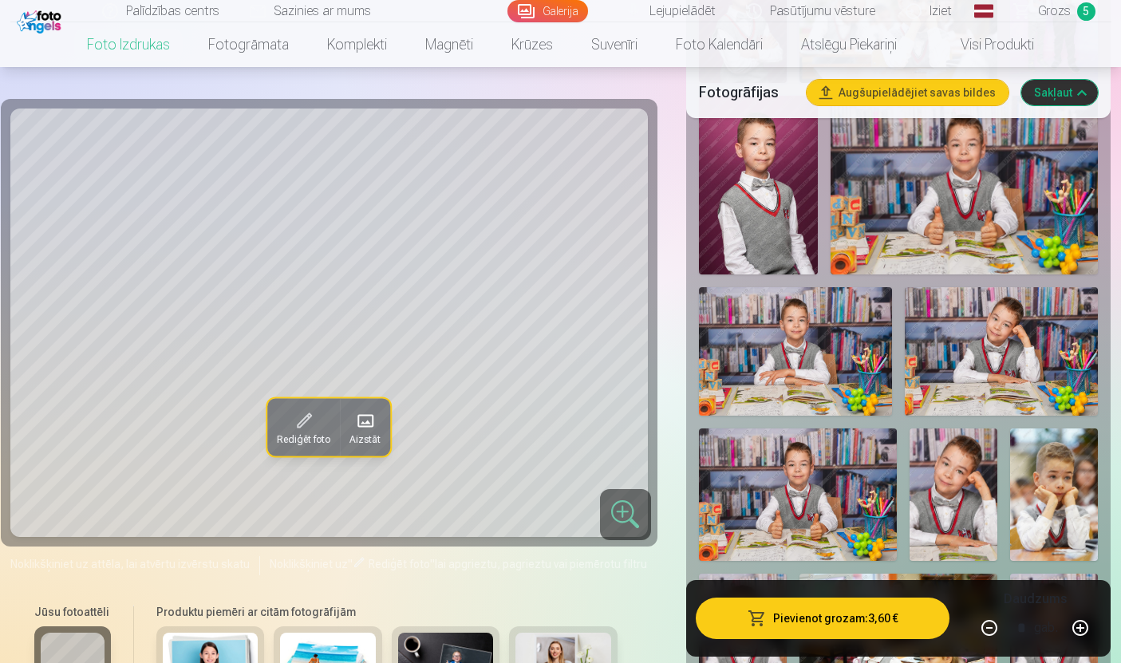
click at [810, 507] on img at bounding box center [798, 494] width 198 height 132
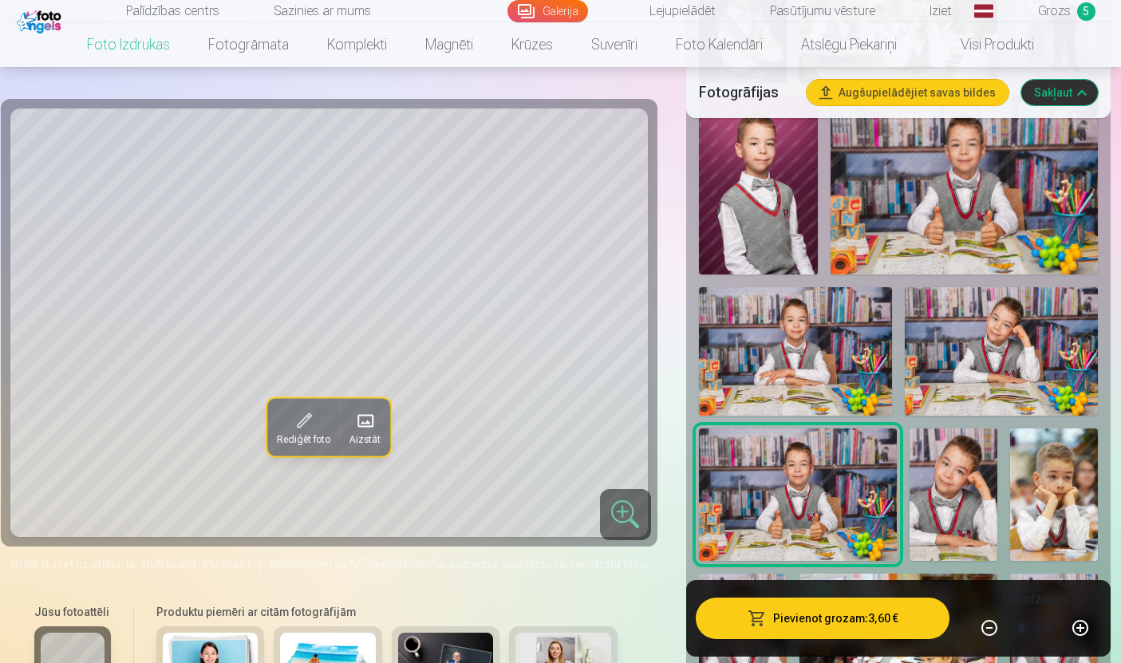
click at [822, 379] on img at bounding box center [795, 351] width 193 height 129
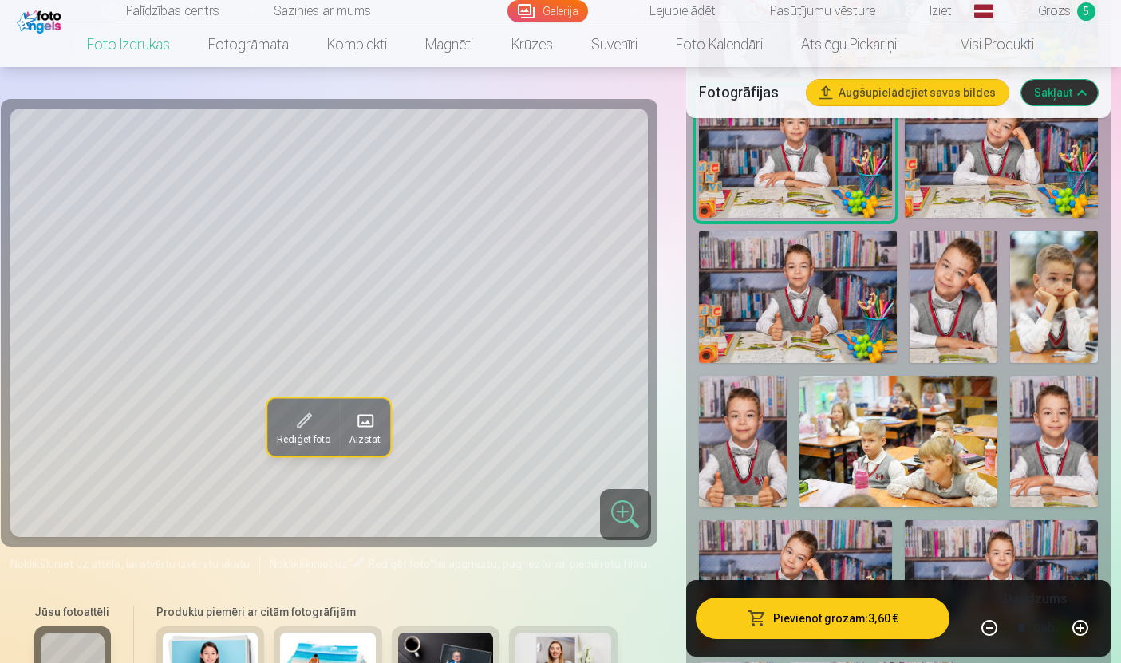
scroll to position [1196, 0]
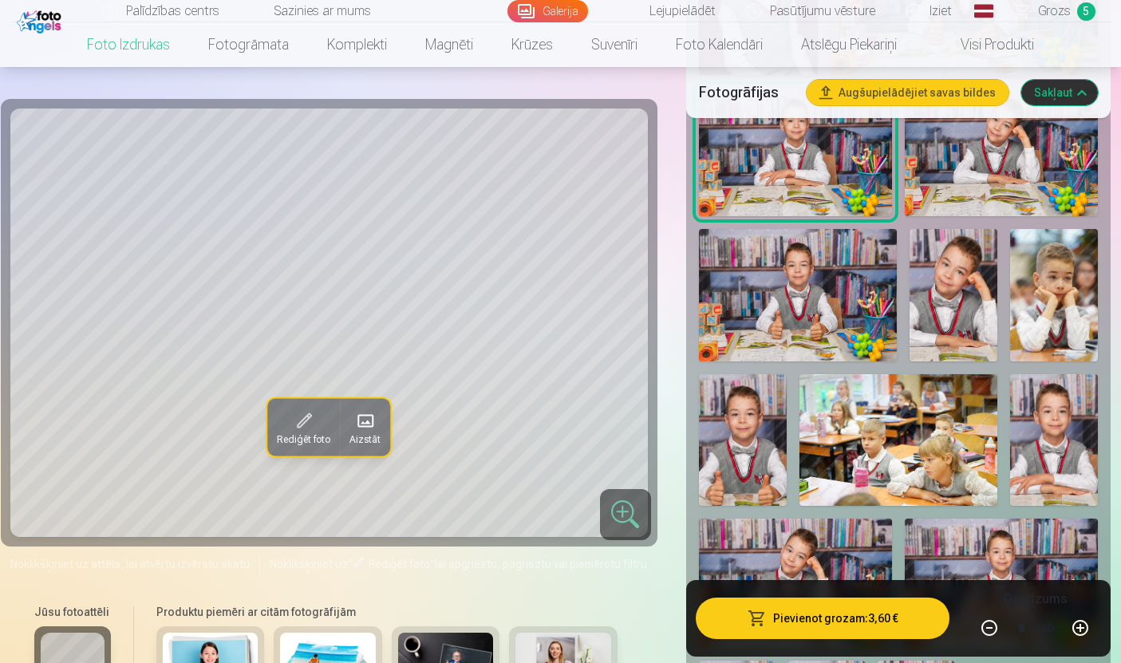
click at [835, 577] on img at bounding box center [795, 583] width 193 height 129
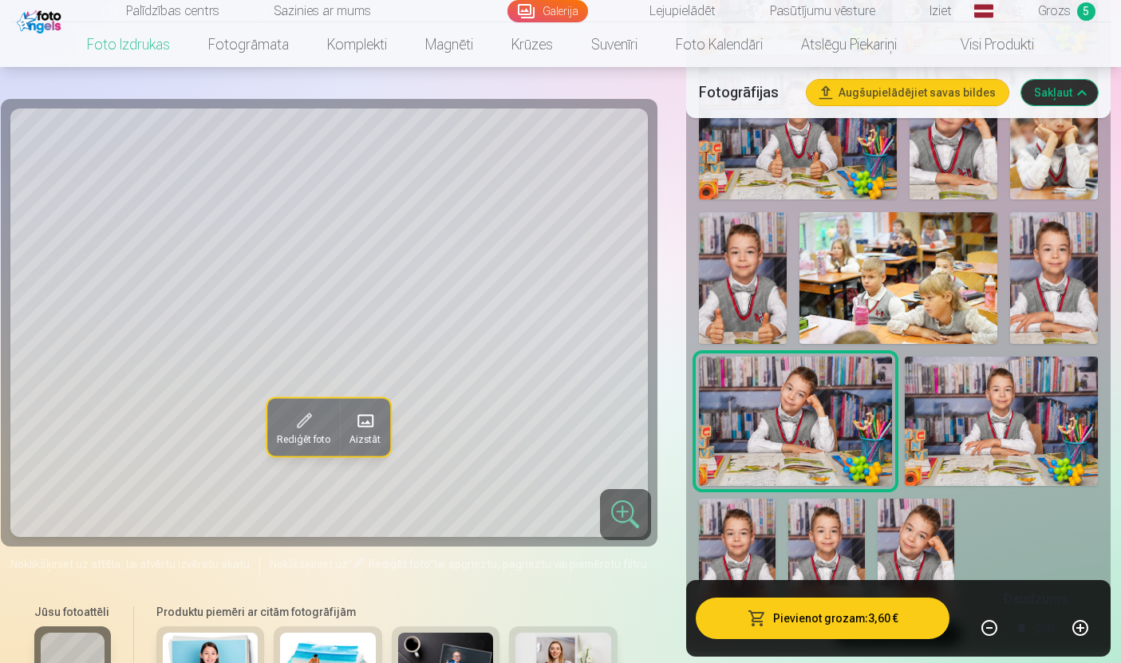
scroll to position [1360, 0]
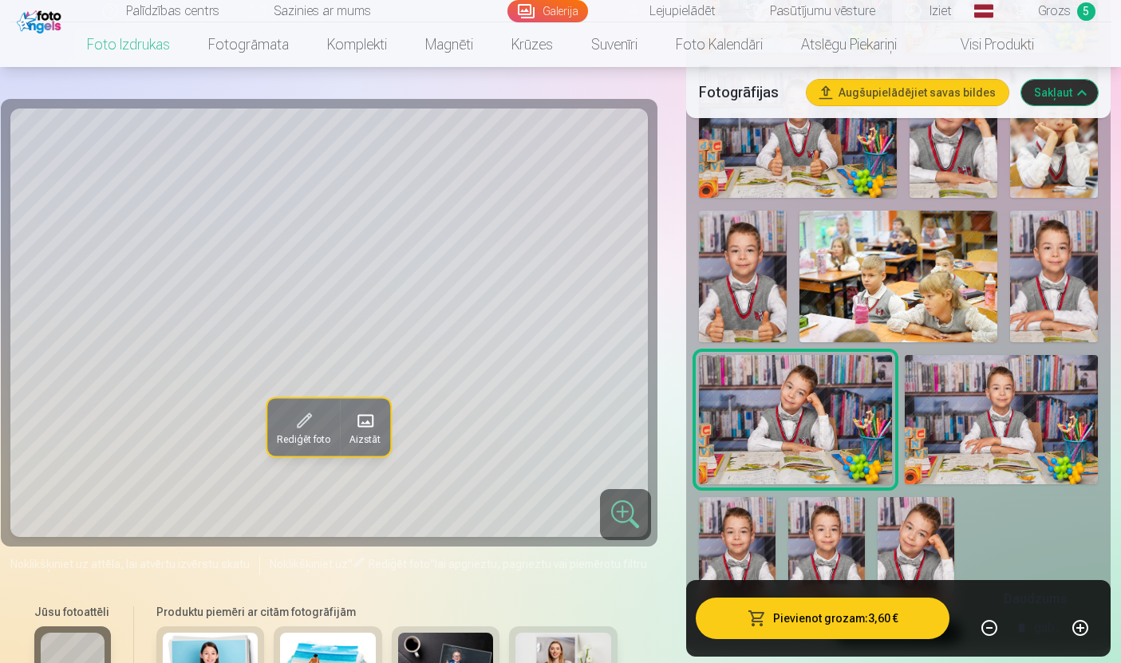
click at [917, 572] on img at bounding box center [916, 554] width 77 height 115
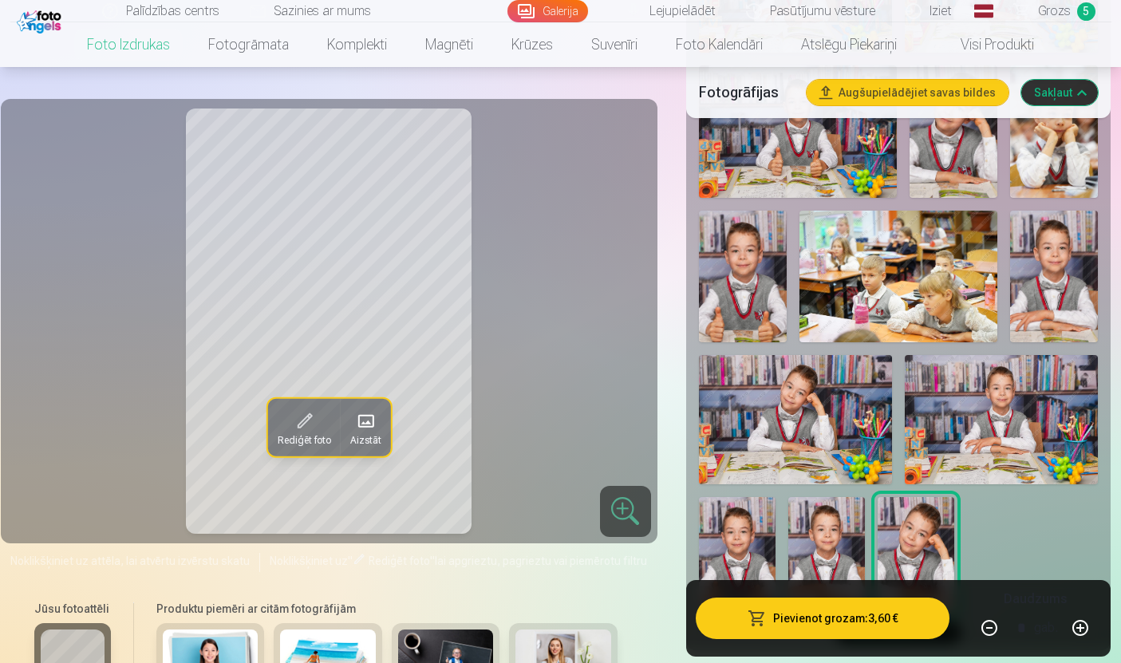
click at [833, 460] on img at bounding box center [795, 419] width 193 height 129
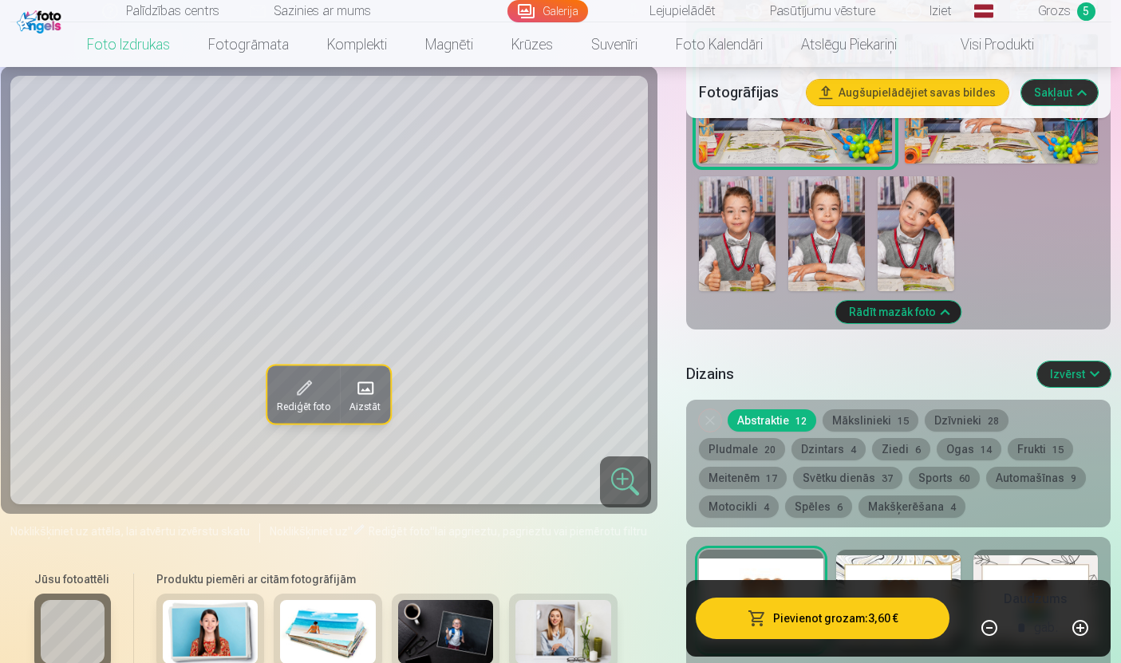
scroll to position [1682, 0]
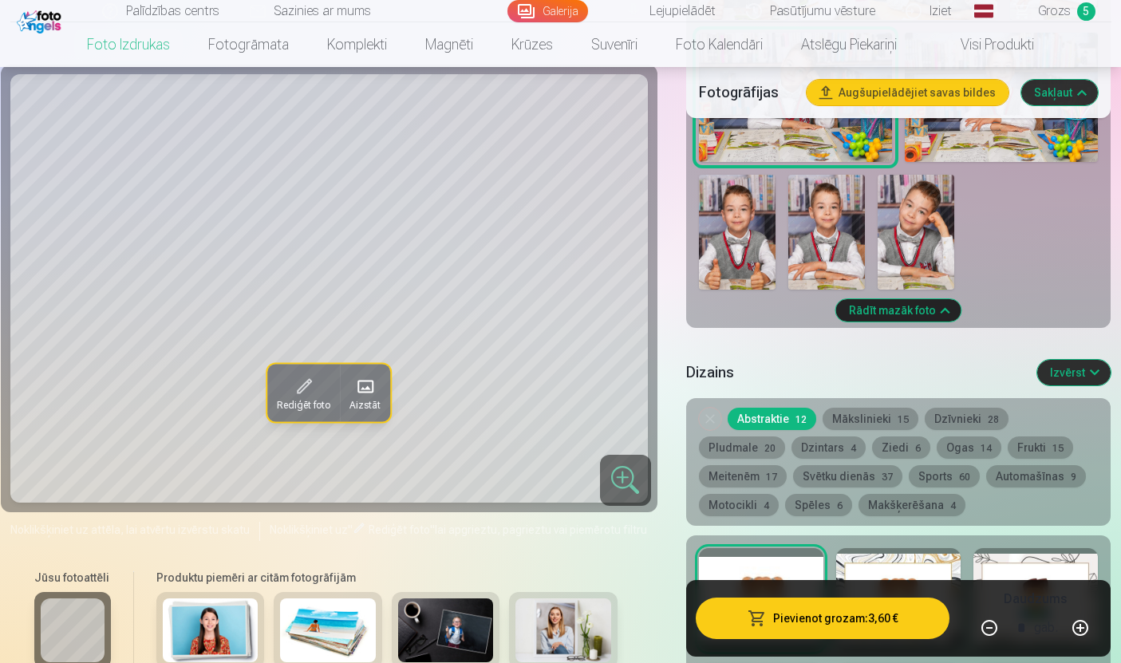
click at [312, 393] on span at bounding box center [304, 387] width 26 height 26
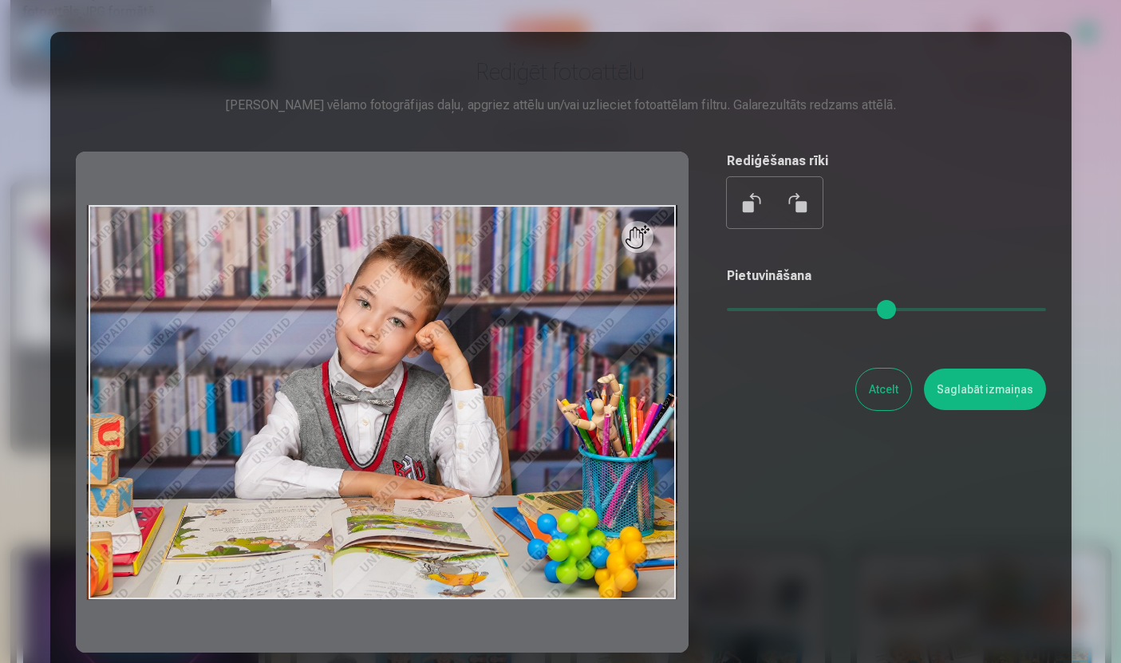
scroll to position [0, 0]
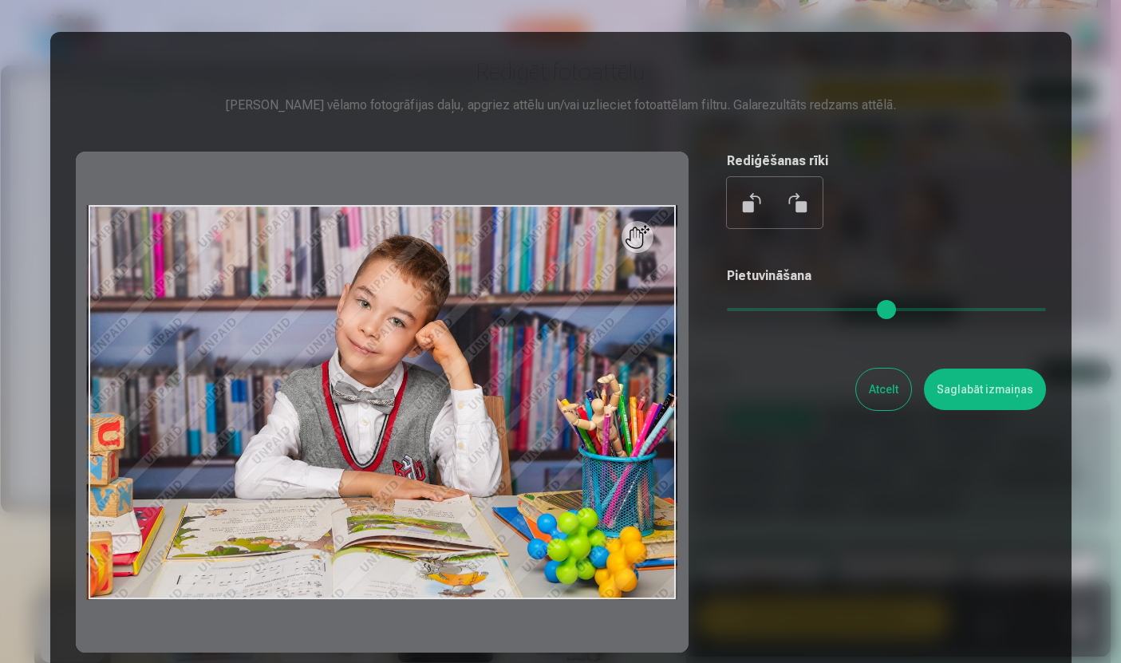
click at [805, 222] on button at bounding box center [797, 203] width 38 height 38
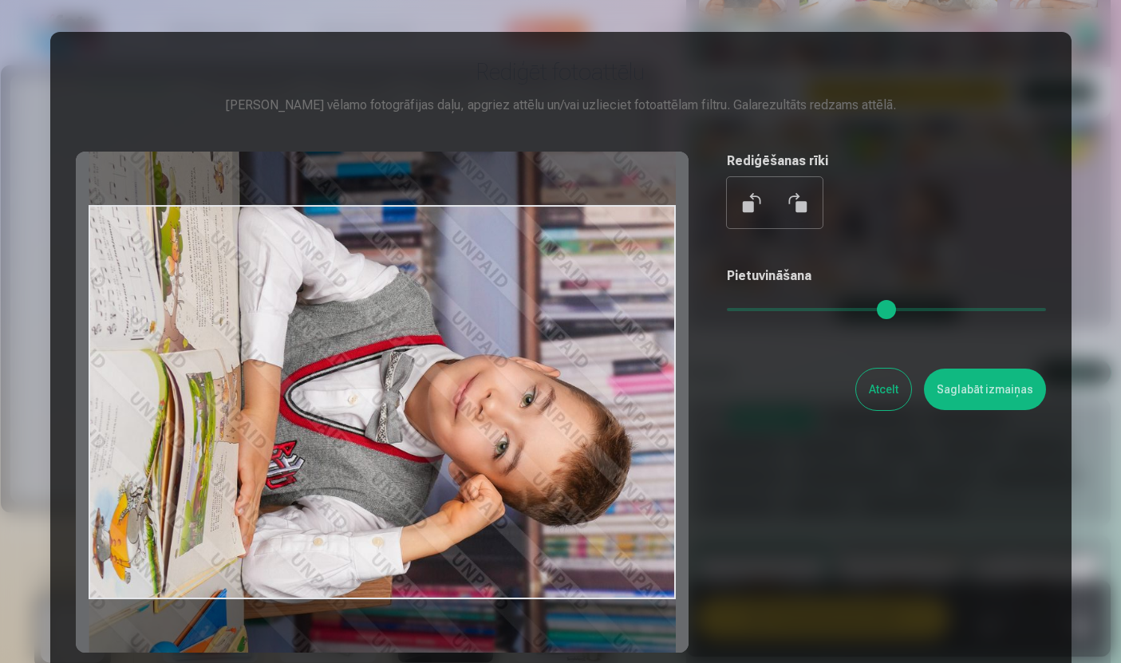
click at [757, 219] on button at bounding box center [752, 203] width 38 height 38
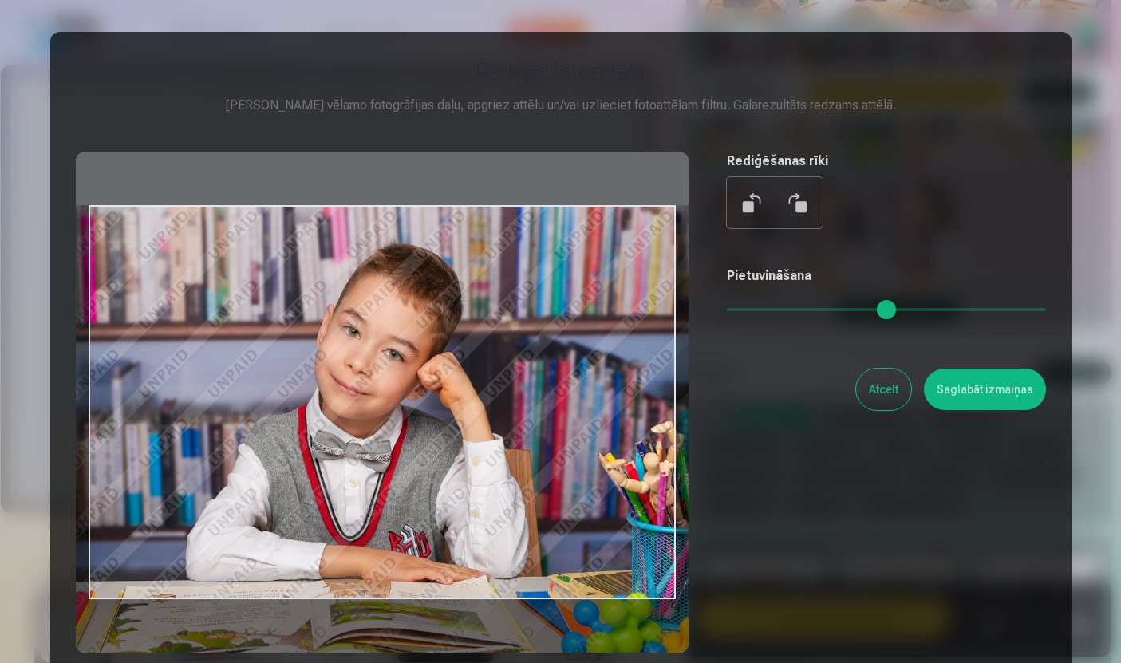
type input "****"
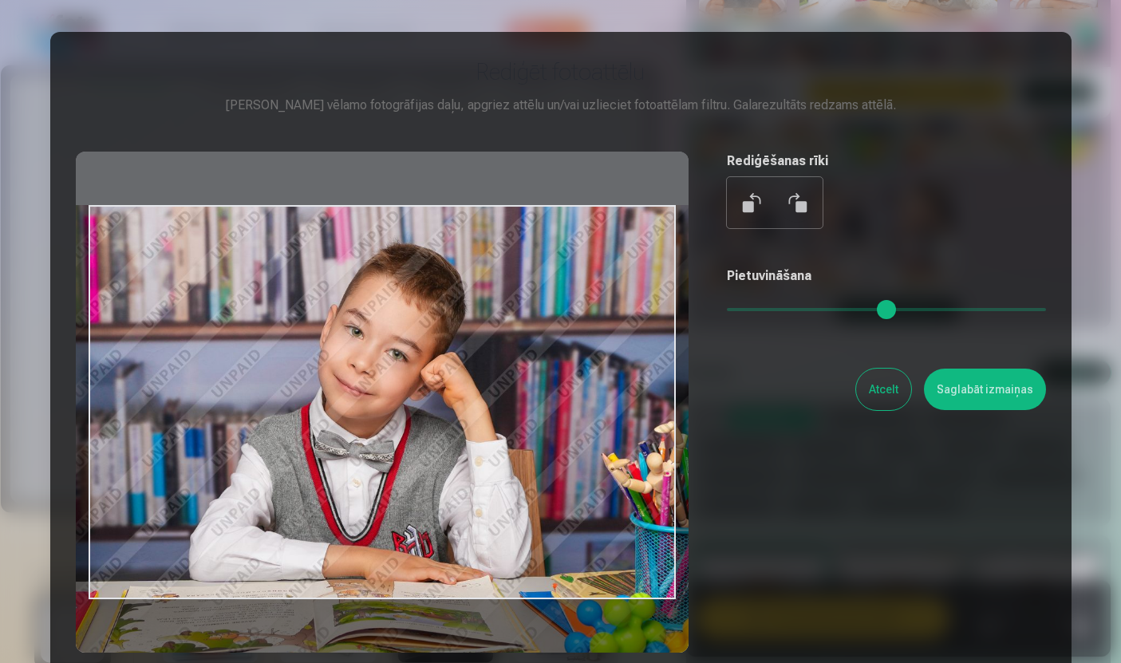
click at [1007, 410] on button "Saglabāt izmaiņas" at bounding box center [985, 389] width 122 height 41
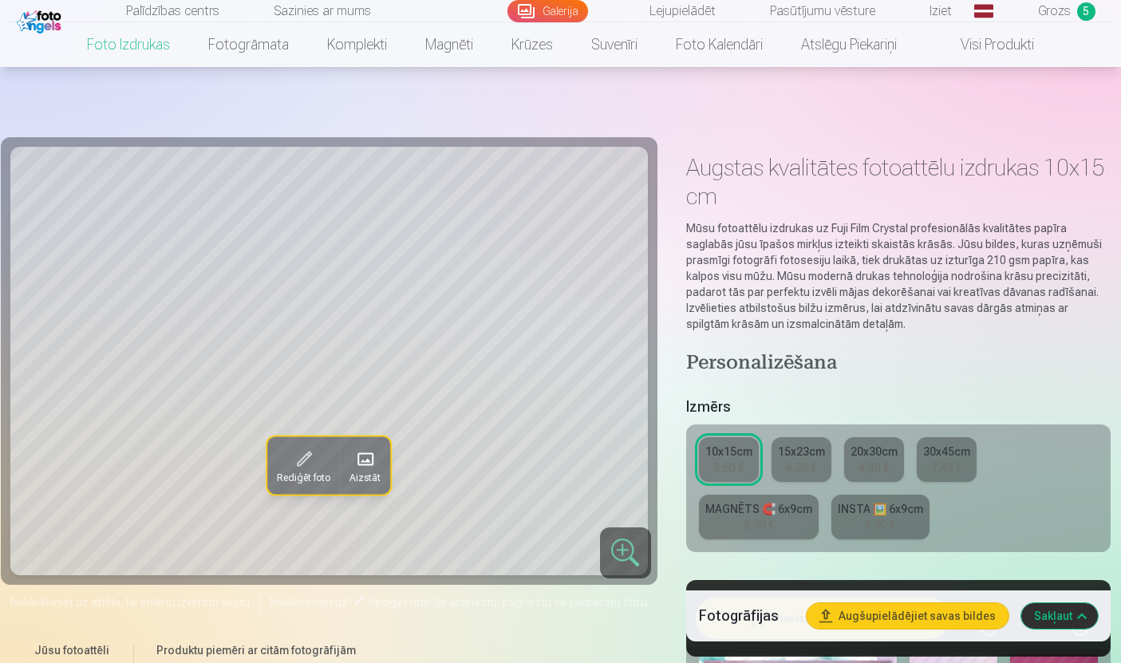
scroll to position [1682, 0]
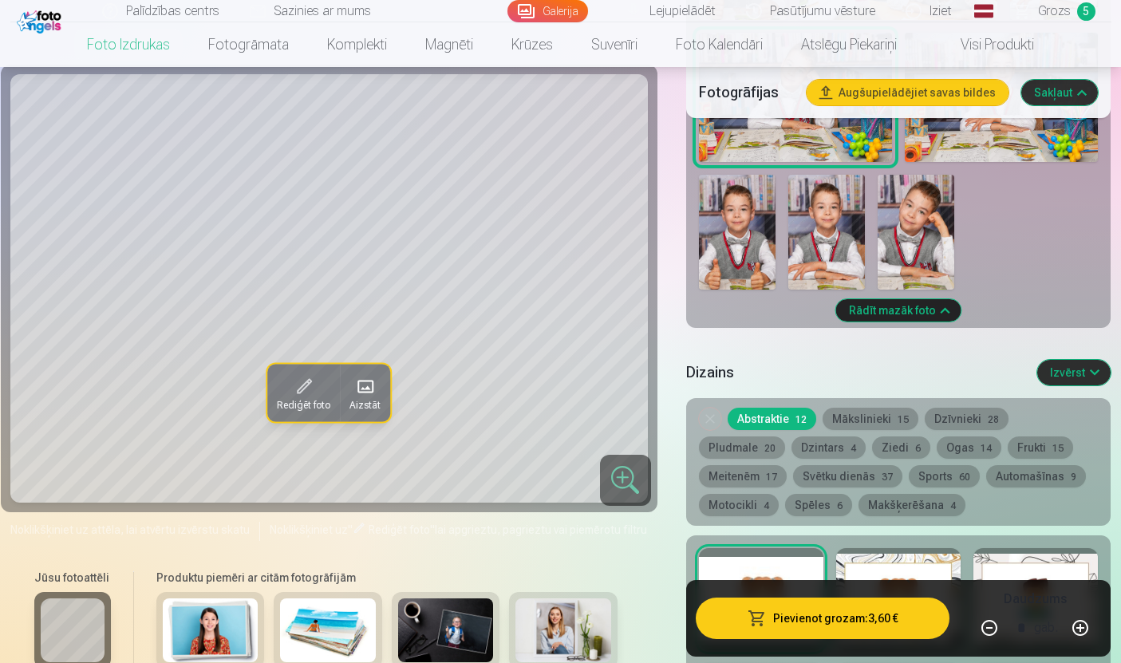
click at [881, 639] on button "Pievienot grozam : 3,60 €" at bounding box center [823, 618] width 255 height 41
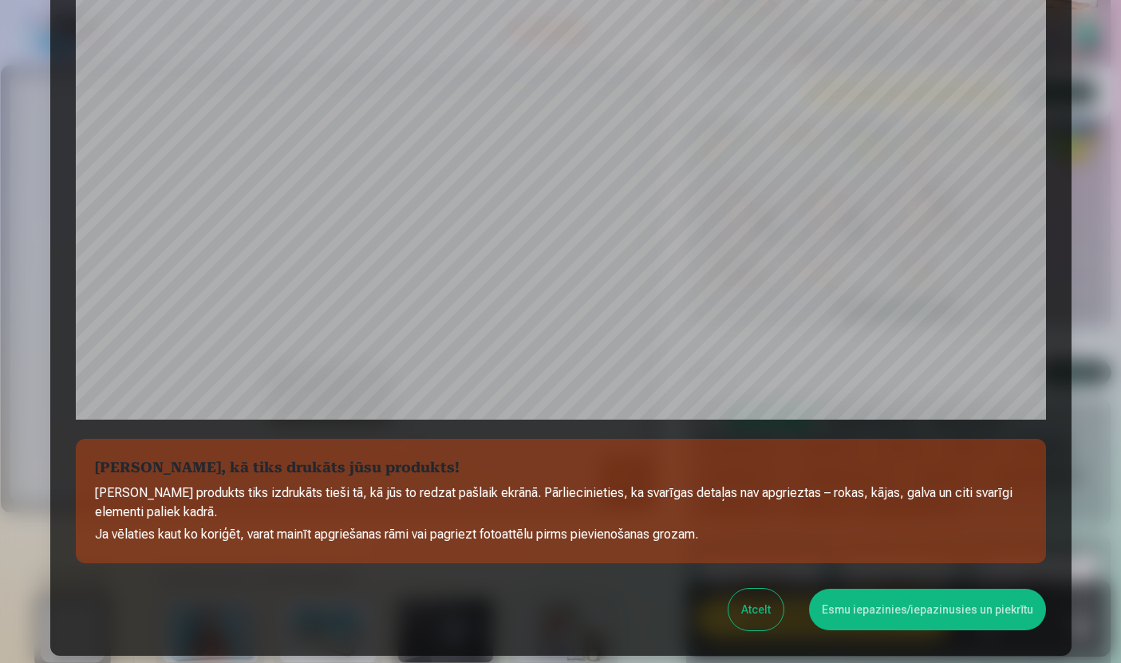
scroll to position [419, 0]
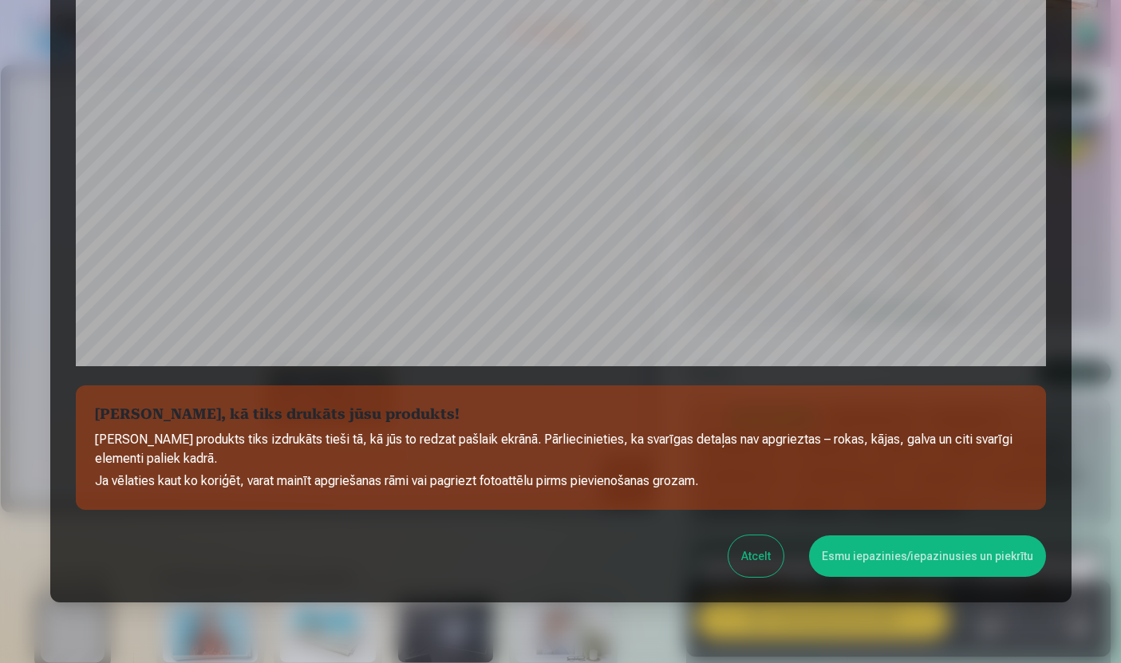
click at [960, 572] on button "Esmu iepazinies/iepazinusies un piekrītu" at bounding box center [927, 555] width 237 height 41
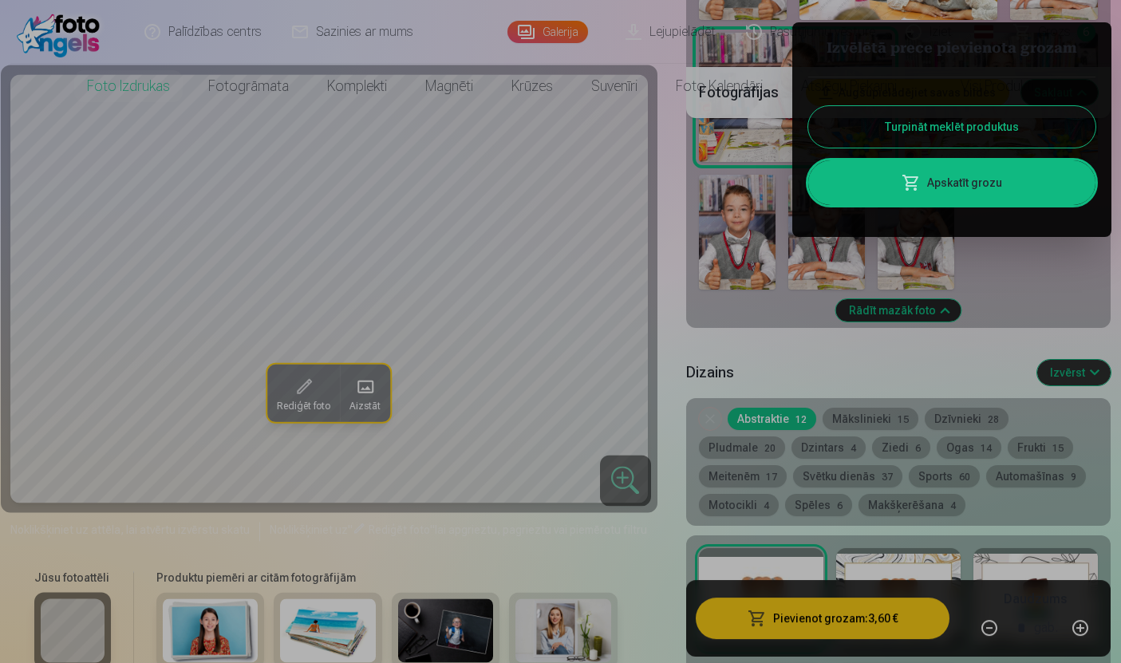
click at [871, 425] on div at bounding box center [560, 331] width 1121 height 663
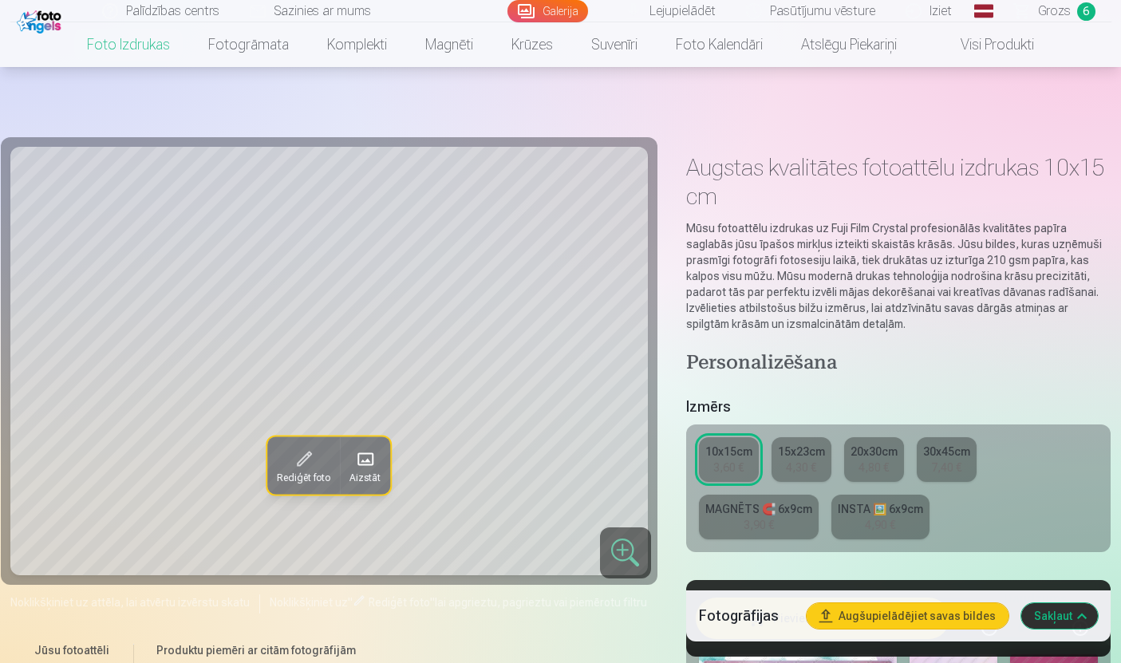
scroll to position [1682, 0]
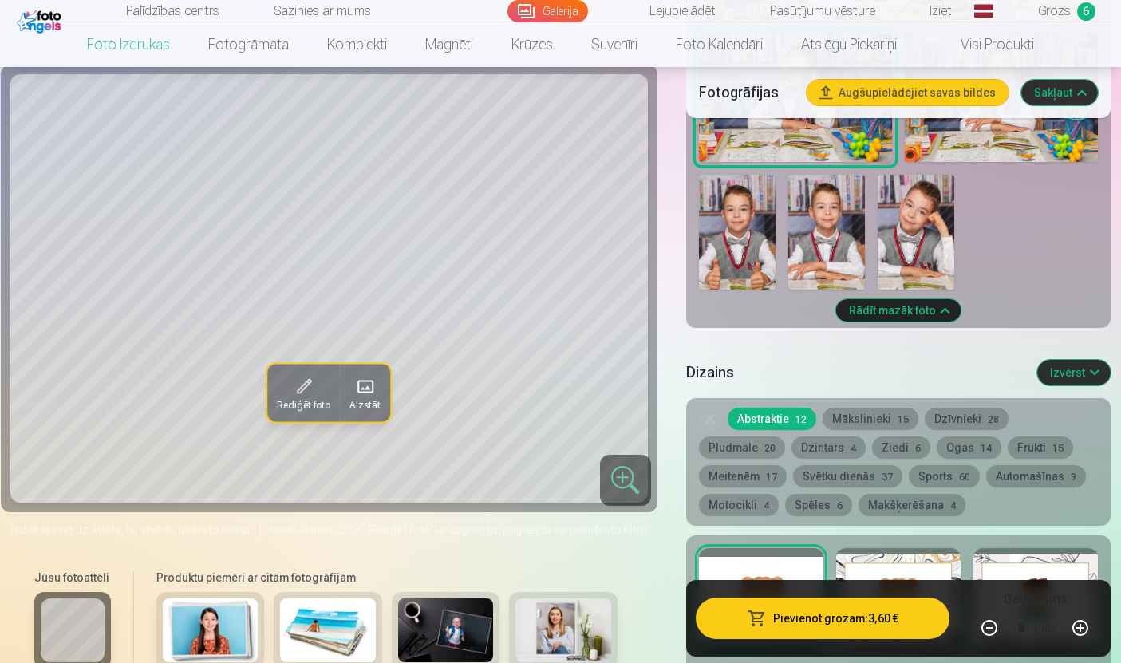
click at [1008, 453] on button "Frukti 15" at bounding box center [1040, 447] width 65 height 22
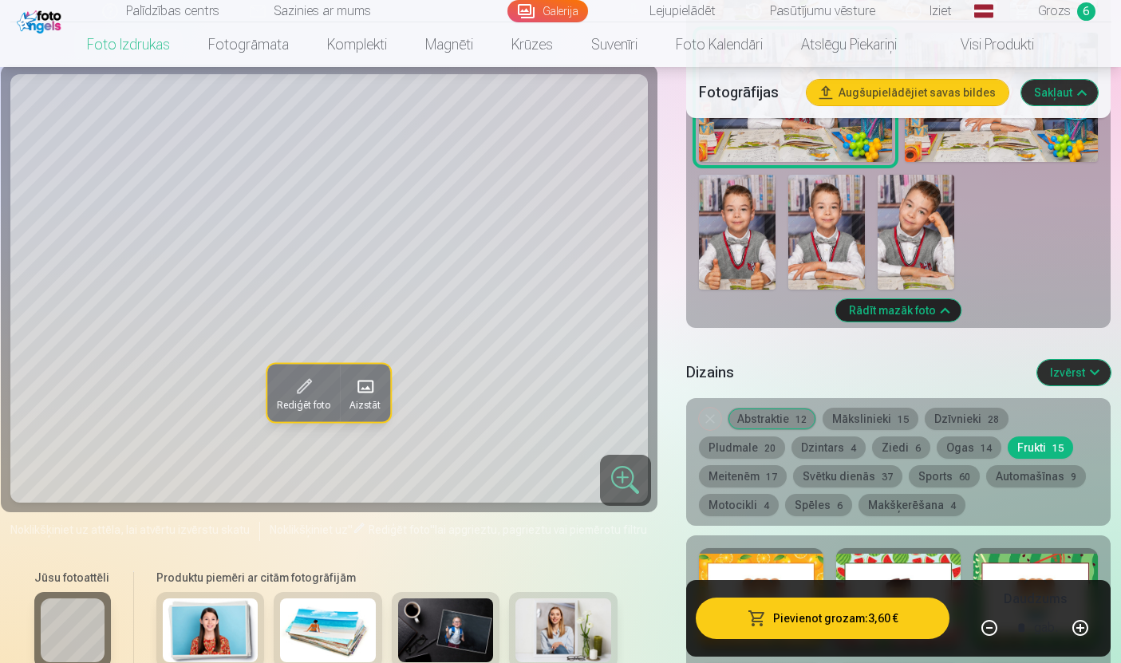
click at [969, 415] on button "Dzīvnieki 28" at bounding box center [967, 419] width 84 height 22
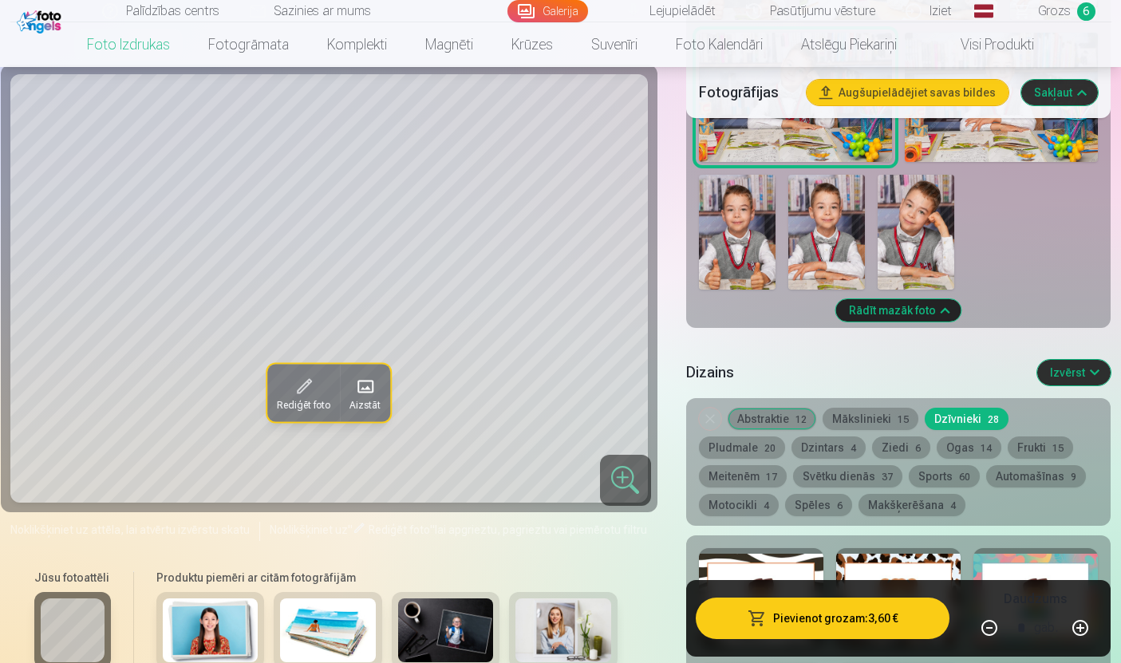
click at [722, 428] on div "Noņemiet dizainu Abstraktie 12 Mākslinieki 15 Dzīvnieki 28 Pludmale 20 Dzintars…" at bounding box center [898, 462] width 425 height 128
click at [918, 318] on button "Rādīt mazāk foto" at bounding box center [898, 310] width 125 height 22
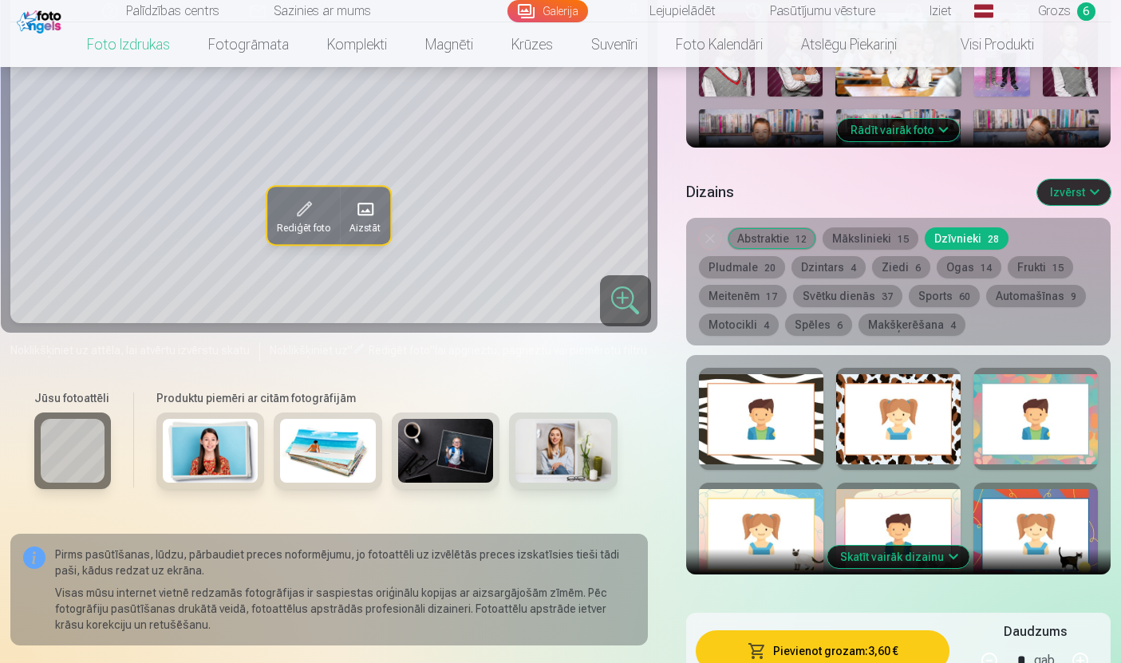
scroll to position [722, 0]
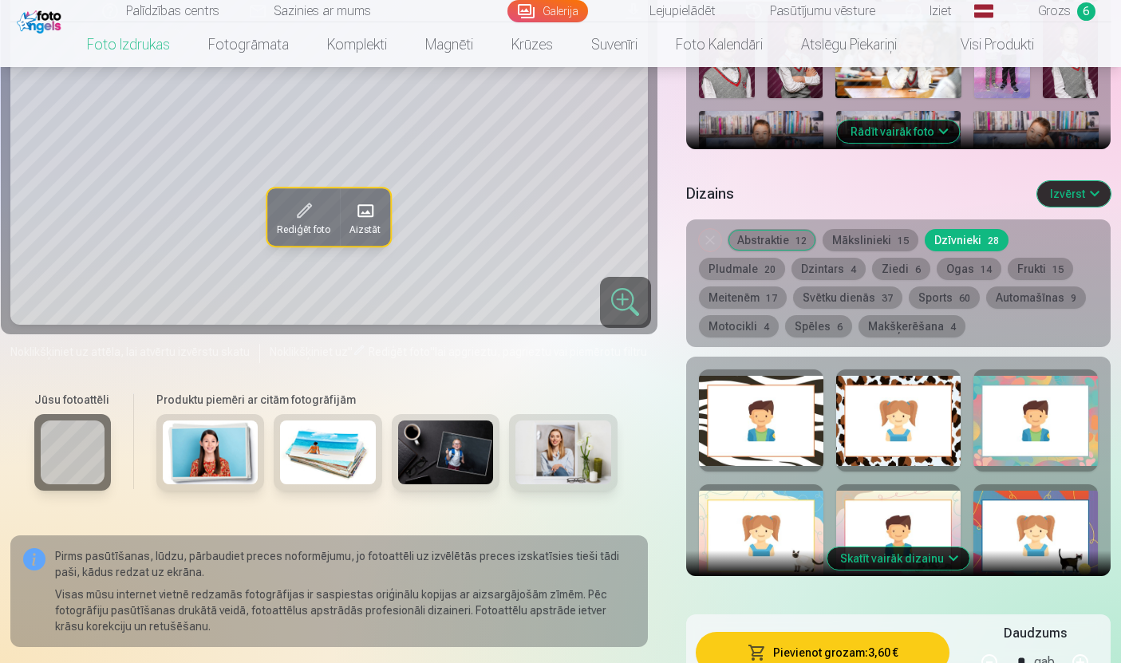
click at [903, 564] on button "Skatīt vairāk dizainu" at bounding box center [898, 558] width 142 height 22
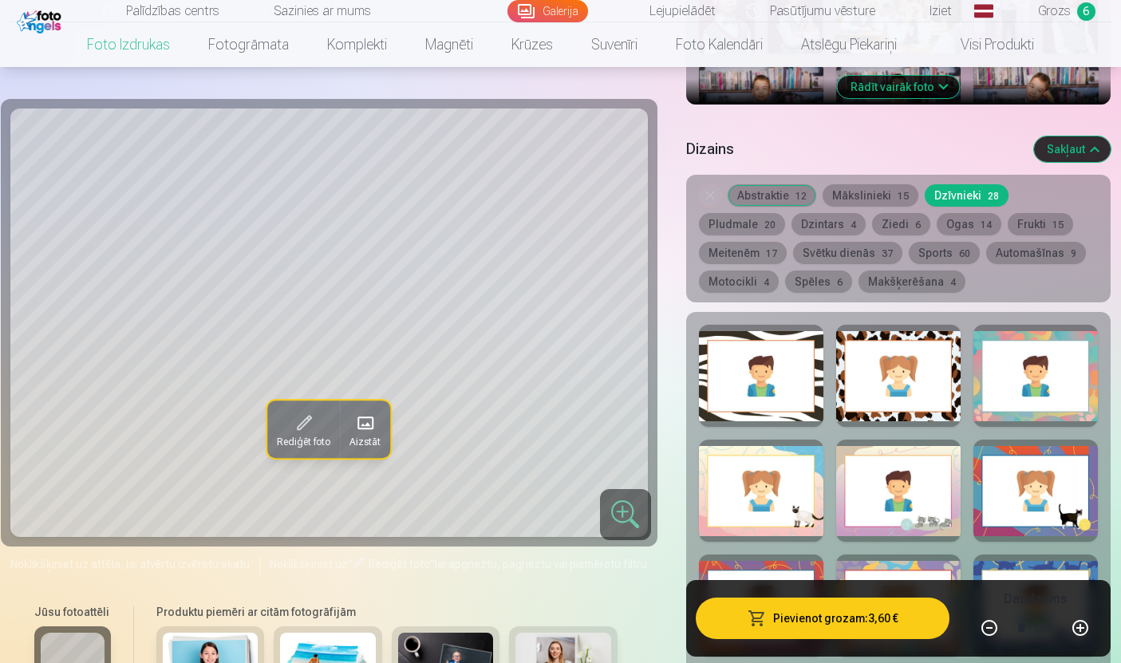
scroll to position [752, 0]
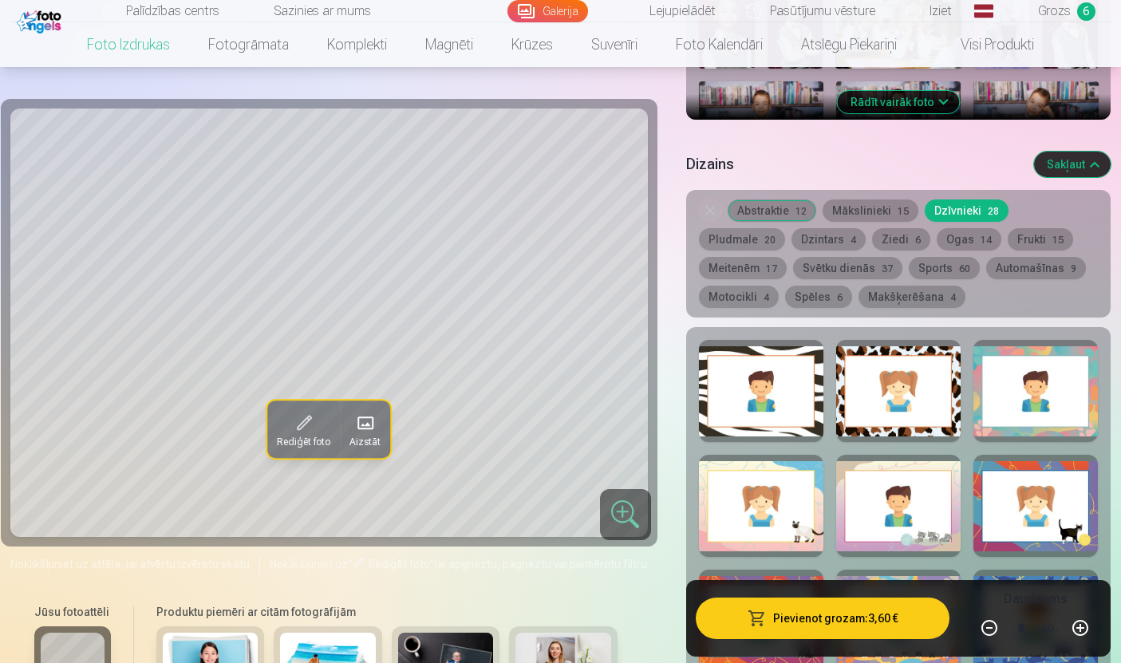
click at [785, 298] on button "Spēles 6" at bounding box center [818, 297] width 67 height 22
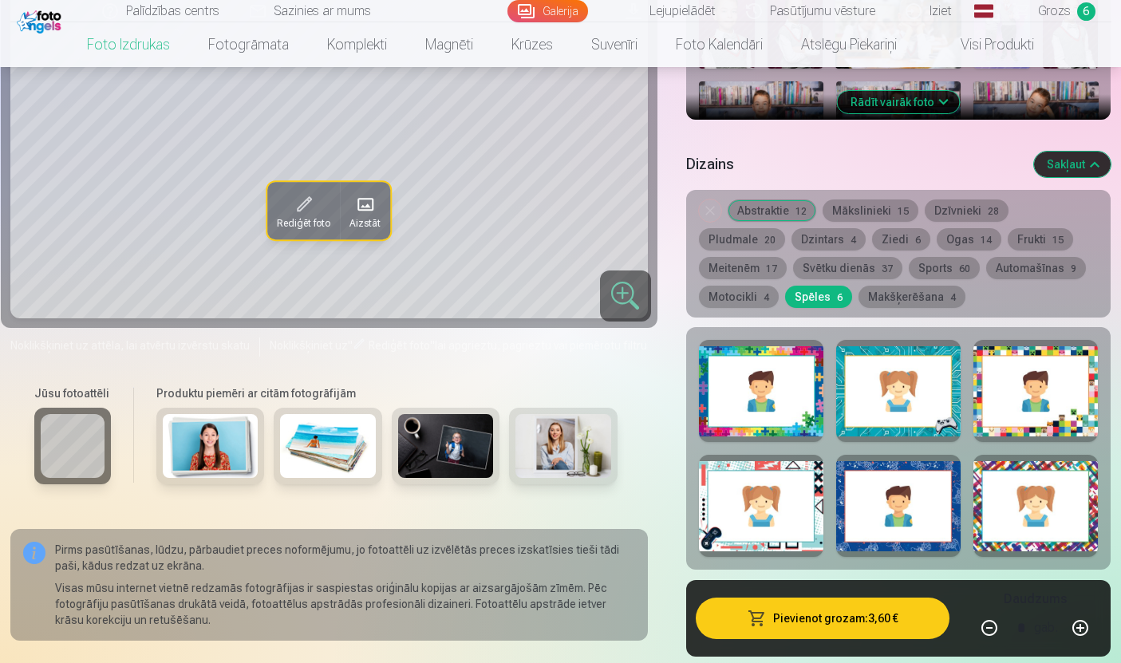
click at [909, 278] on button "Sports 60" at bounding box center [944, 268] width 71 height 22
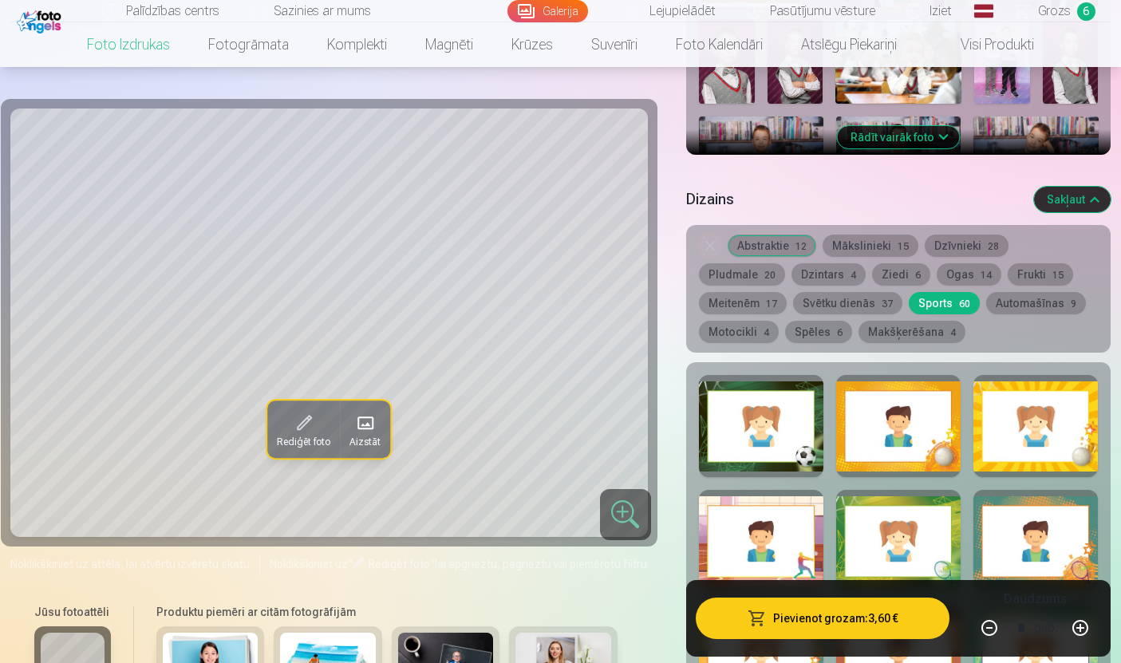
scroll to position [715, 0]
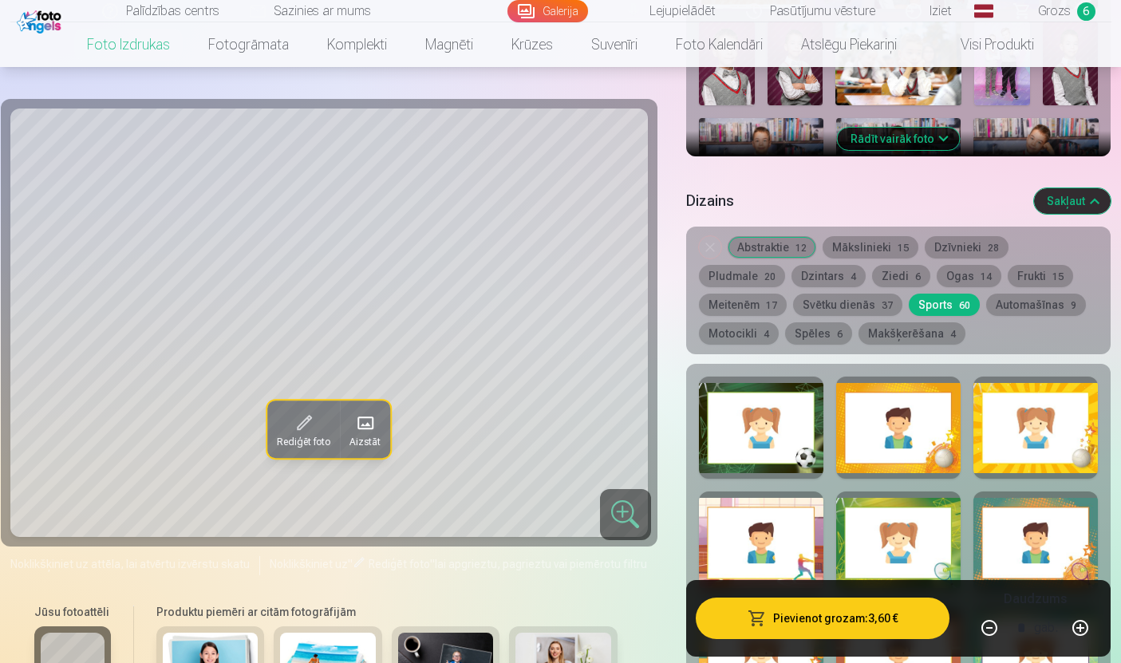
click at [859, 344] on button "Makšķerēšana 4" at bounding box center [912, 333] width 107 height 22
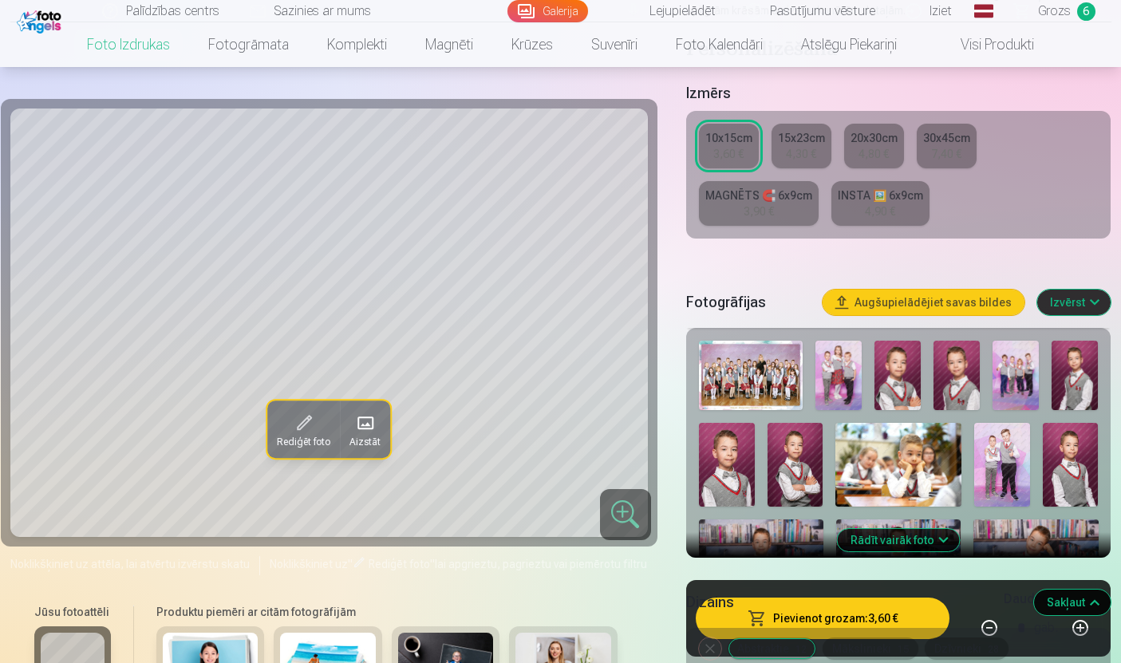
scroll to position [346, 0]
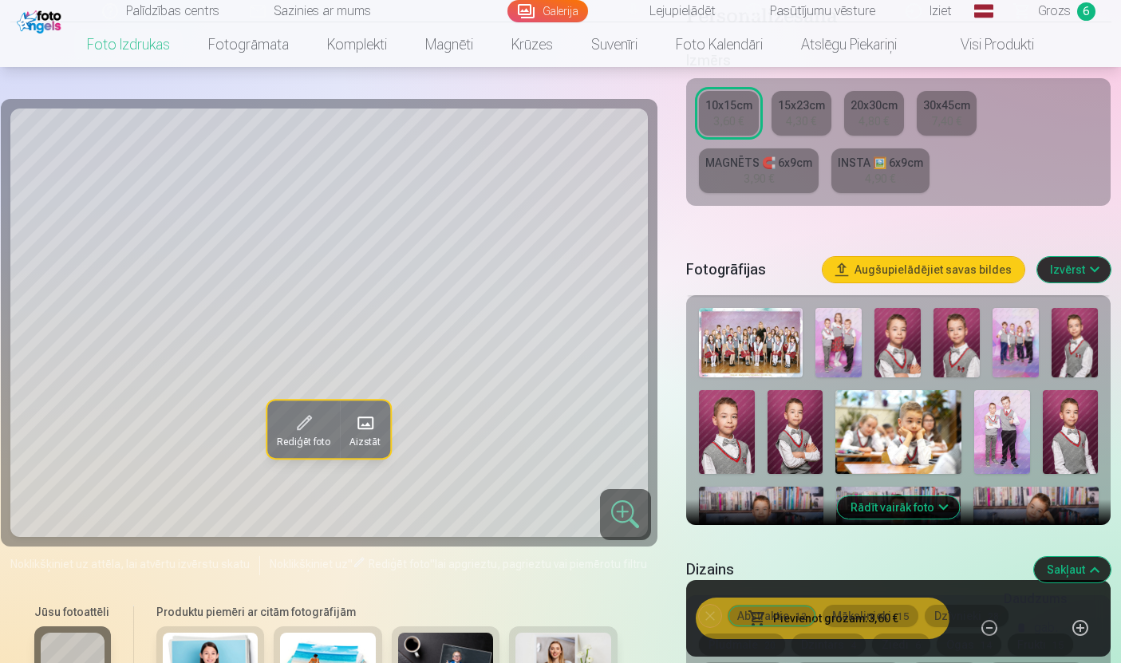
click at [916, 515] on button "Rādīt vairāk foto" at bounding box center [899, 507] width 122 height 22
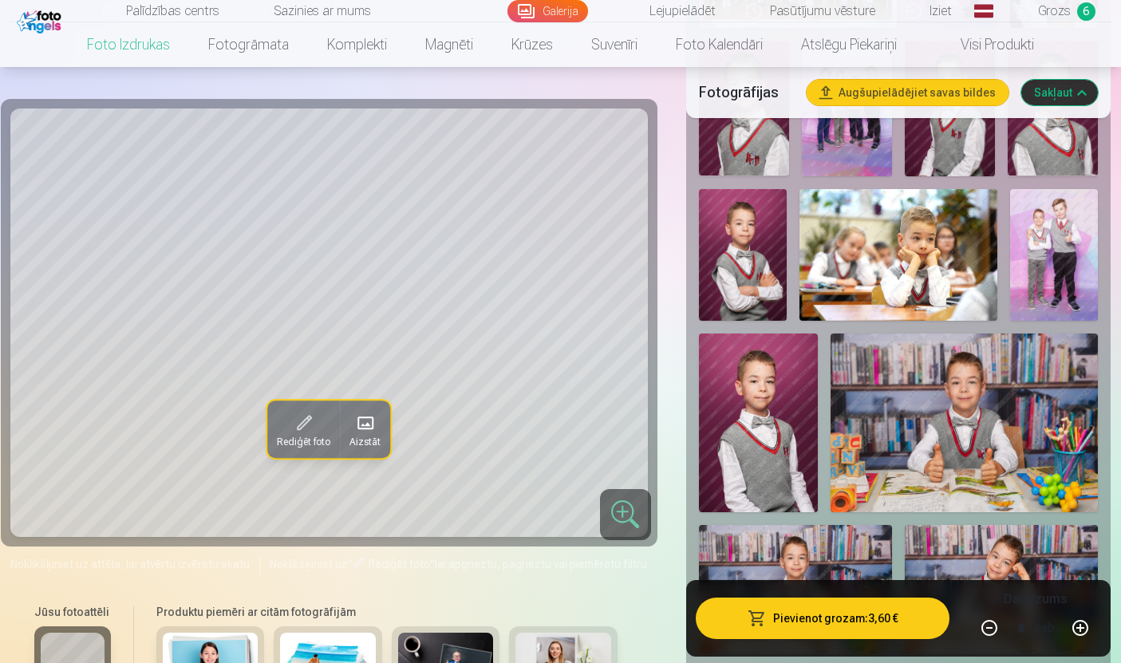
scroll to position [758, 0]
click at [763, 464] on img at bounding box center [758, 423] width 119 height 179
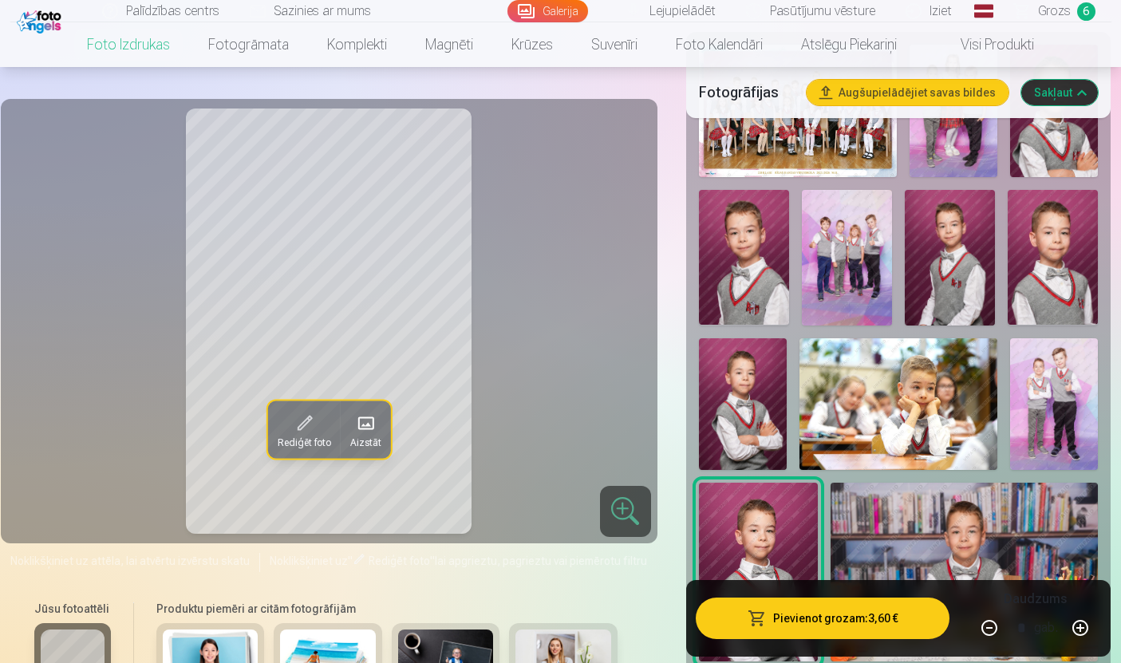
scroll to position [606, 0]
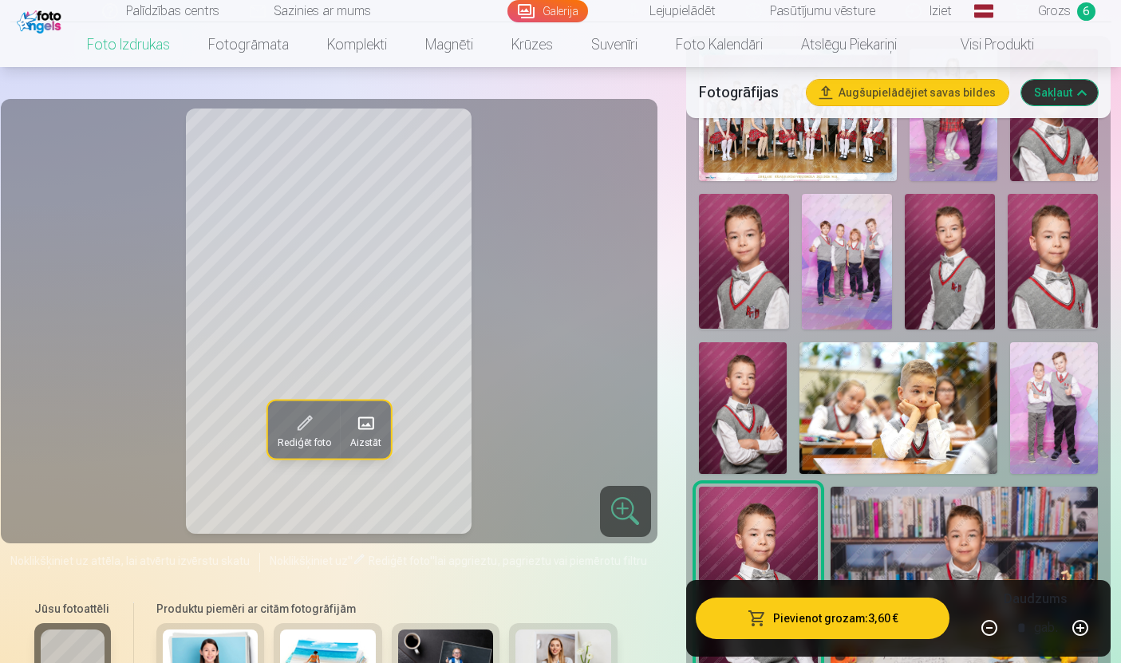
click at [746, 422] on img at bounding box center [743, 408] width 88 height 132
click at [754, 298] on img at bounding box center [744, 262] width 90 height 136
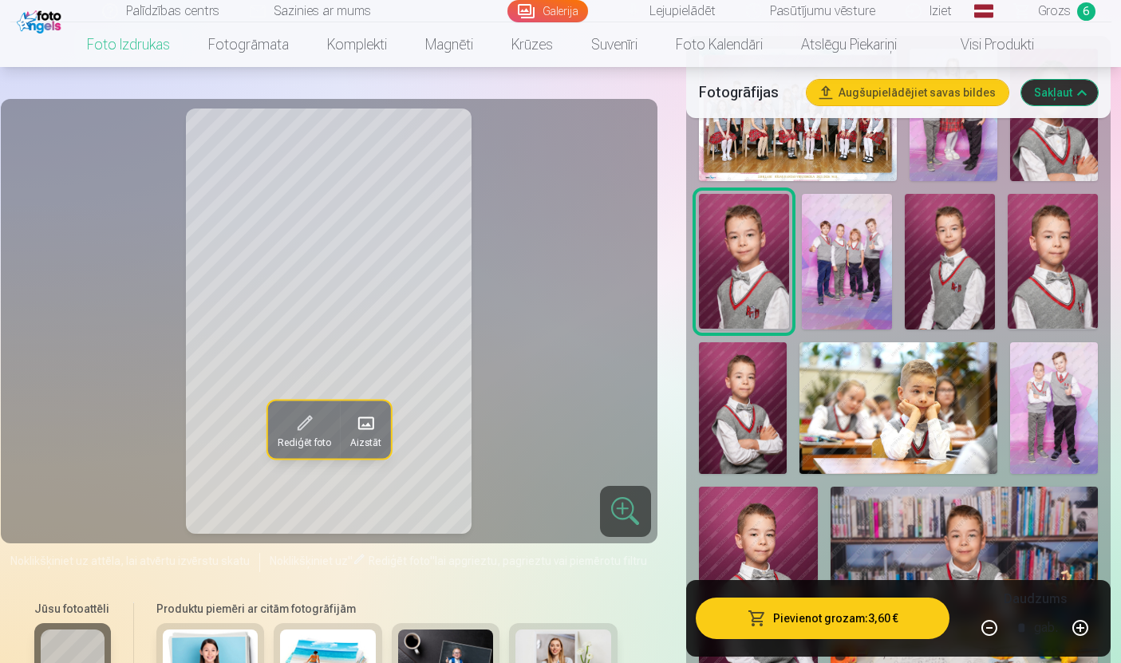
click at [951, 271] on img at bounding box center [950, 262] width 90 height 136
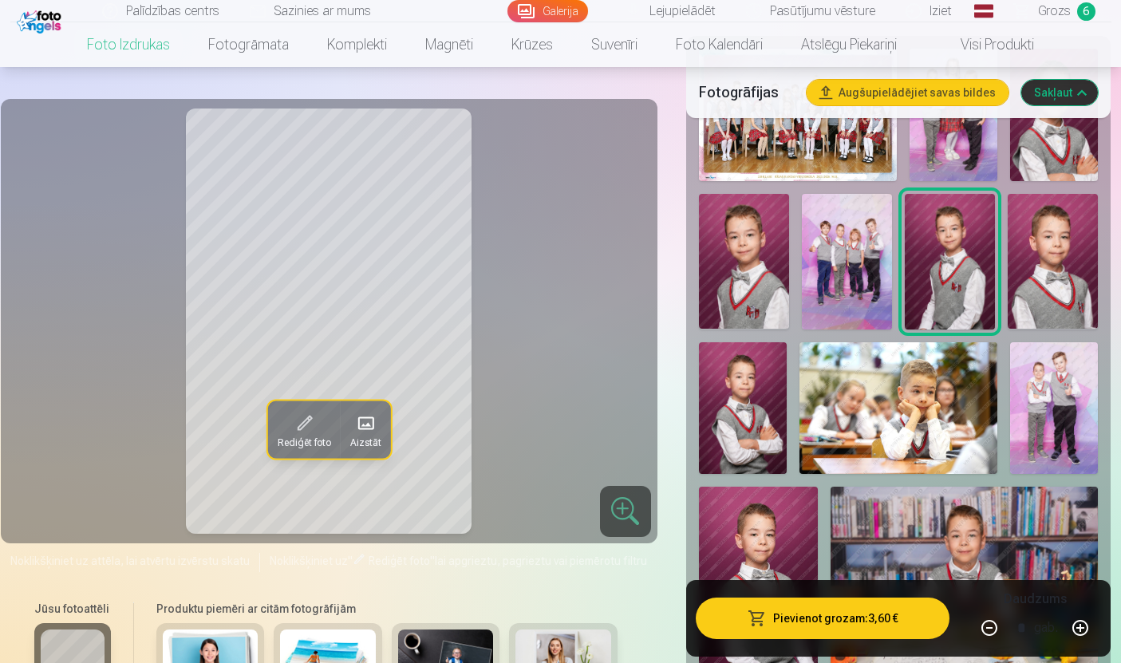
click at [1050, 263] on img at bounding box center [1053, 262] width 90 height 136
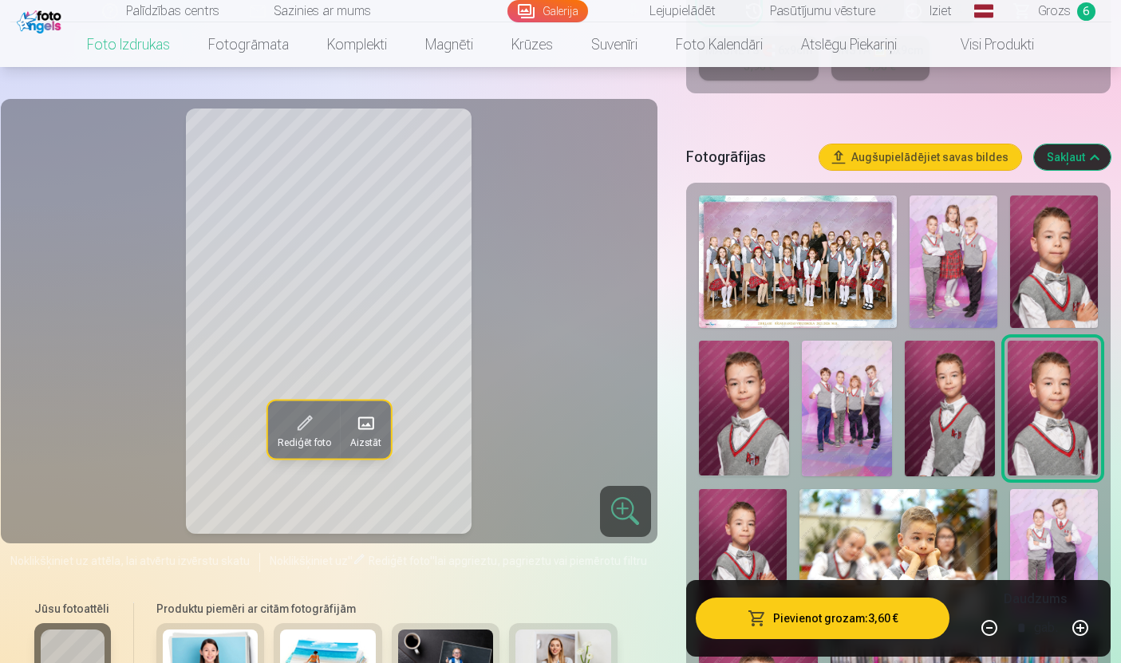
scroll to position [458, 0]
click at [1054, 265] on img at bounding box center [1054, 262] width 88 height 132
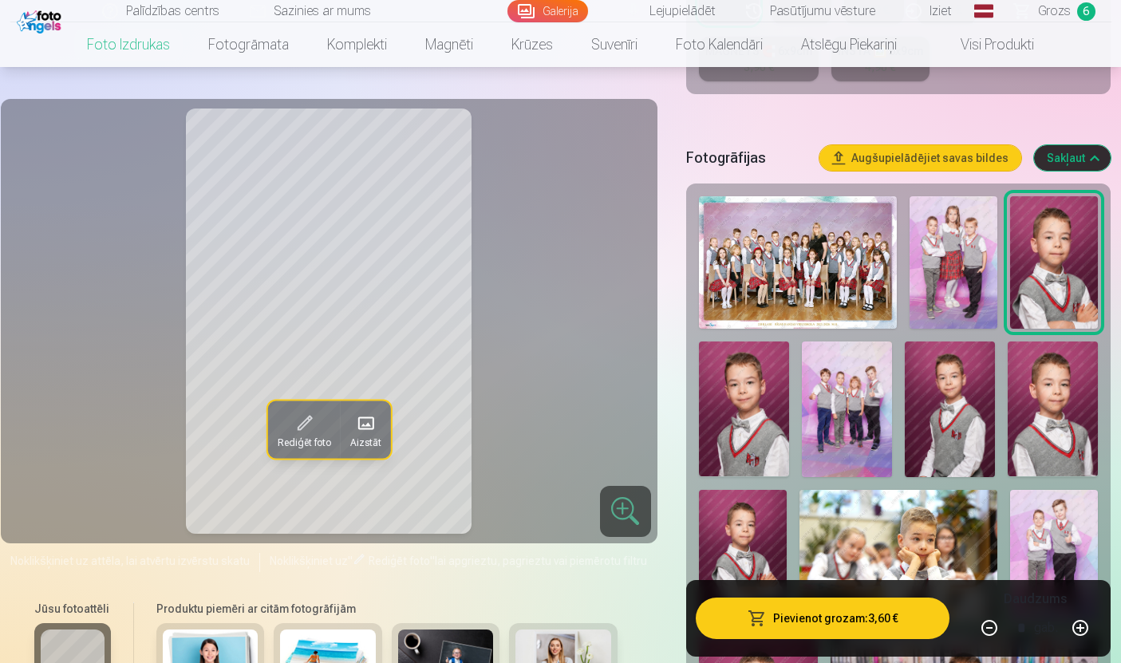
click at [1022, 397] on img at bounding box center [1053, 410] width 90 height 136
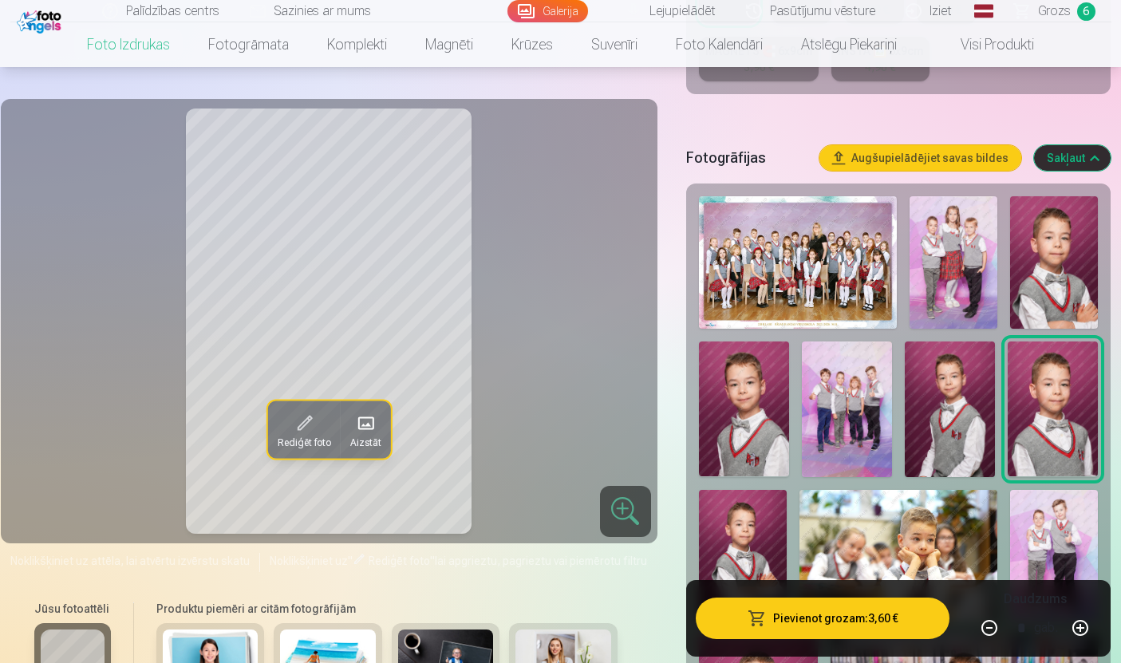
click at [946, 435] on img at bounding box center [950, 410] width 90 height 136
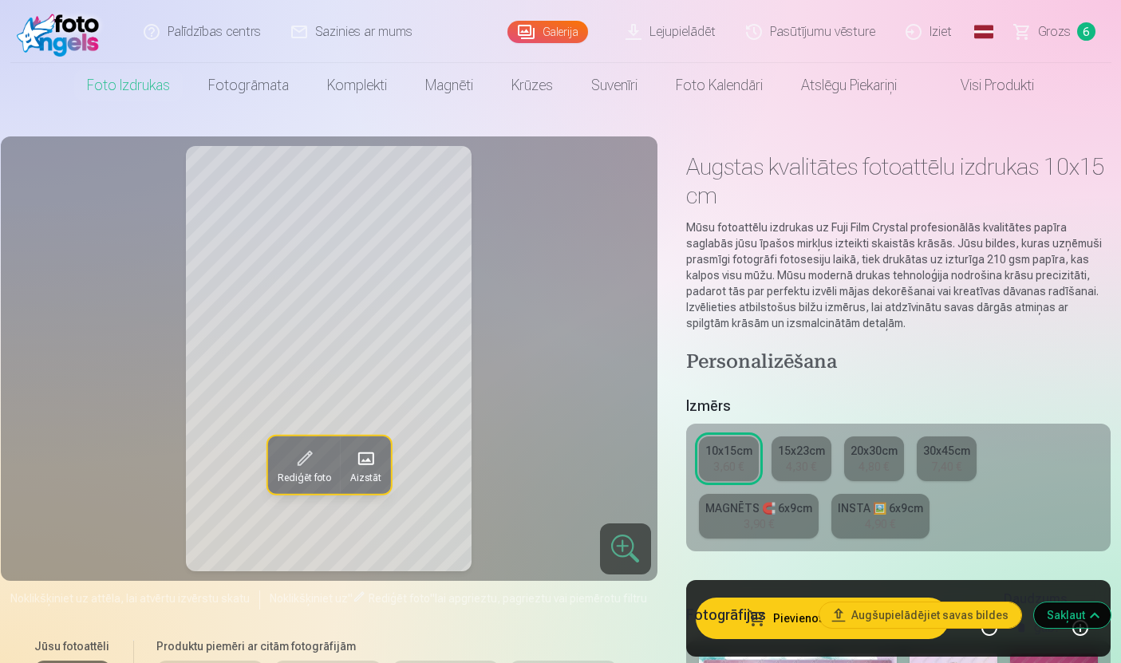
scroll to position [0, 0]
click at [1056, 41] on link "Grozs 6" at bounding box center [1056, 32] width 112 height 64
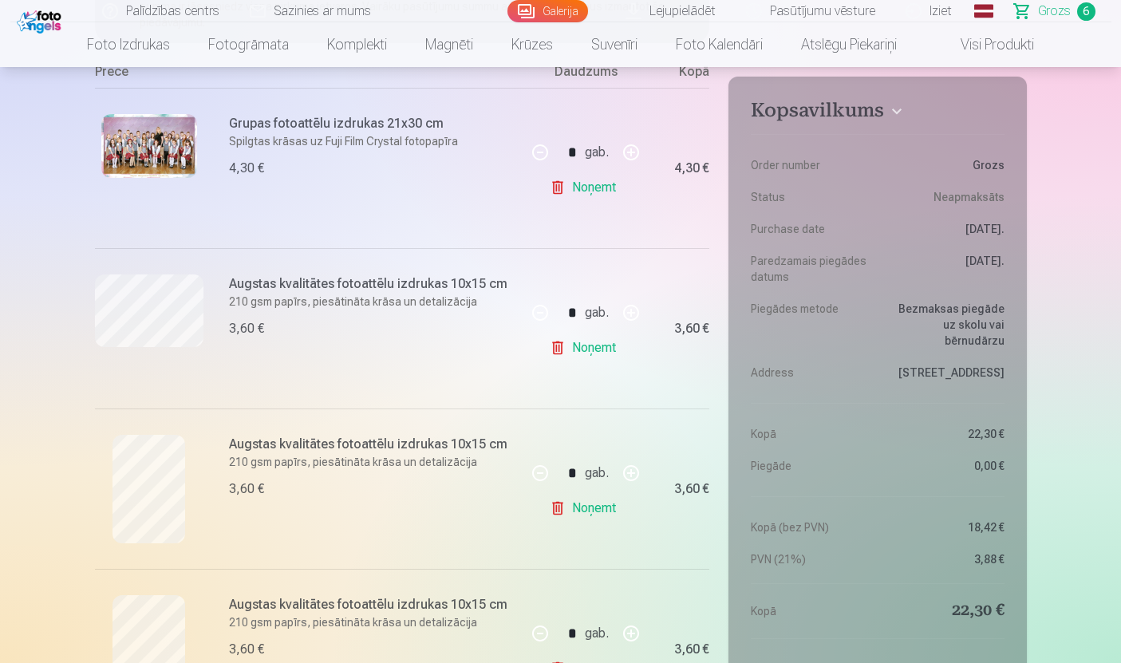
scroll to position [312, 0]
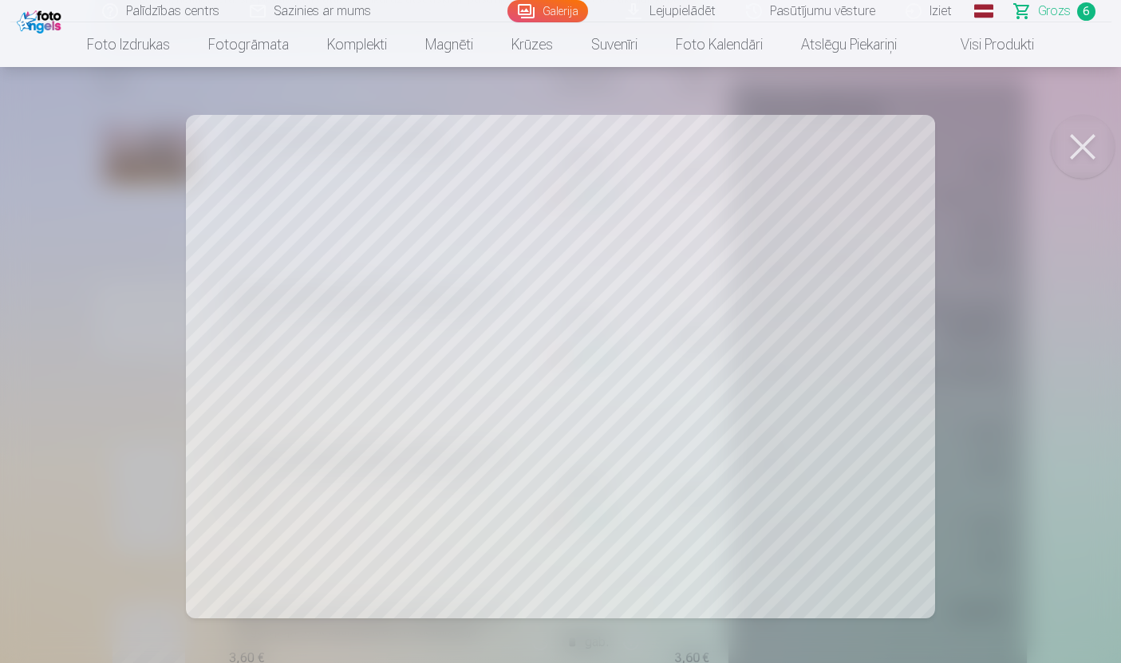
click at [1072, 137] on button at bounding box center [1083, 147] width 64 height 64
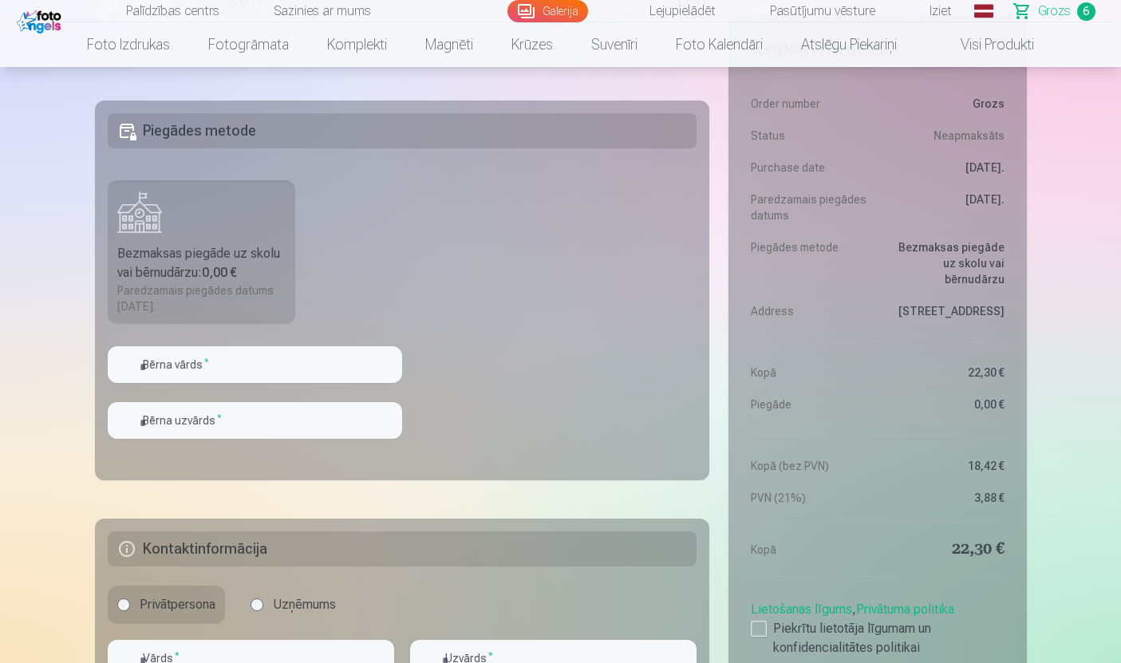
scroll to position [1296, 0]
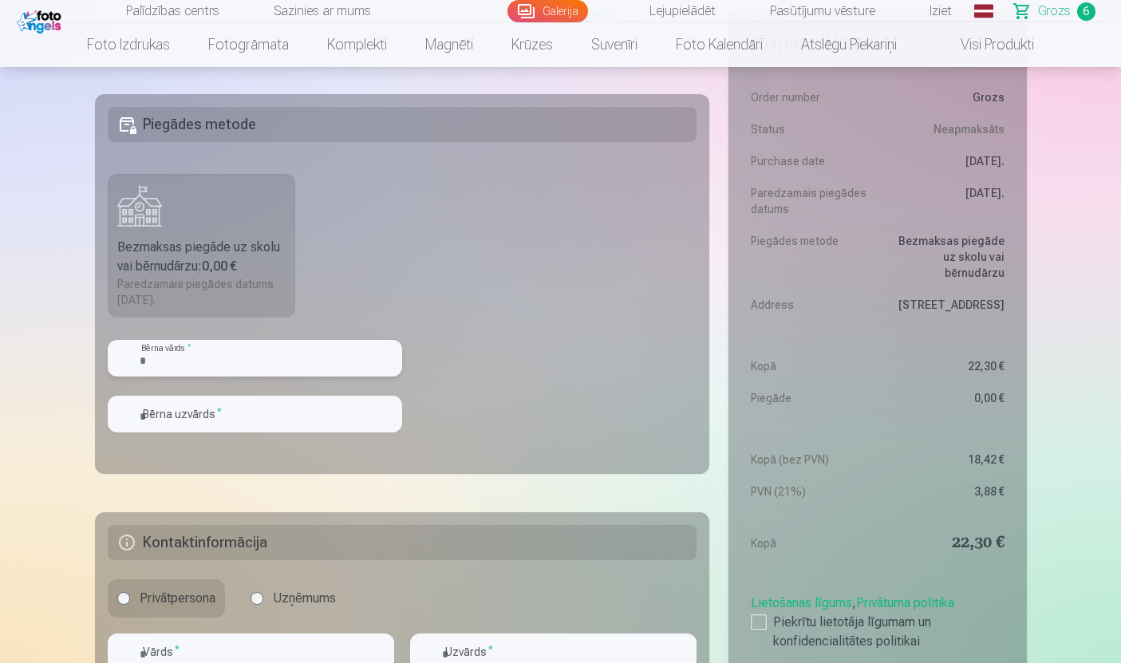
click at [183, 354] on input "text" at bounding box center [255, 358] width 294 height 37
type input "*******"
click at [191, 418] on input "text" at bounding box center [255, 415] width 294 height 37
type input "*******"
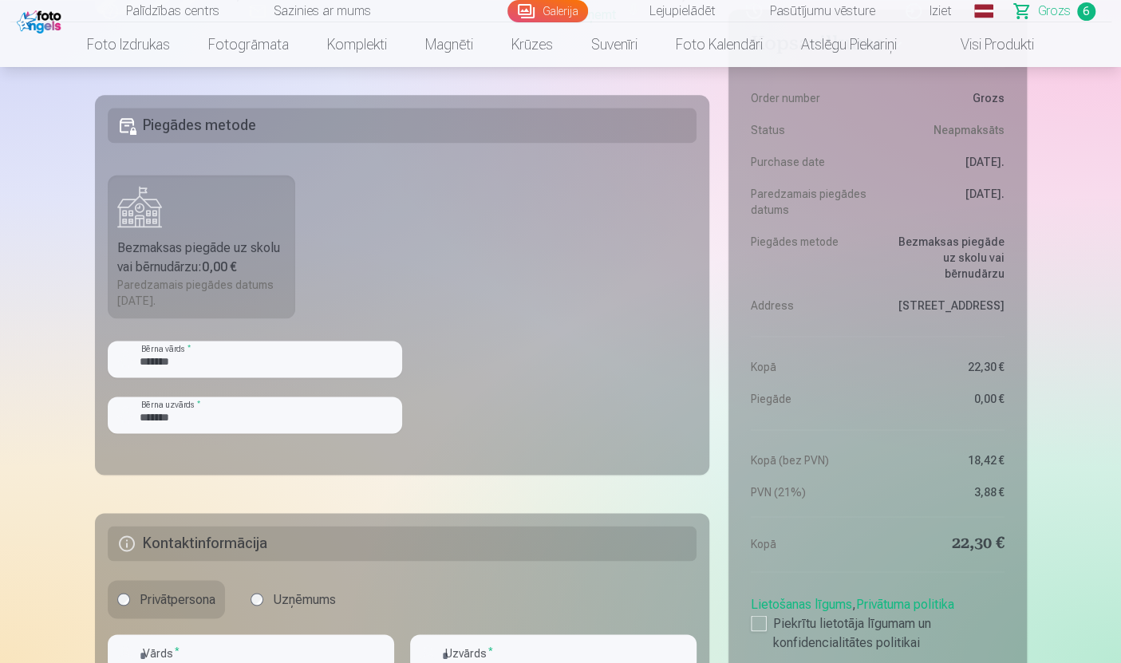
click at [613, 408] on fieldset "Piegādes metode Bezmaksas piegāde uz skolu vai bērnudārzu : 0,00 € Paredzamais …" at bounding box center [402, 285] width 615 height 380
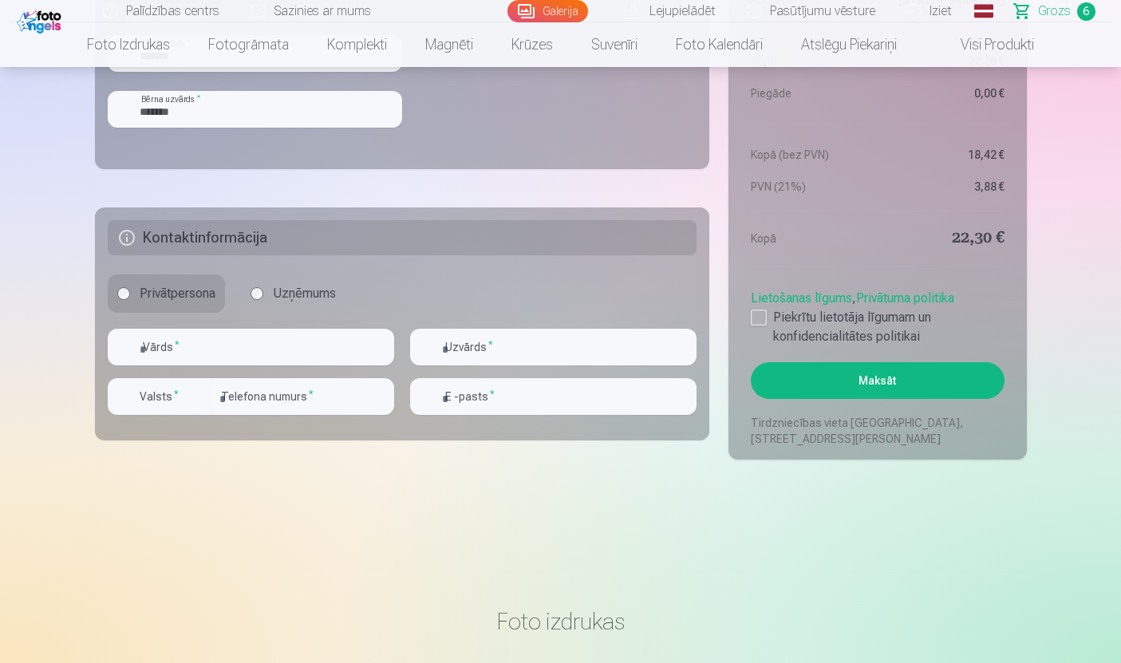
scroll to position [1605, 0]
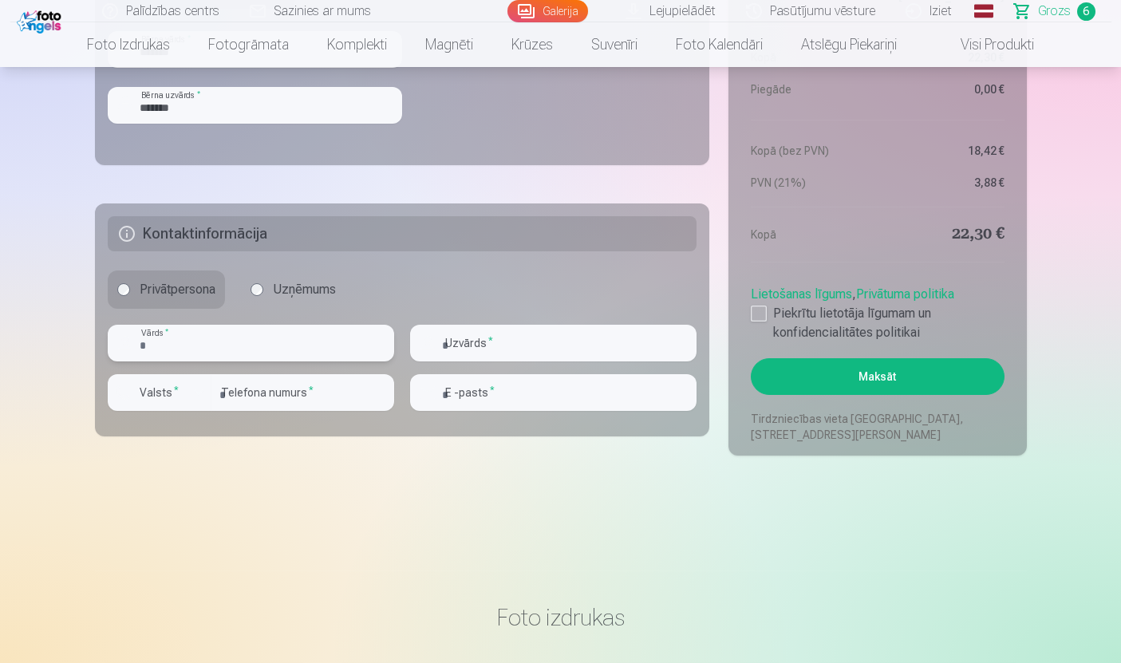
click at [177, 336] on input "text" at bounding box center [251, 343] width 286 height 37
type input "*******"
click at [582, 326] on input "text" at bounding box center [553, 343] width 286 height 37
type input "*******"
click at [163, 385] on label "Valsts *" at bounding box center [159, 393] width 52 height 16
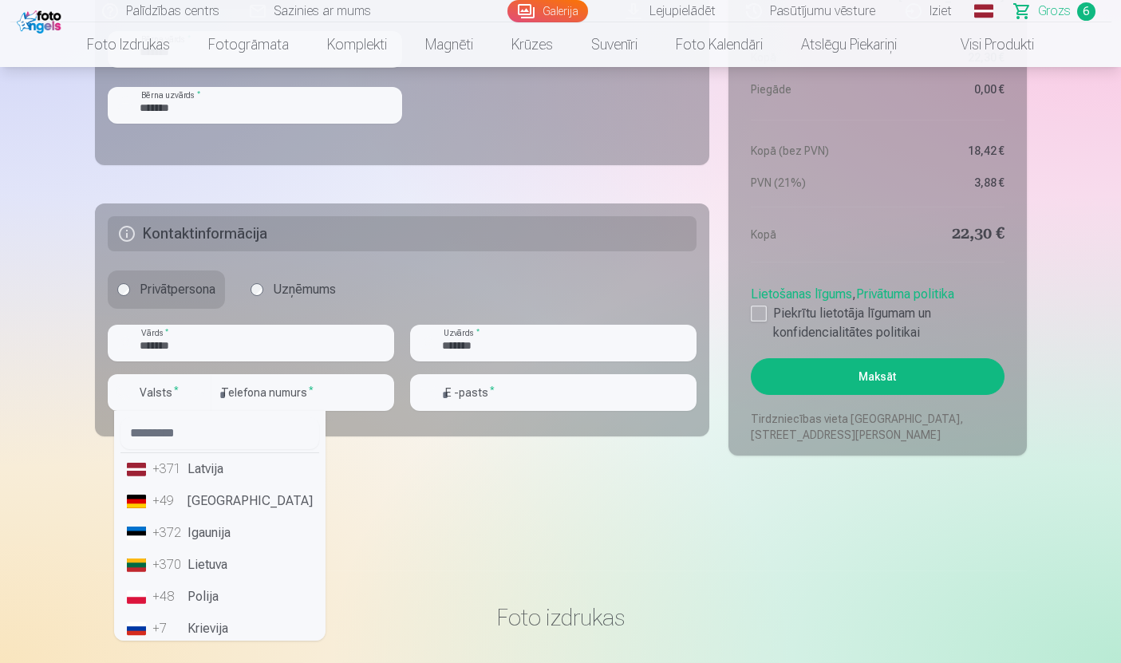
click at [163, 476] on div "+371" at bounding box center [168, 469] width 32 height 19
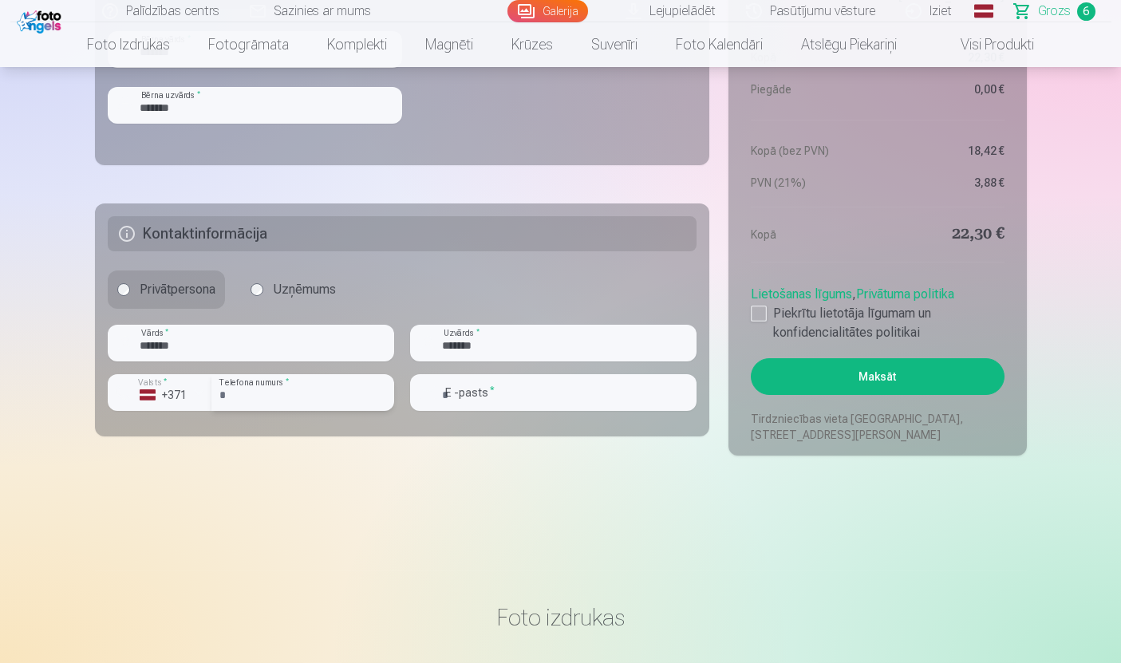
click at [278, 393] on input "number" at bounding box center [302, 392] width 183 height 37
type input "********"
click at [606, 354] on input "*******" at bounding box center [553, 343] width 286 height 37
click at [670, 393] on input "email" at bounding box center [553, 392] width 286 height 37
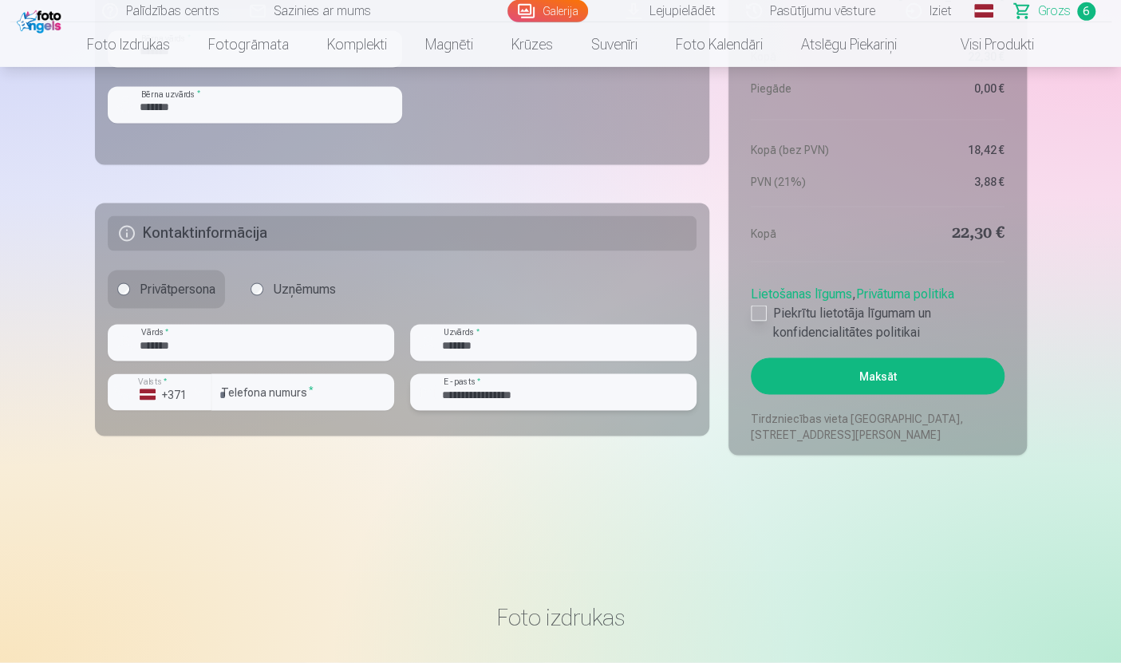
type input "**********"
click at [763, 317] on div at bounding box center [759, 314] width 16 height 16
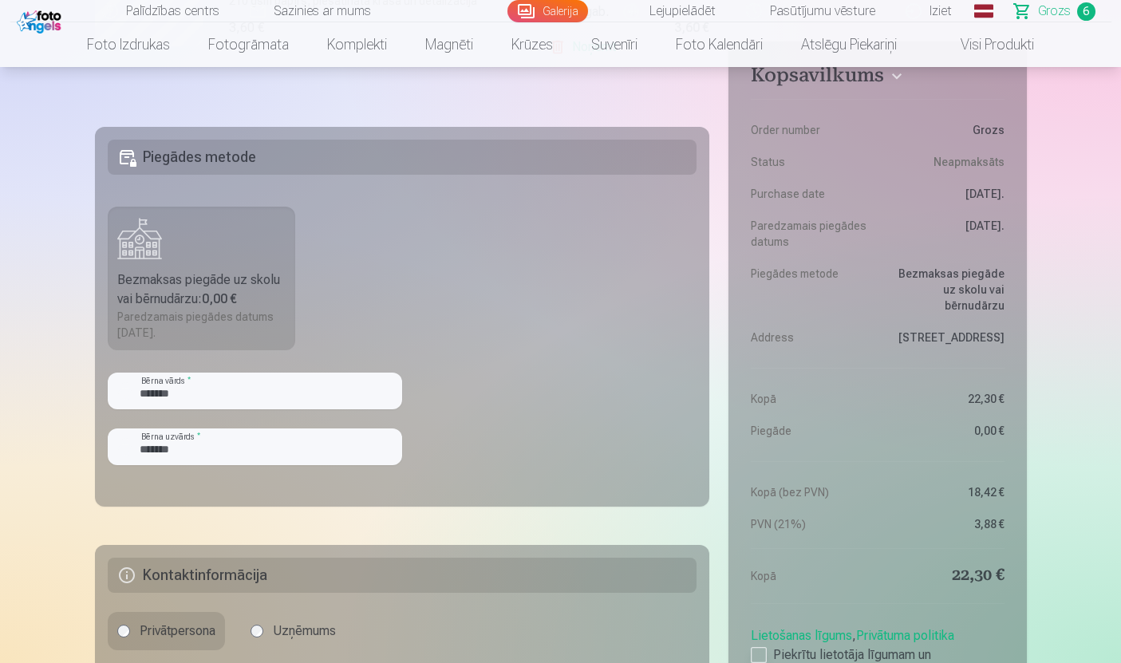
scroll to position [1260, 0]
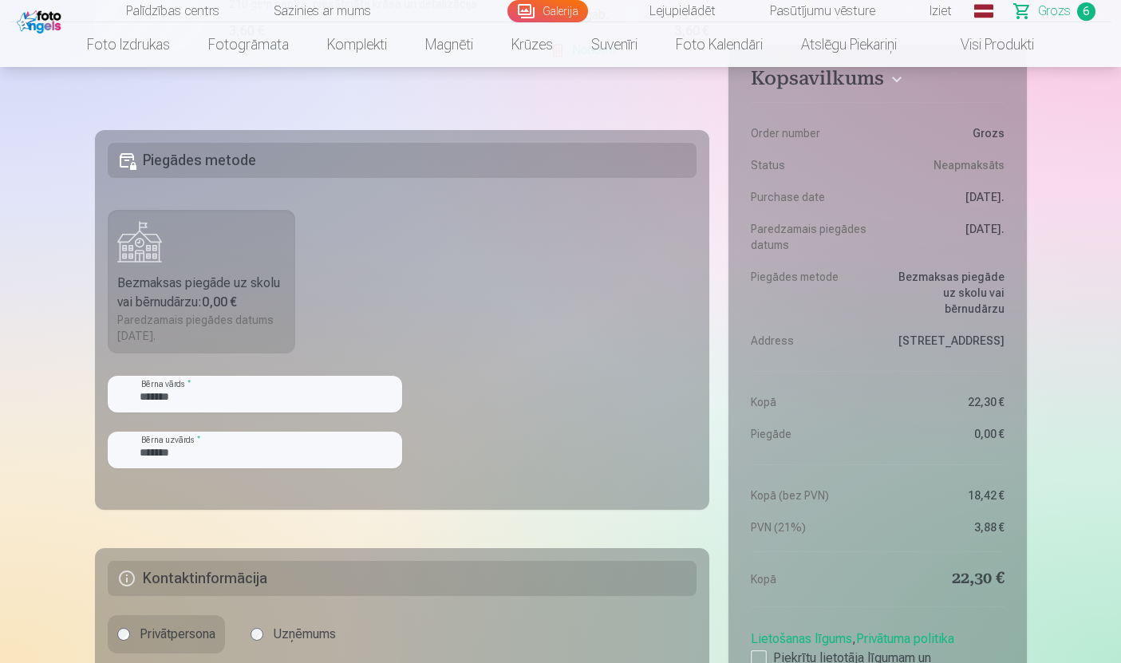
click at [144, 323] on div "Paredzamais piegādes datums 21.10.2025." at bounding box center [201, 328] width 169 height 32
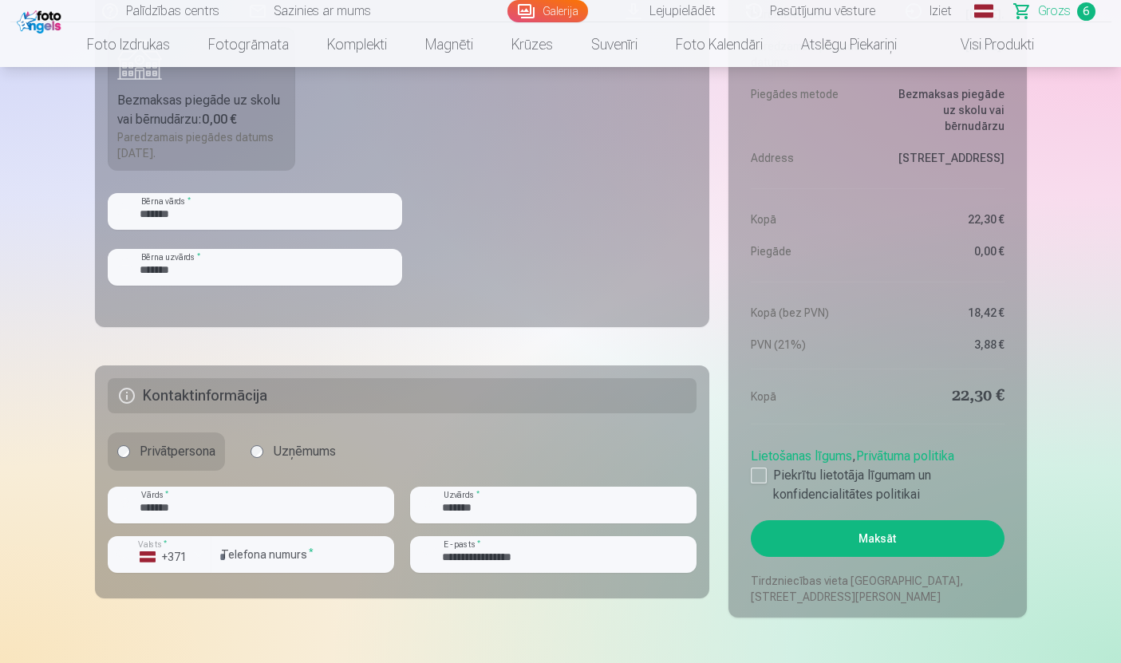
scroll to position [1451, 0]
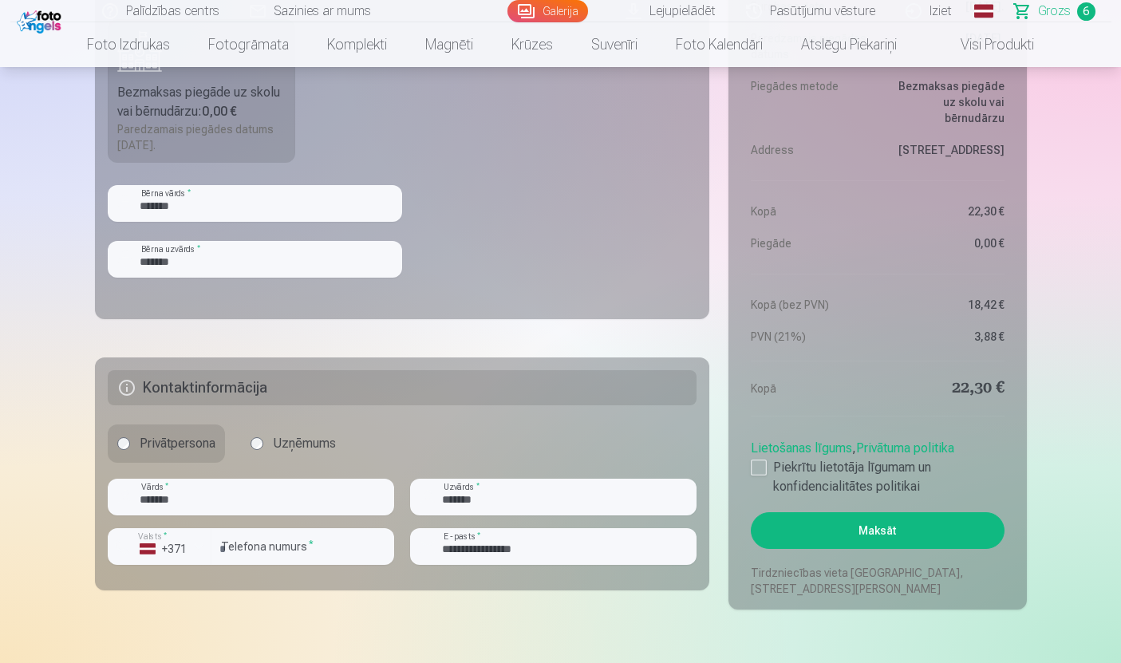
click at [922, 532] on button "Maksāt" at bounding box center [877, 530] width 253 height 37
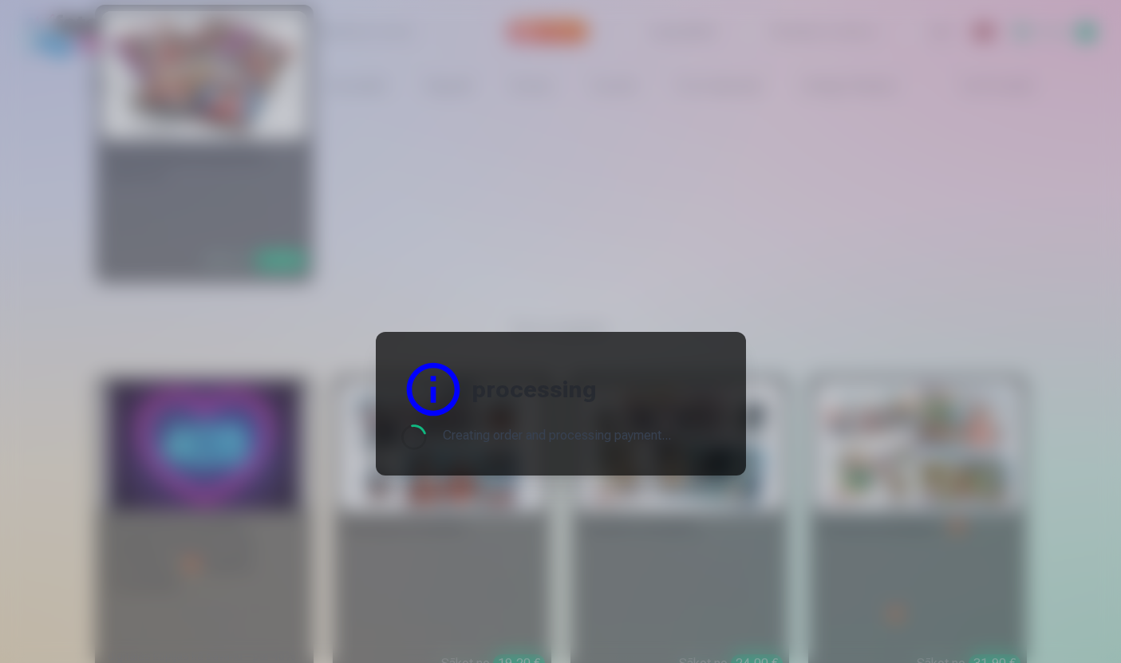
scroll to position [0, 0]
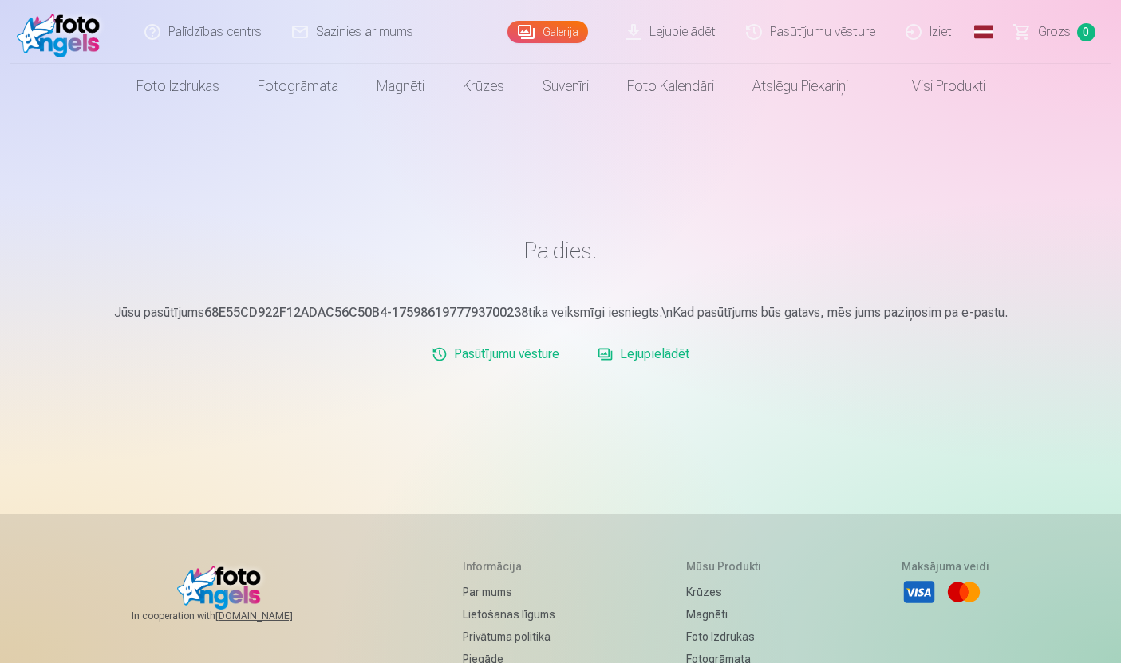
click at [668, 367] on link "Lejupielādēt" at bounding box center [643, 354] width 105 height 32
